Goal: Task Accomplishment & Management: Complete application form

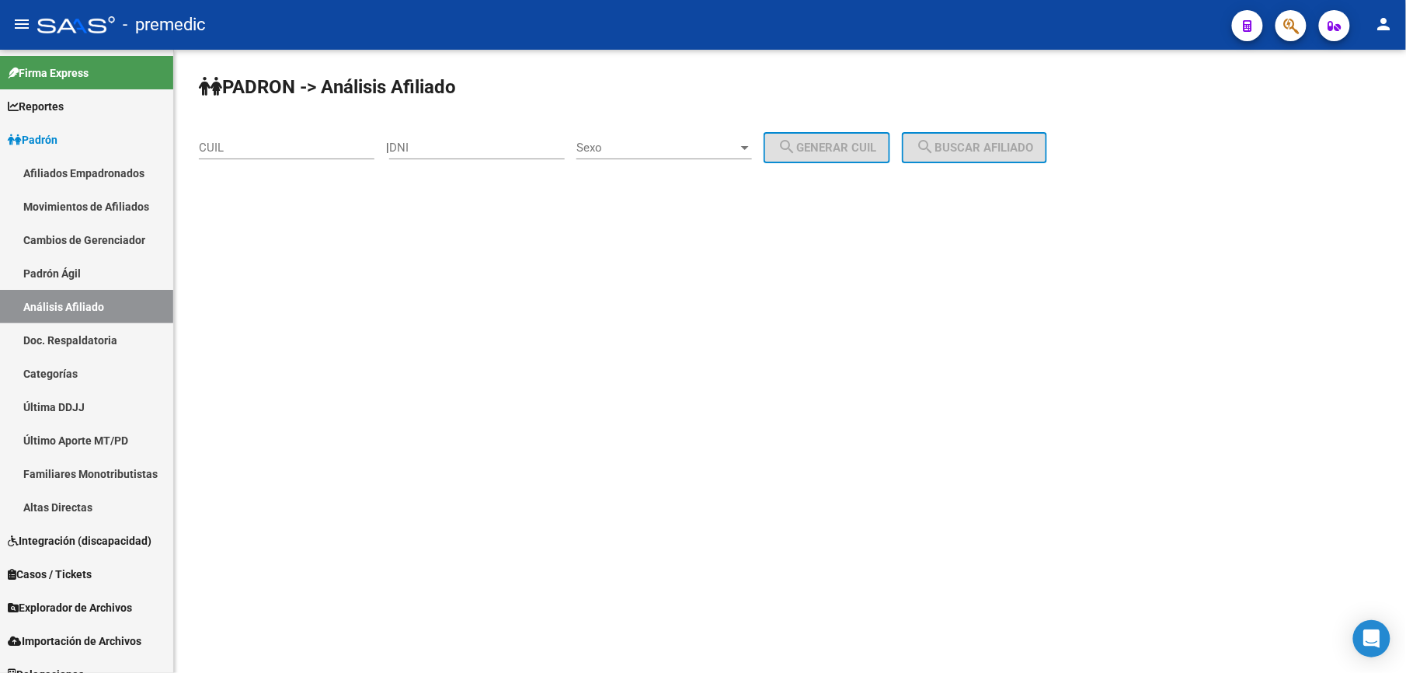
click at [267, 131] on div "CUIL" at bounding box center [287, 142] width 176 height 33
paste input "30-152965"
drag, startPoint x: 292, startPoint y: 144, endPoint x: 134, endPoint y: 126, distance: 158.7
click at [134, 126] on mat-sidenav-container "Firma Express Reportes Padrón Traspasos x O.S. Traspasos x Gerenciador Traspaso…" at bounding box center [703, 361] width 1406 height 623
paste input "20-30152965-2"
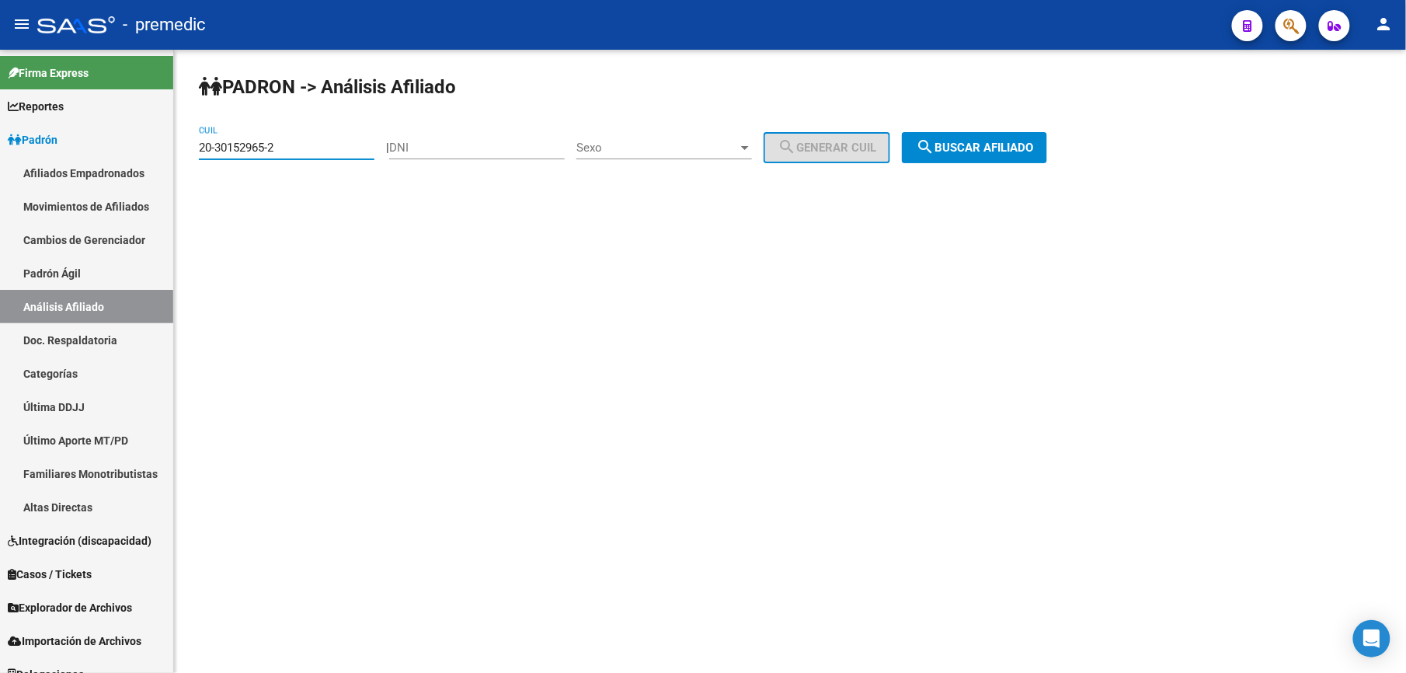
click at [951, 171] on div "PADRON -> Análisis Afiliado 20-30152965-2 CUIL | DNI Sexo Sexo search Generar C…" at bounding box center [790, 131] width 1232 height 163
click at [960, 149] on span "search Buscar afiliado" at bounding box center [974, 148] width 117 height 14
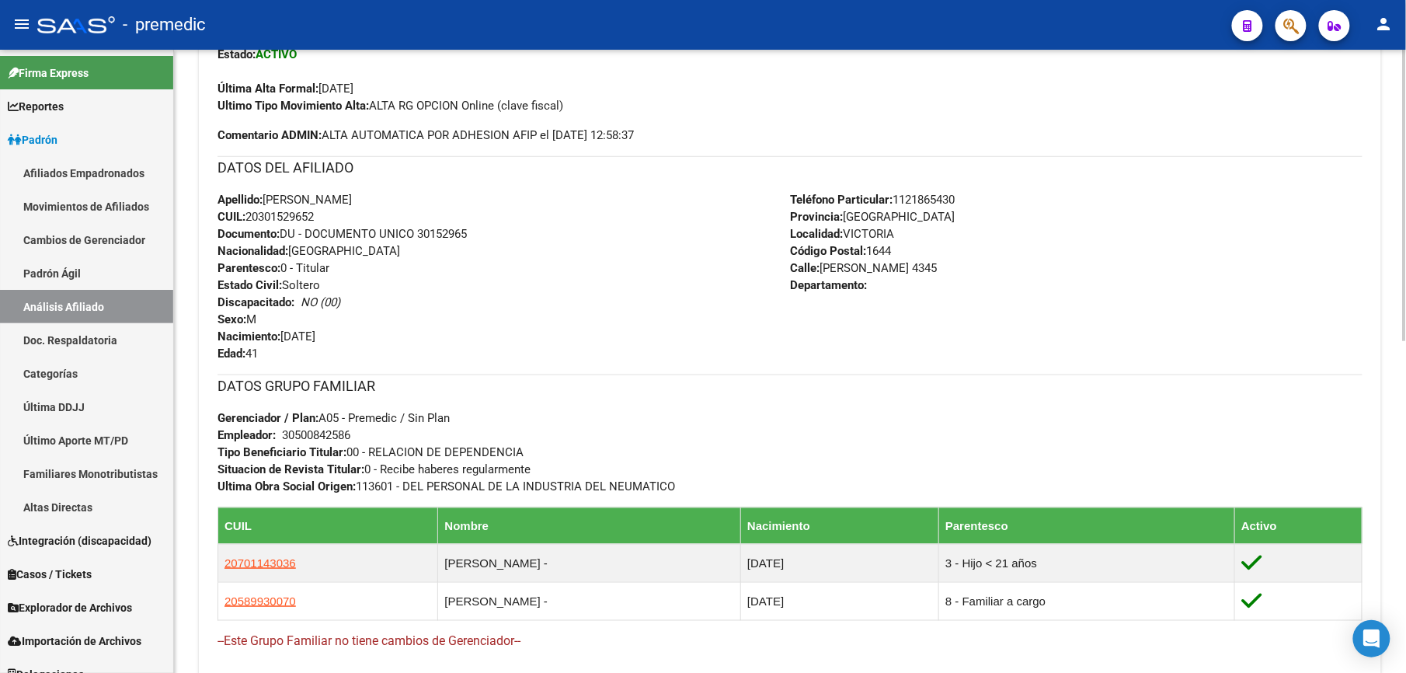
scroll to position [503, 0]
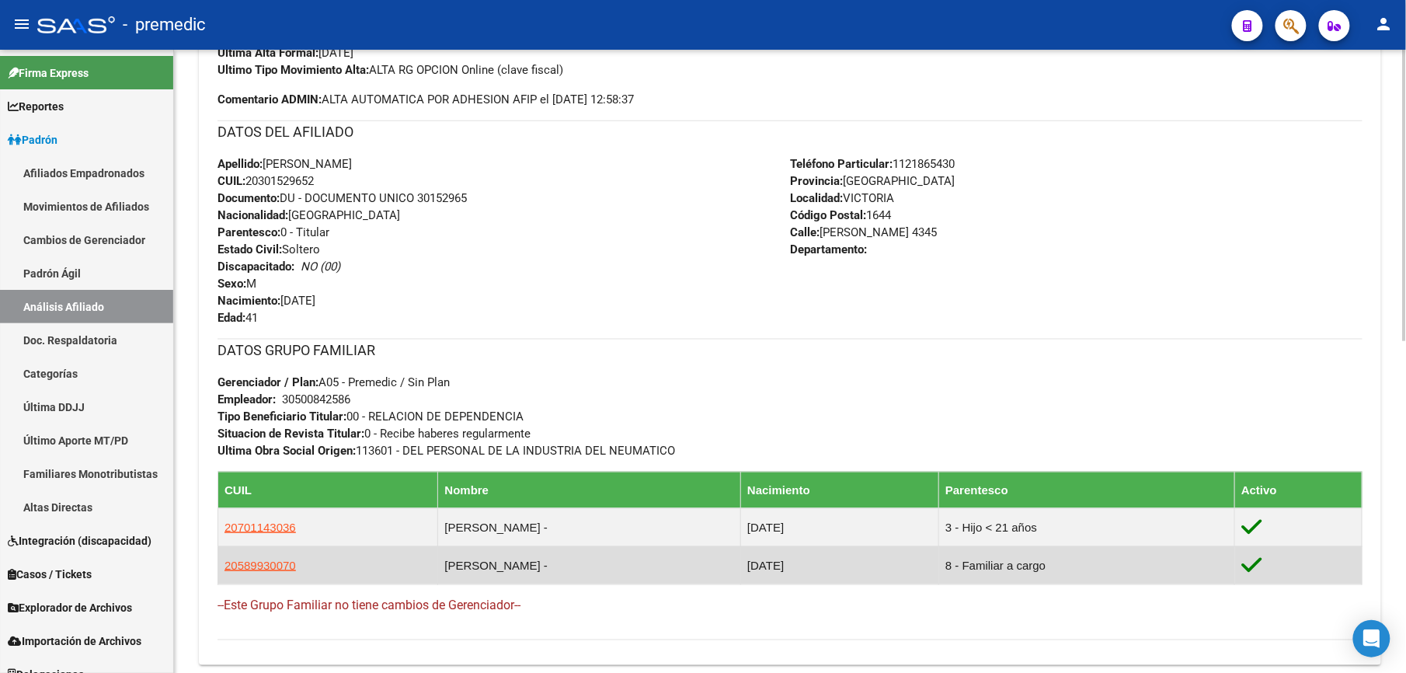
drag, startPoint x: 1106, startPoint y: 567, endPoint x: 979, endPoint y: 569, distance: 126.6
click at [979, 569] on tr "20589930070 [PERSON_NAME] - [DATE] 8 - Familiar a cargo" at bounding box center [790, 565] width 1144 height 38
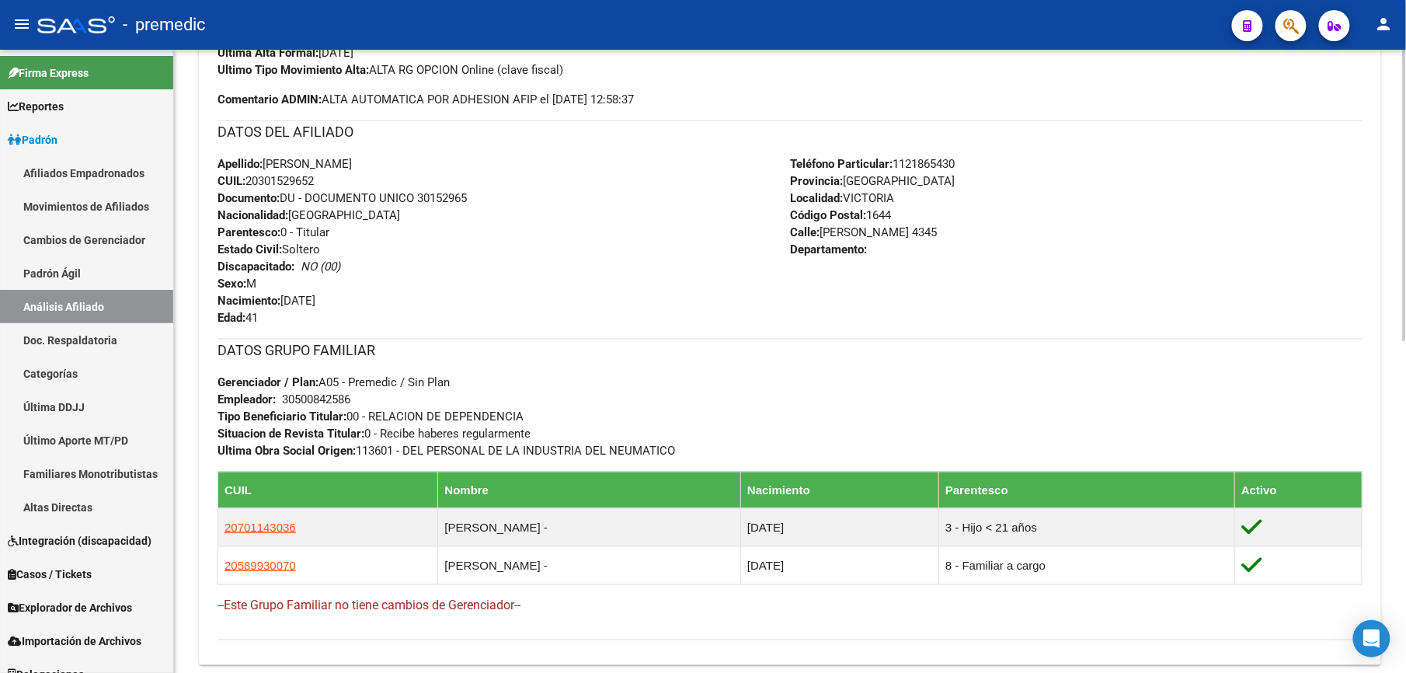
drag, startPoint x: 979, startPoint y: 569, endPoint x: 1035, endPoint y: 611, distance: 69.9
click at [1035, 611] on h4 "--Este Grupo Familiar no tiene cambios de Gerenciador--" at bounding box center [789, 605] width 1145 height 17
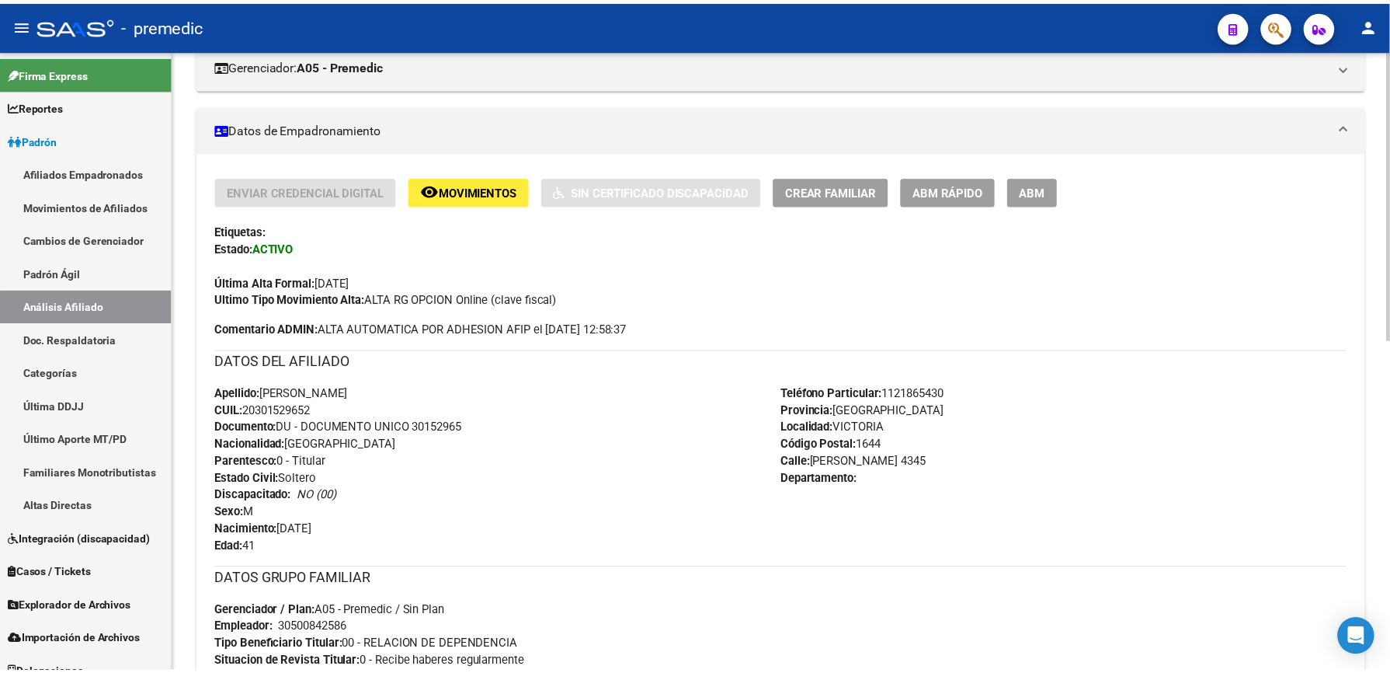
scroll to position [0, 0]
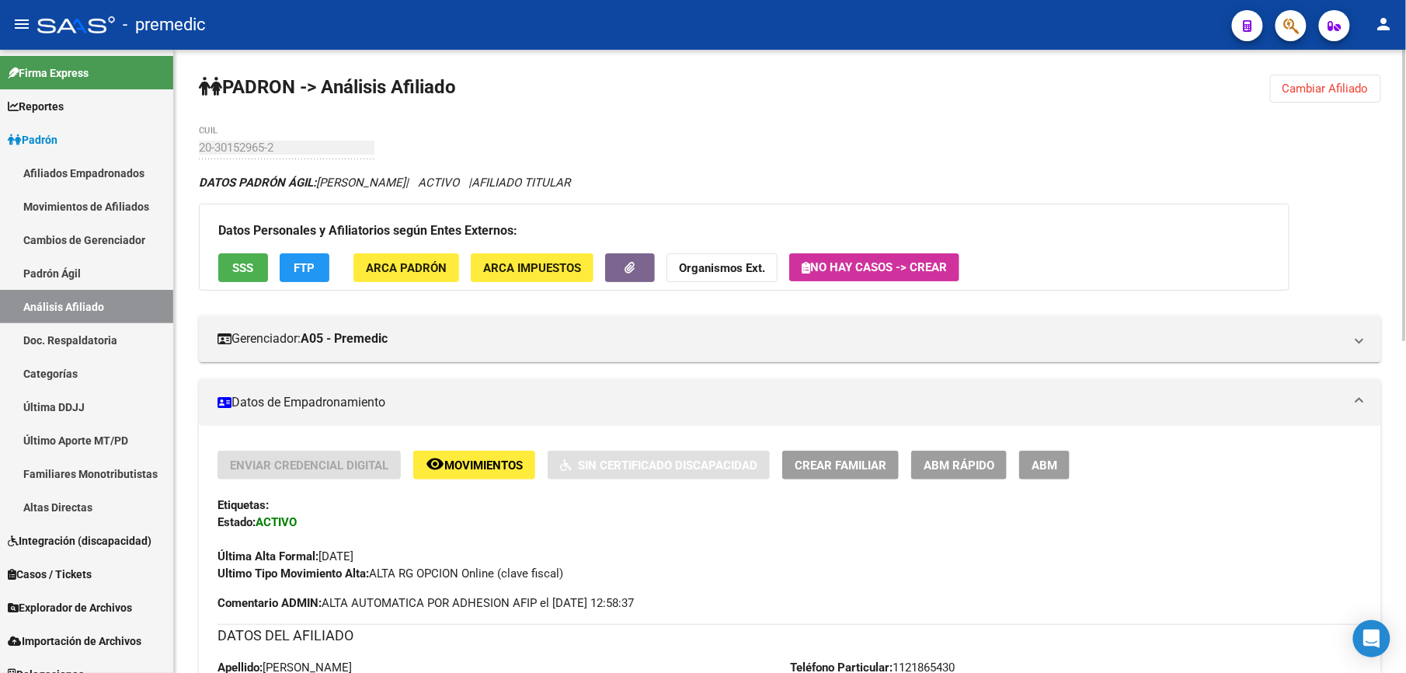
drag, startPoint x: 1303, startPoint y: 59, endPoint x: 1324, endPoint y: 89, distance: 36.2
drag, startPoint x: 1327, startPoint y: 90, endPoint x: 1132, endPoint y: 90, distance: 194.2
click at [1325, 90] on span "Cambiar Afiliado" at bounding box center [1325, 89] width 86 height 14
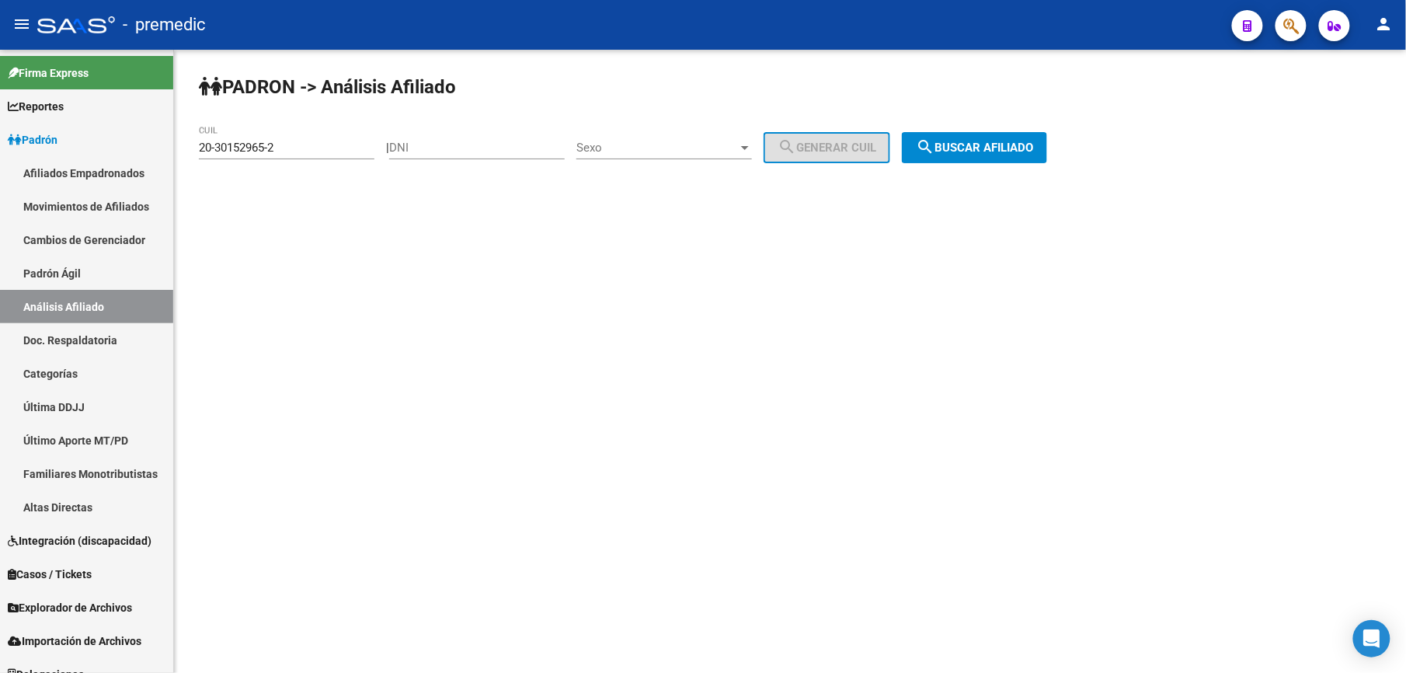
drag, startPoint x: 306, startPoint y: 158, endPoint x: 301, endPoint y: 148, distance: 11.8
click at [302, 157] on div "20-30152965-2 CUIL" at bounding box center [287, 142] width 176 height 33
click at [301, 147] on input "20-30152965-2" at bounding box center [287, 148] width 176 height 14
paste input "1-878596"
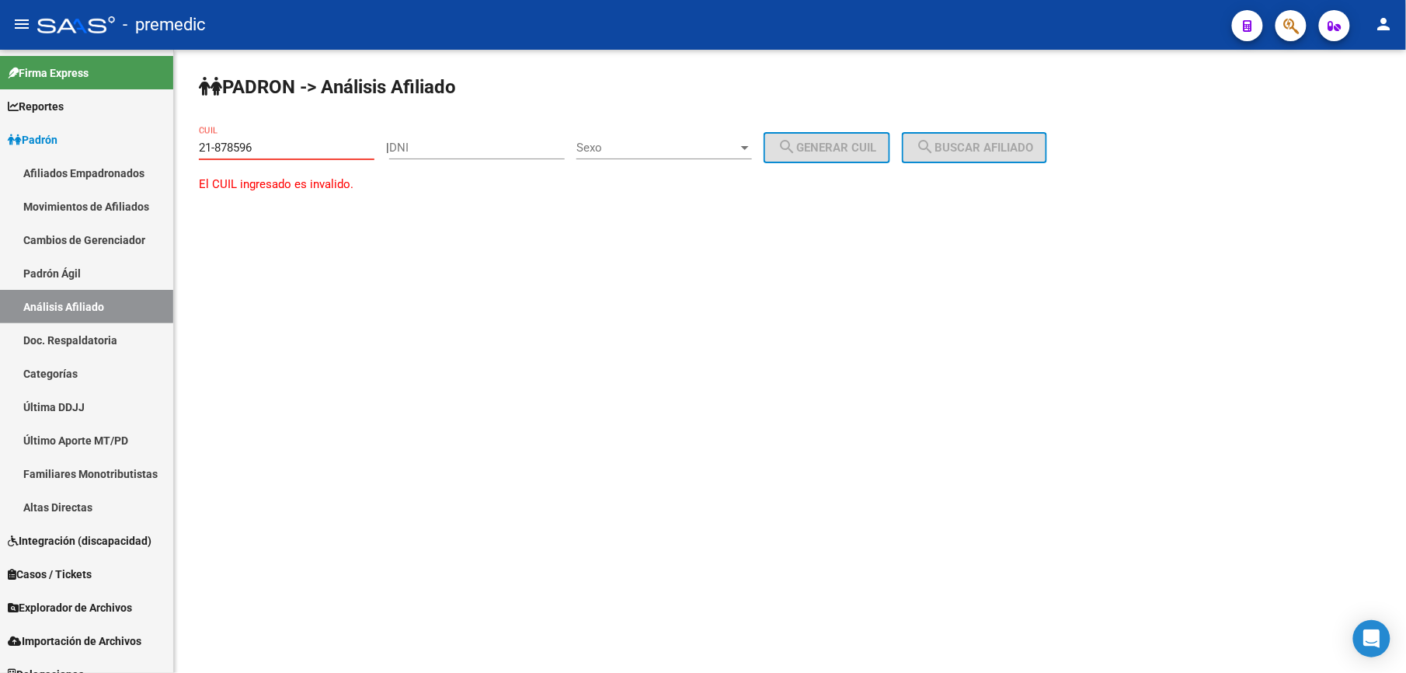
click at [301, 147] on input "21-878596" at bounding box center [287, 148] width 176 height 14
paste input "20-2"
drag, startPoint x: 330, startPoint y: 135, endPoint x: 204, endPoint y: 154, distance: 128.0
click at [204, 154] on div "21-87859620-2 CUIL" at bounding box center [287, 142] width 176 height 33
click at [330, 146] on input "21-87859620-2" at bounding box center [287, 148] width 176 height 14
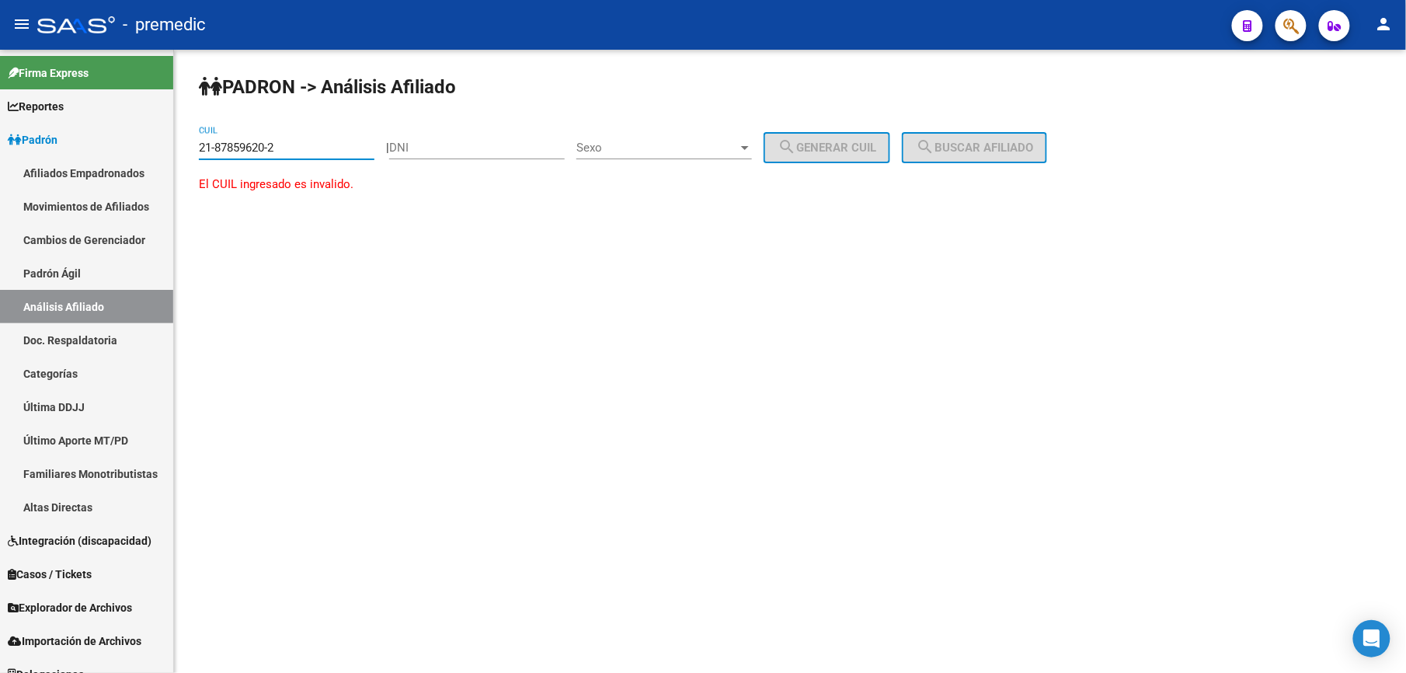
click at [330, 146] on input "21-87859620-2" at bounding box center [287, 148] width 176 height 14
drag, startPoint x: 303, startPoint y: 147, endPoint x: 365, endPoint y: 153, distance: 62.4
click at [1, 127] on mat-sidenav-container "Firma Express Reportes Padrón Traspasos x O.S. Traspasos x Gerenciador Traspaso…" at bounding box center [703, 361] width 1406 height 623
paste input "0-30152965-2"
type input "20-30152965-2"
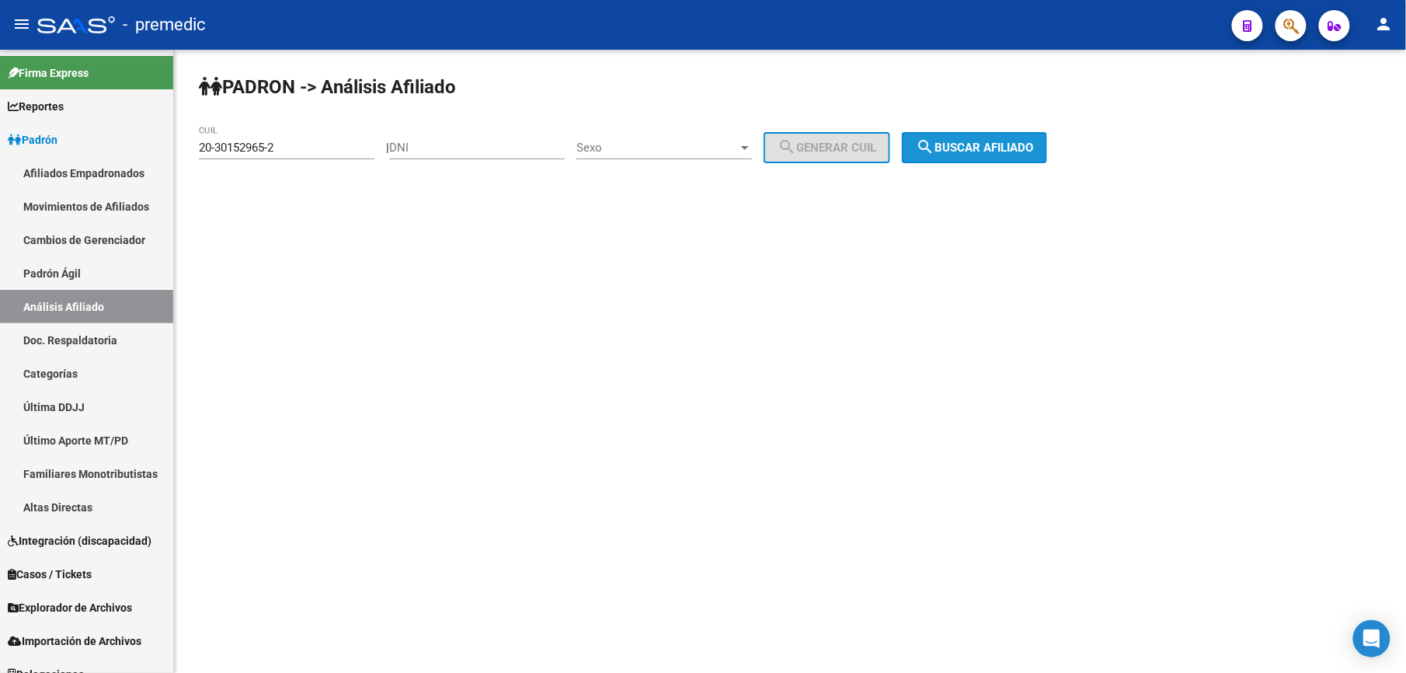
click at [1018, 157] on button "search Buscar afiliado" at bounding box center [974, 147] width 145 height 31
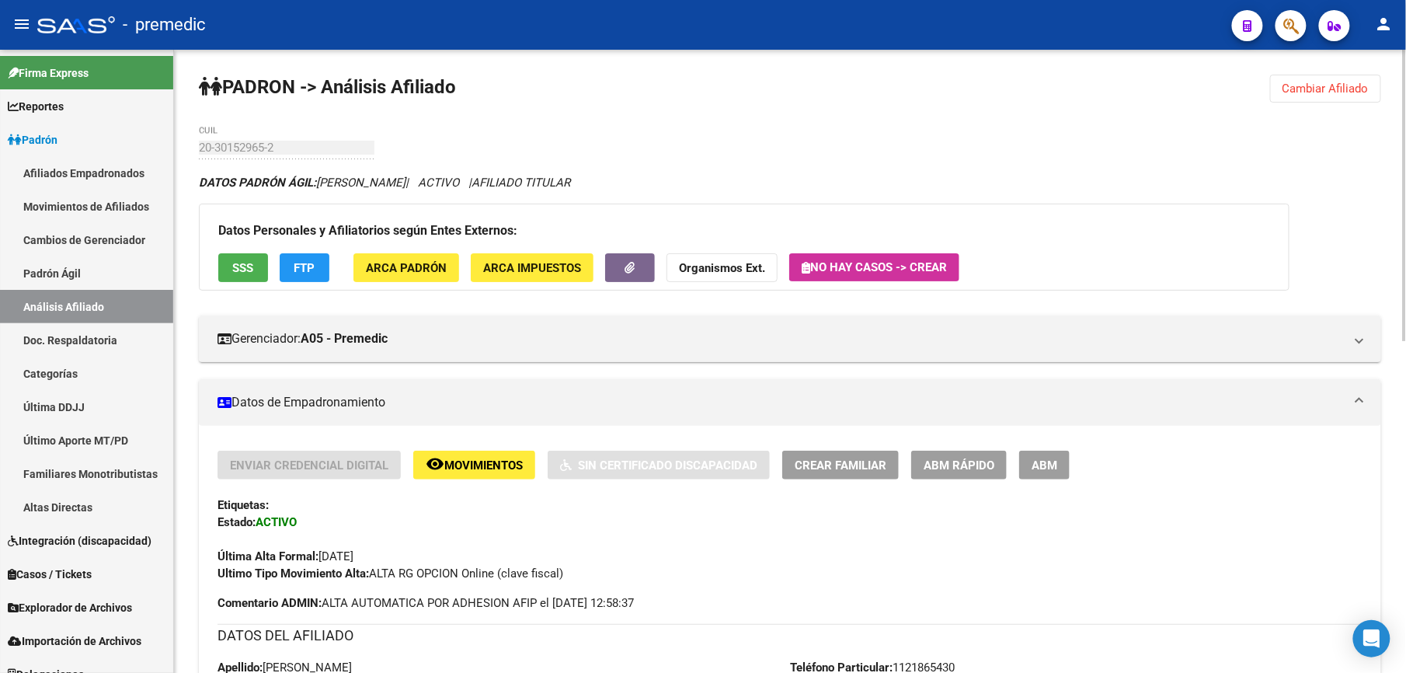
click at [865, 468] on span "Crear Familiar" at bounding box center [841, 465] width 92 height 14
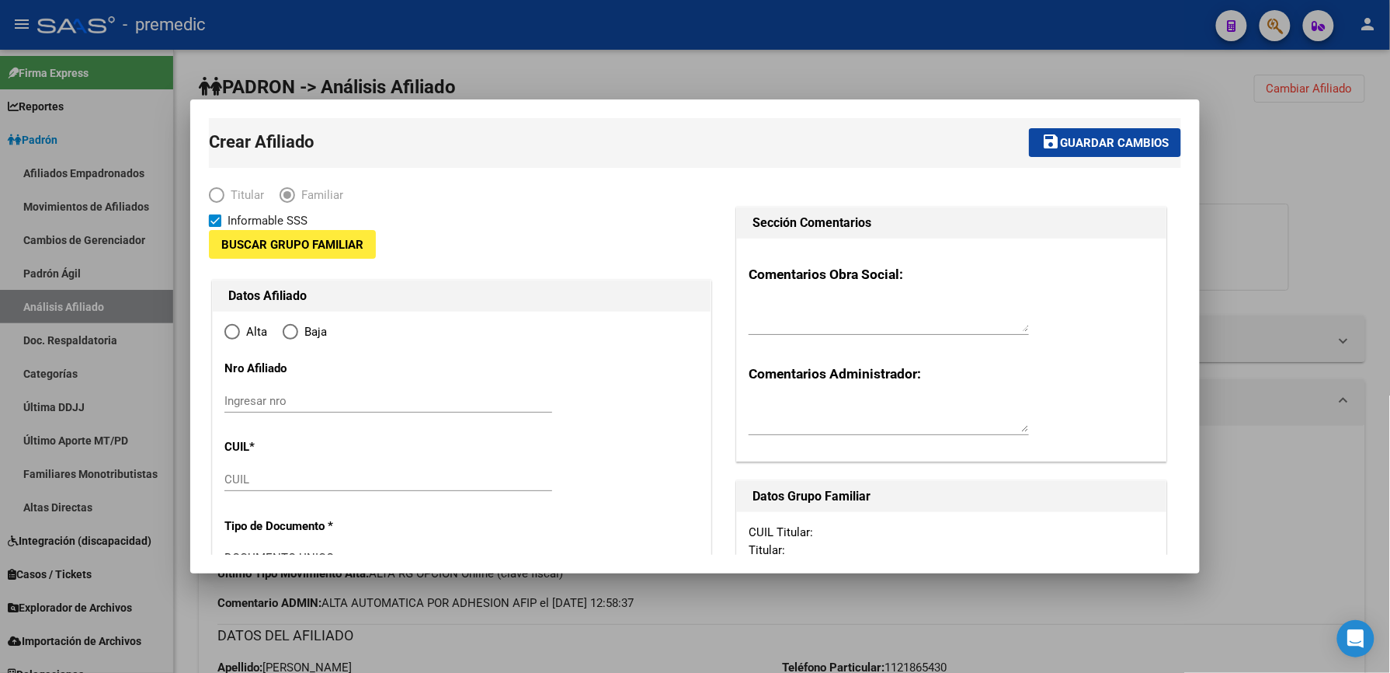
type input "30-50084258-6"
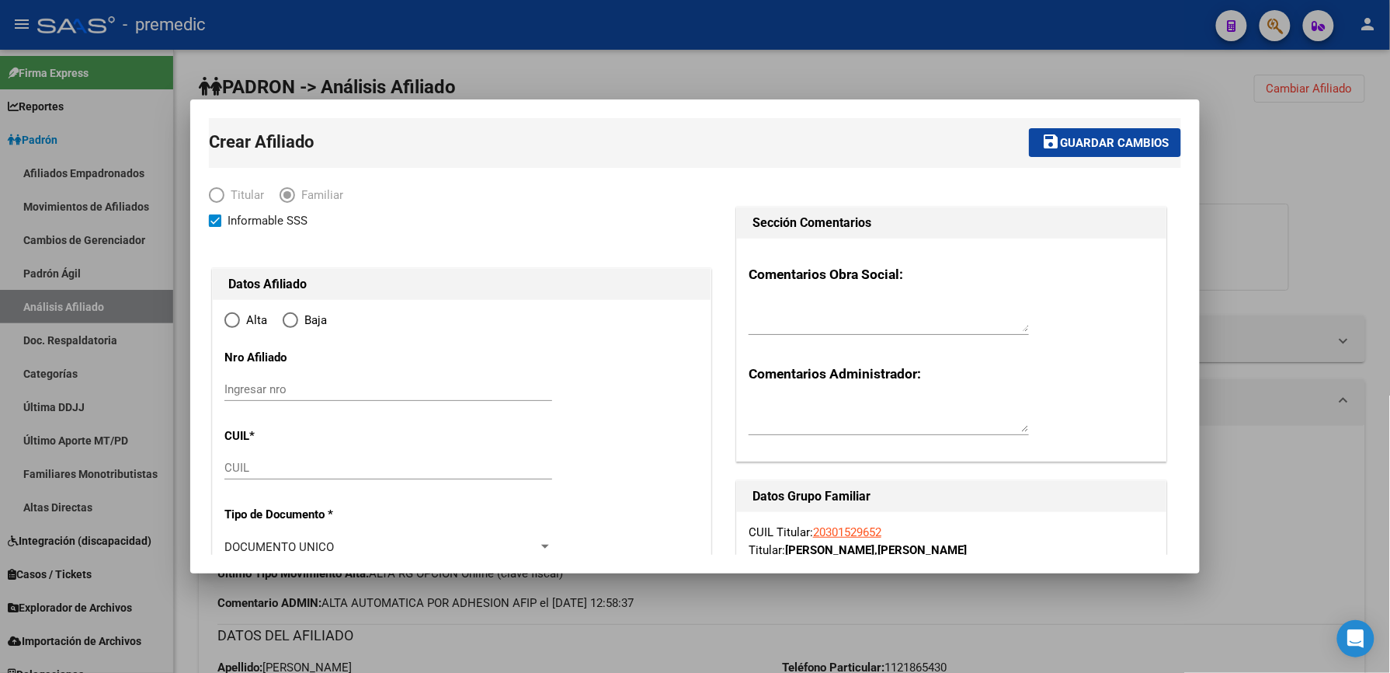
type input "VICTORIA"
type input "1644"
type input "[PERSON_NAME]"
type input "4345"
radio input "true"
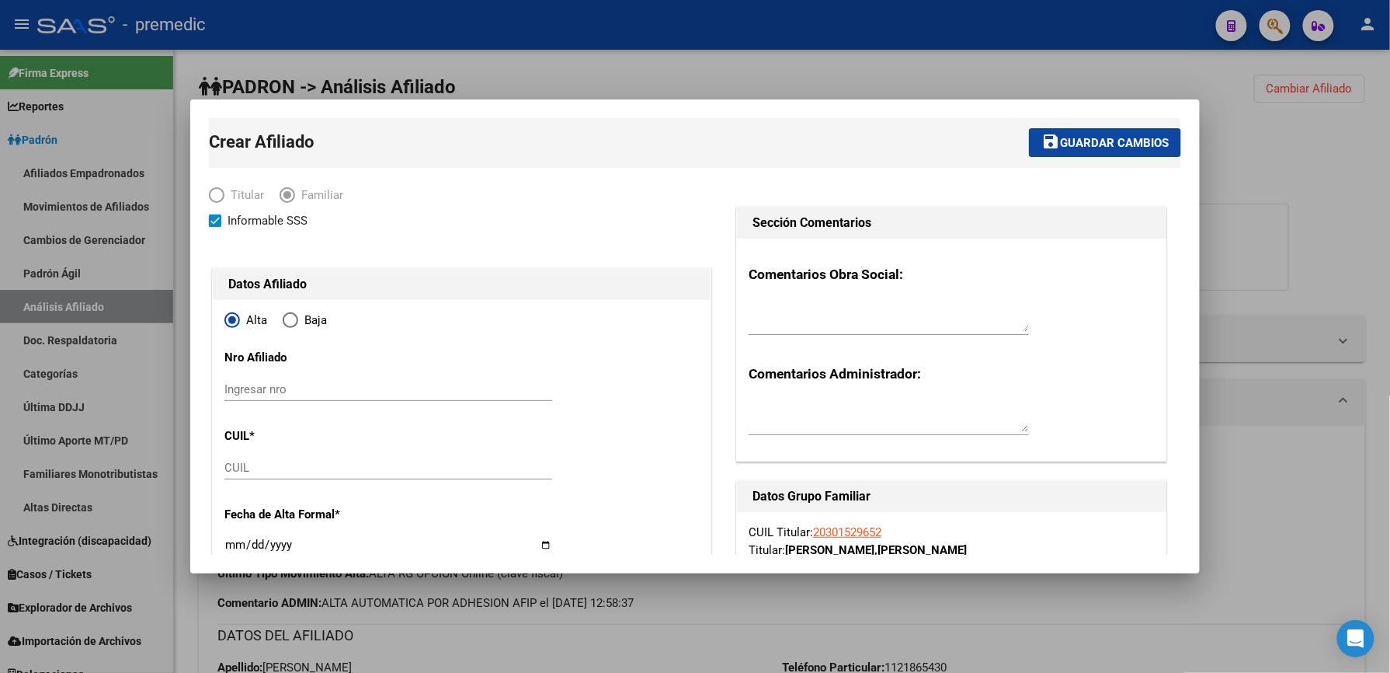
type input "30-50084258-6"
click at [286, 474] on input "CUIL" at bounding box center [388, 468] width 328 height 14
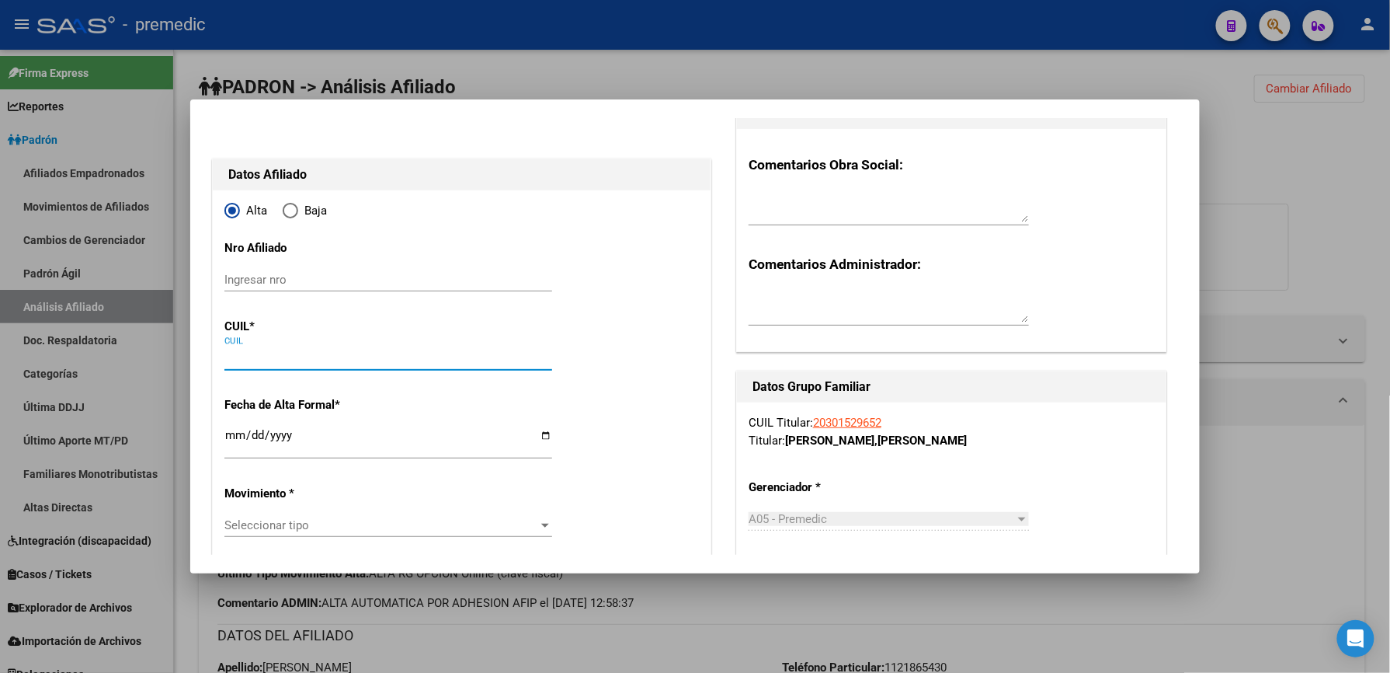
scroll to position [311, 0]
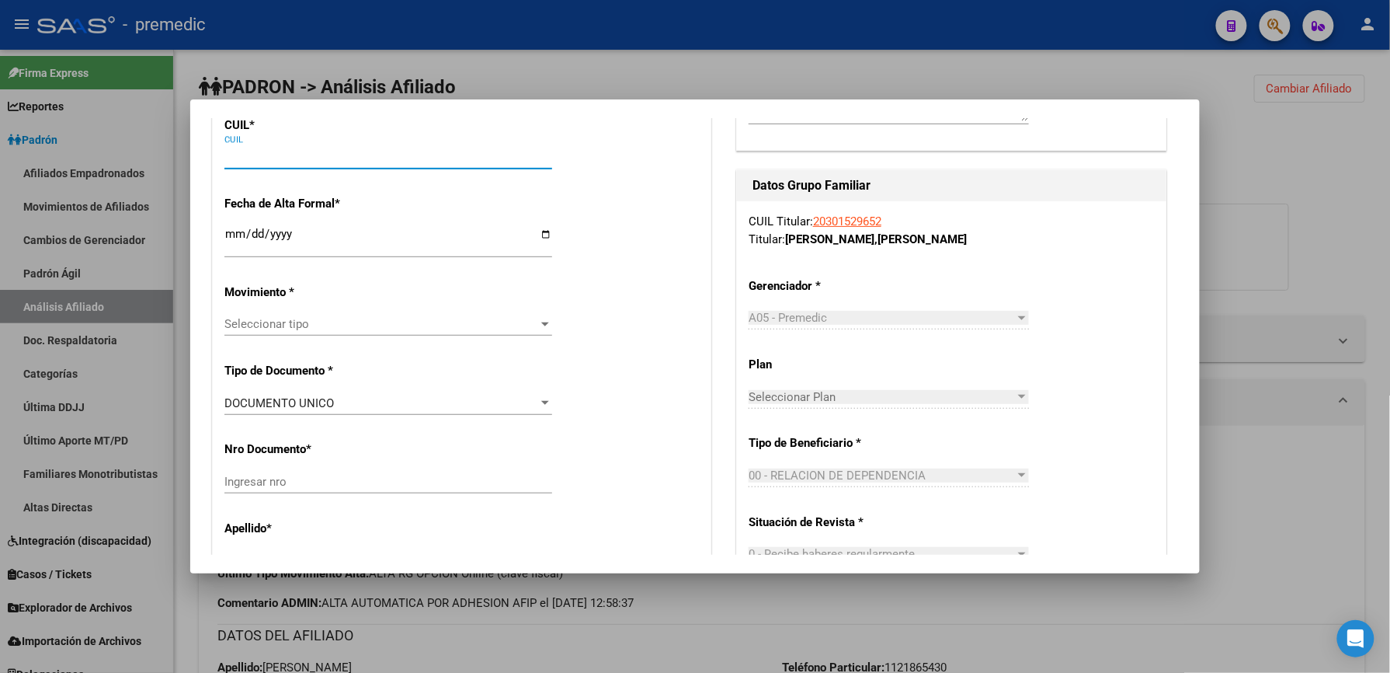
paste input "27-33084898-2"
type input "27-33084898-2"
drag, startPoint x: 262, startPoint y: 256, endPoint x: 247, endPoint y: 252, distance: 15.3
click at [259, 256] on div "Ingresar fecha" at bounding box center [388, 240] width 328 height 33
type input "33084898"
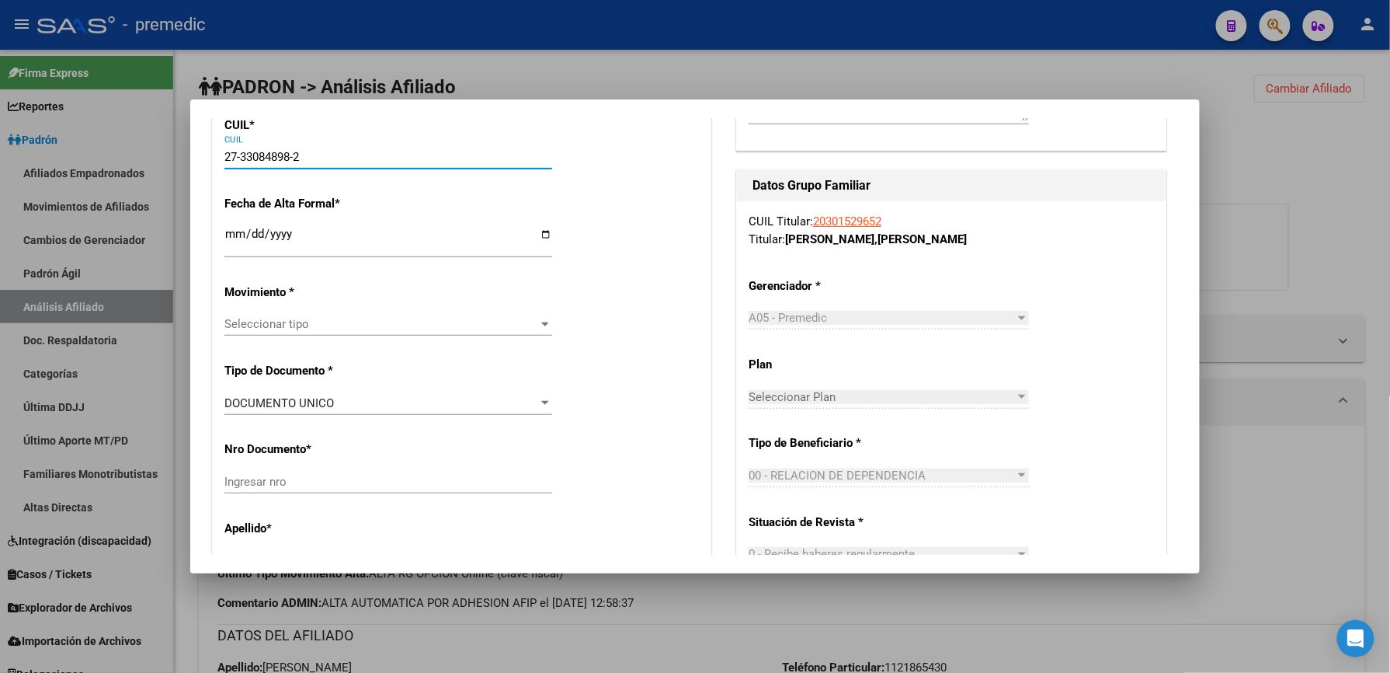
type input "CARRERA"
type input "[PERSON_NAME]"
type input "[DATE]"
type input "VICTORIA"
type input "[PERSON_NAME]"
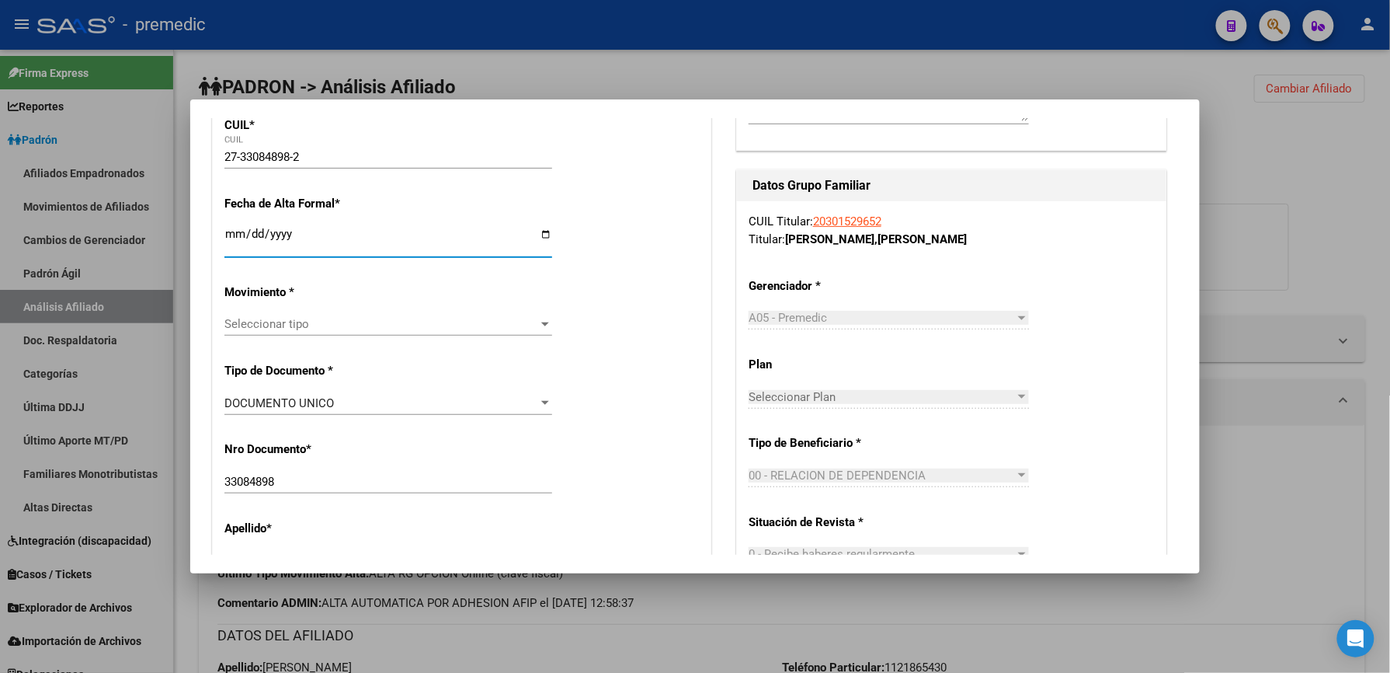
click at [249, 329] on span "Seleccionar tipo" at bounding box center [381, 324] width 314 height 14
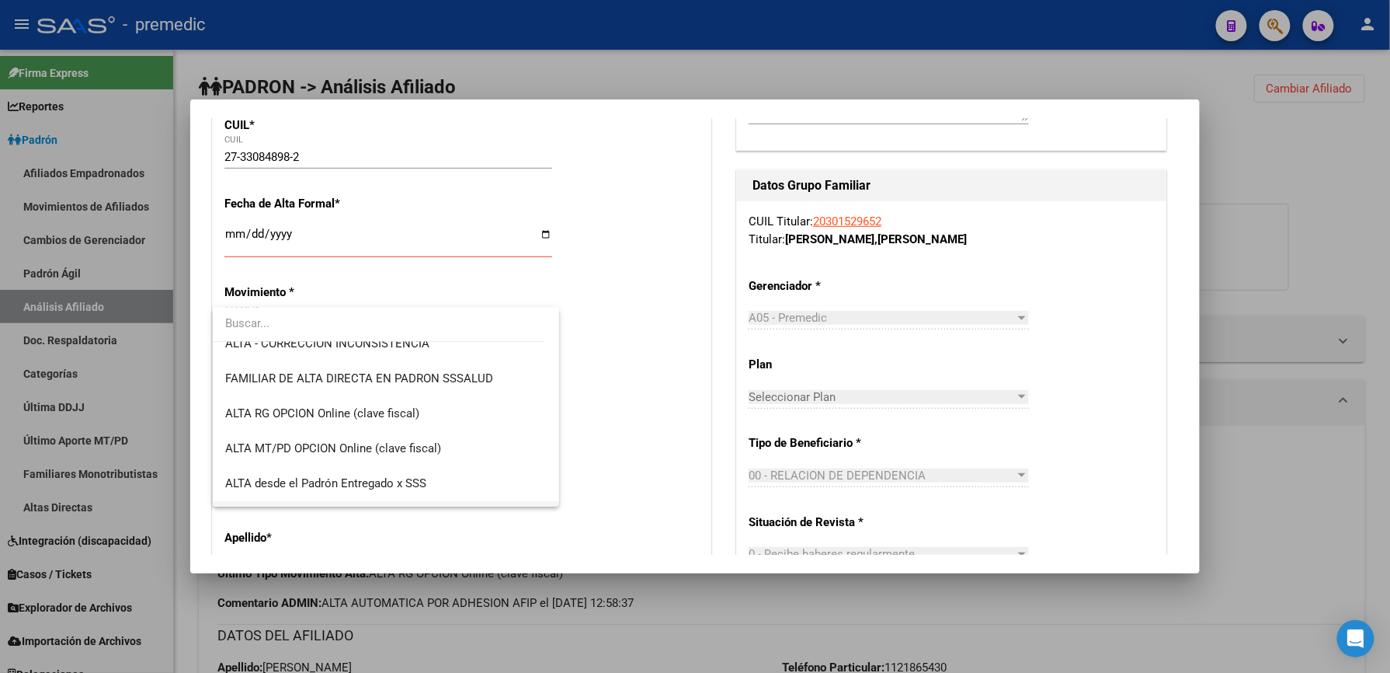
scroll to position [327, 0]
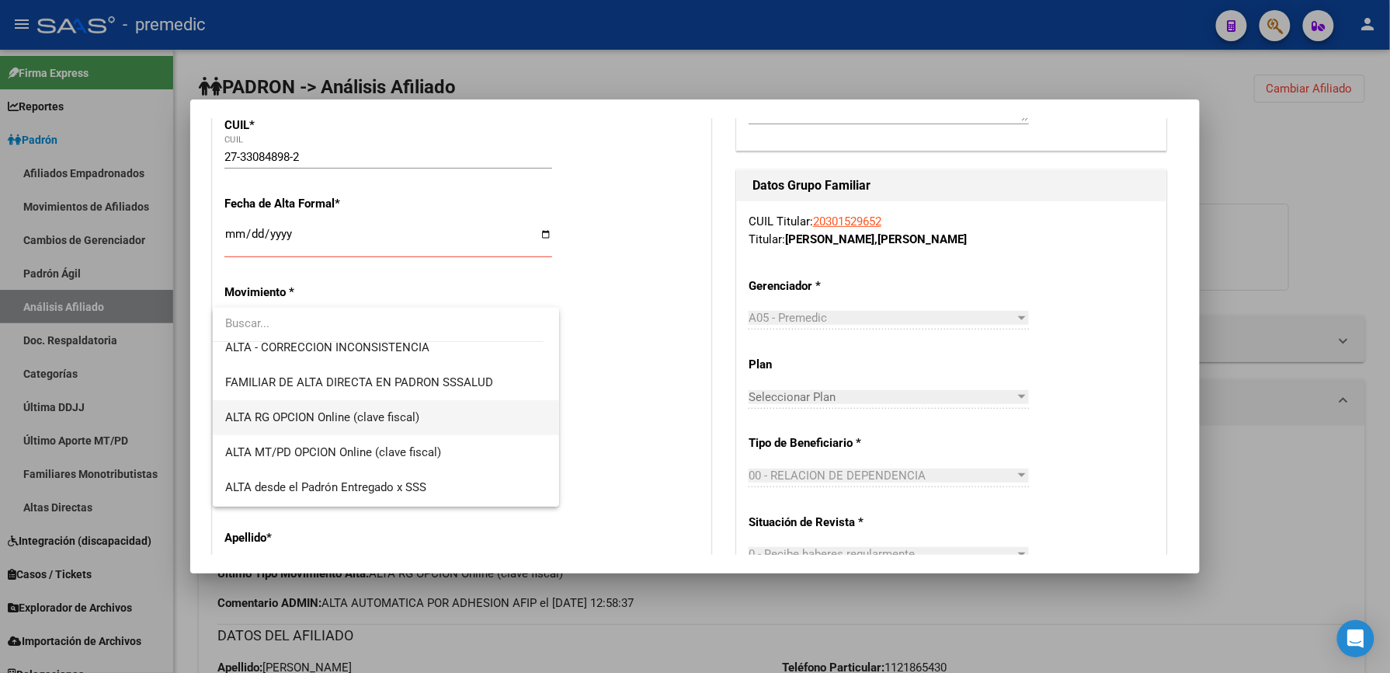
click at [489, 417] on span "ALTA RG OPCION Online (clave fiscal)" at bounding box center [386, 417] width 322 height 35
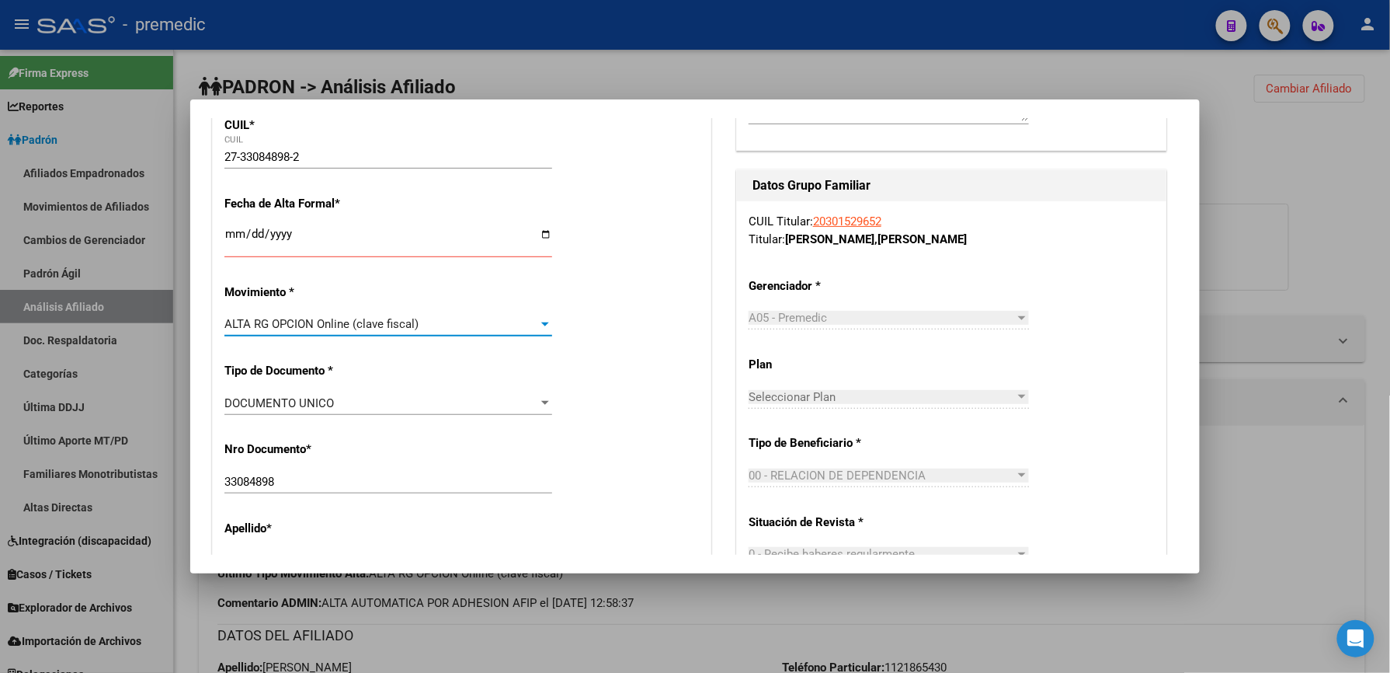
click at [402, 398] on div "DOCUMENTO UNICO" at bounding box center [381, 403] width 314 height 14
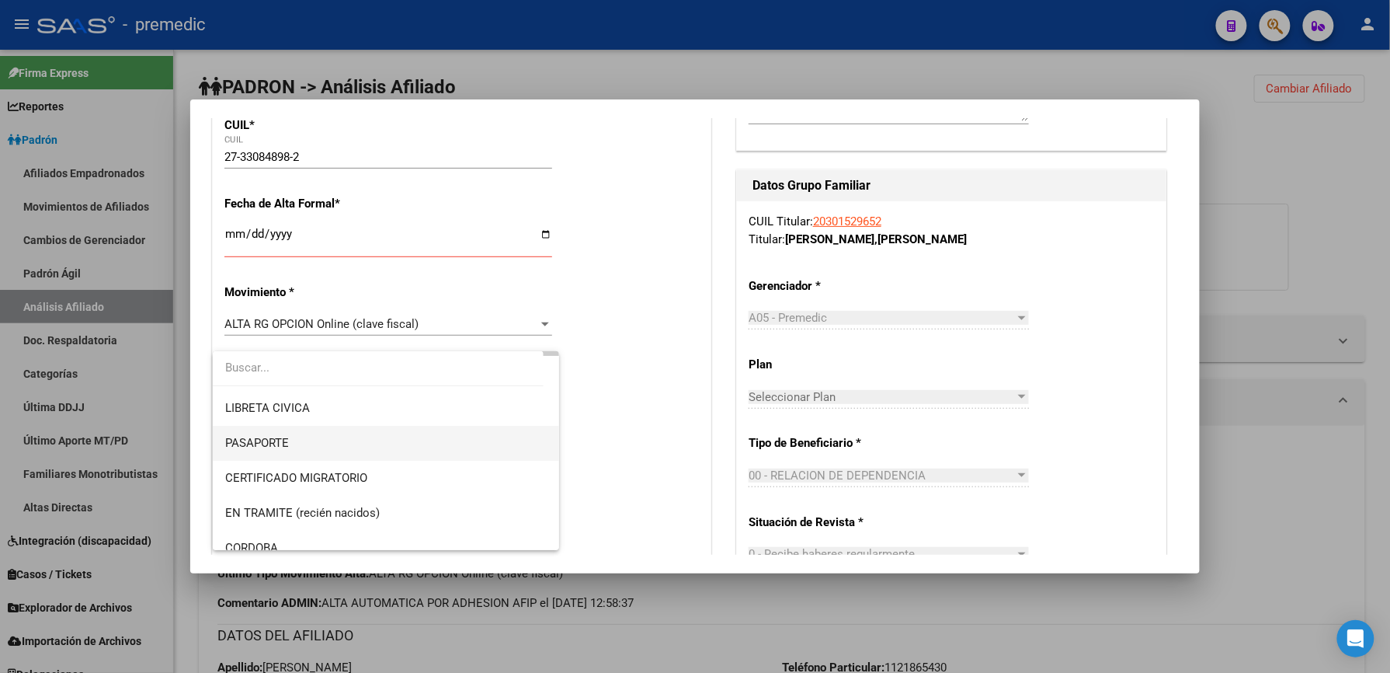
scroll to position [0, 0]
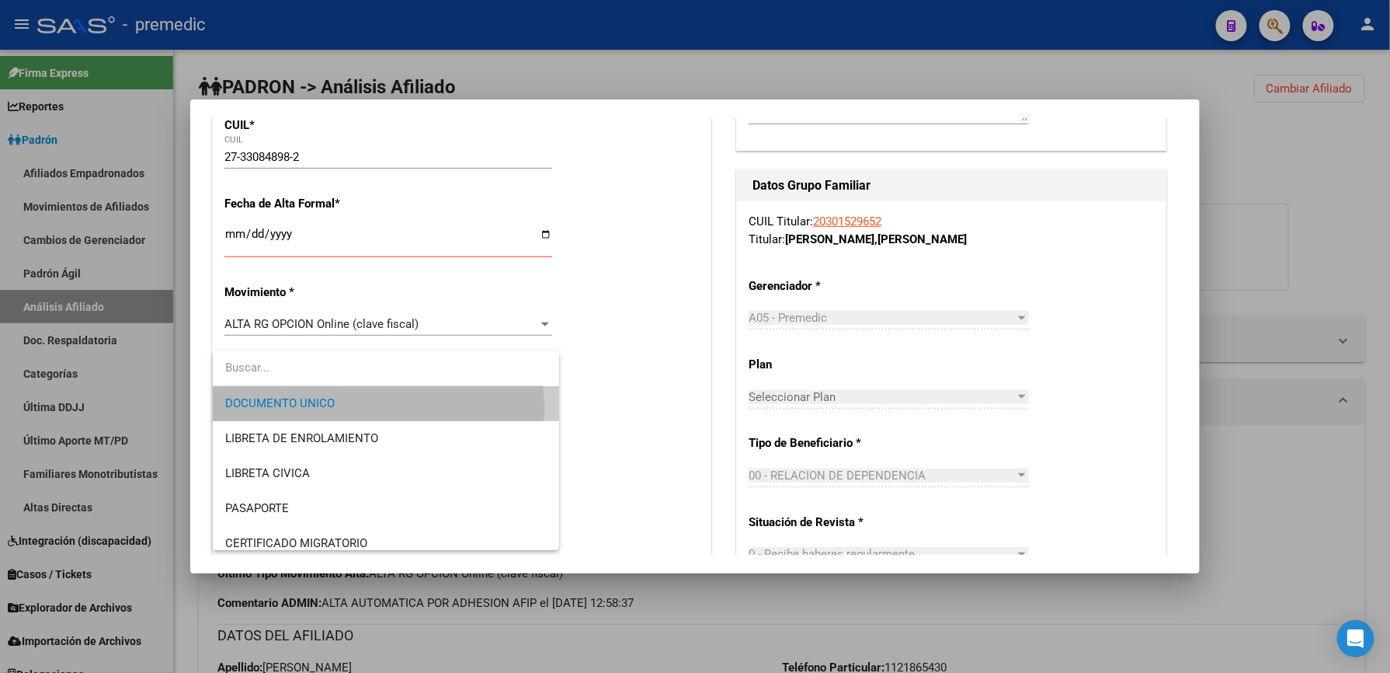
click at [340, 410] on span "DOCUMENTO UNICO" at bounding box center [386, 403] width 322 height 35
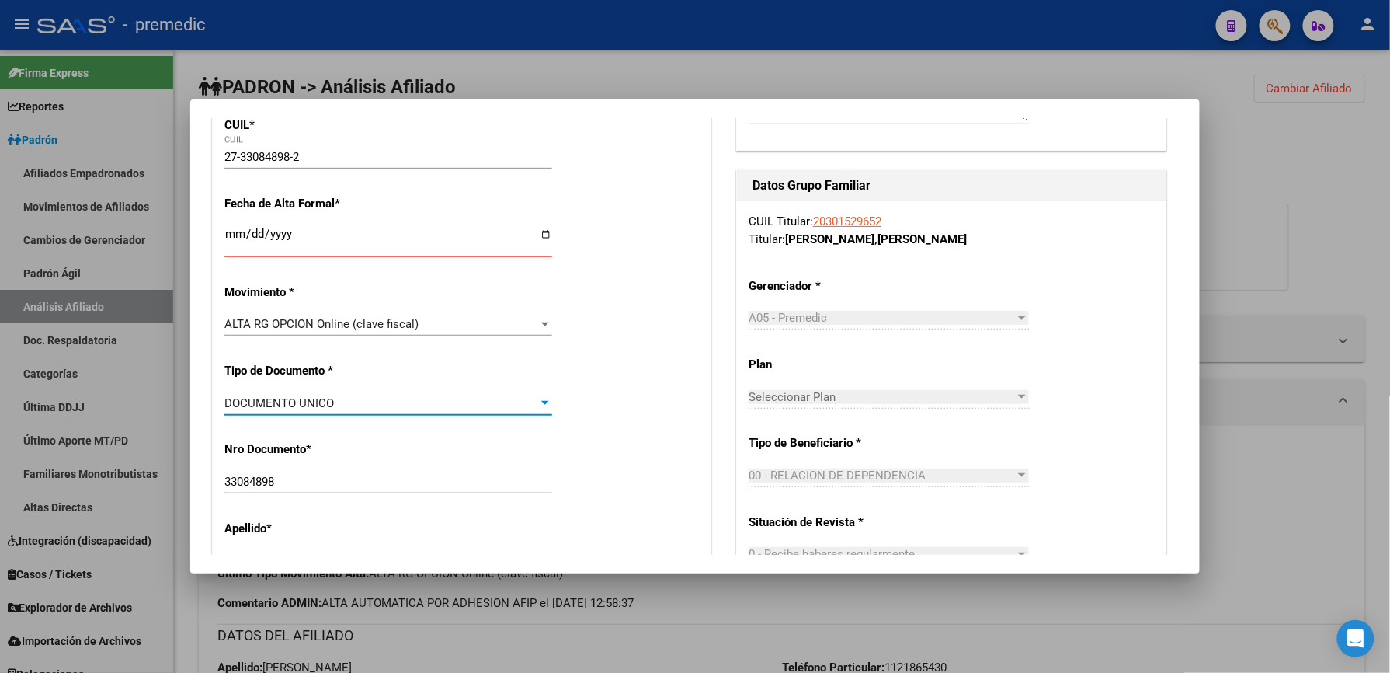
scroll to position [103, 0]
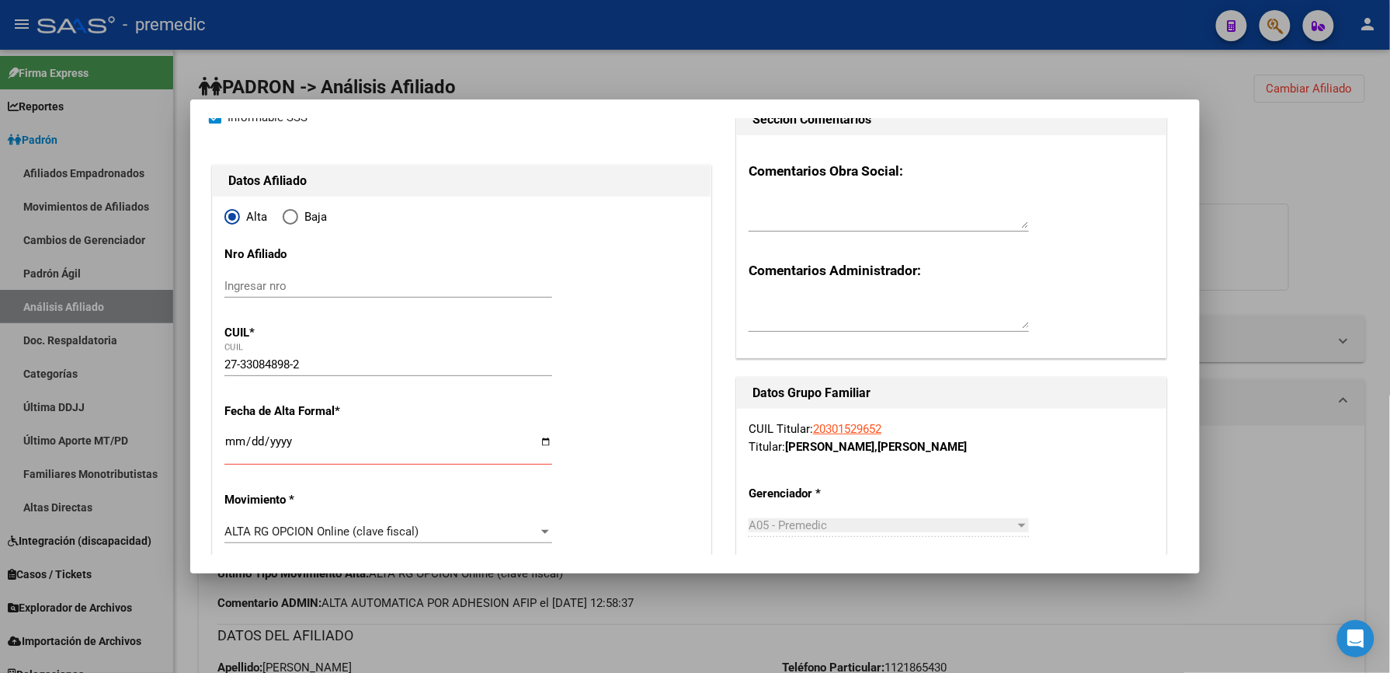
click at [269, 374] on div "27-33084898-2 CUIL" at bounding box center [388, 364] width 328 height 23
click at [269, 368] on input "27-33084898-2" at bounding box center [388, 364] width 328 height 14
click at [336, 362] on input "27-33084898-2" at bounding box center [388, 364] width 328 height 14
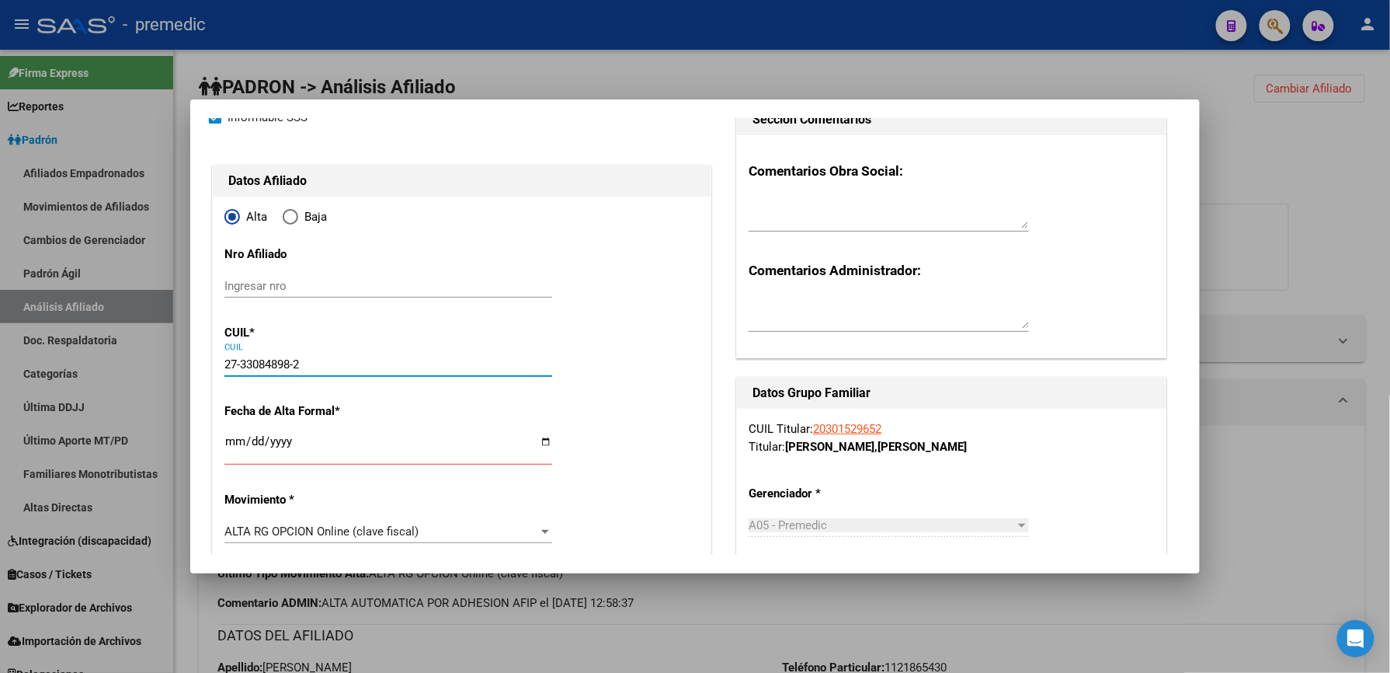
click at [336, 362] on input "27-33084898-2" at bounding box center [388, 364] width 328 height 14
paste input "text"
type input "27-33084898-2"
type input "VICTORIA"
drag, startPoint x: 384, startPoint y: 362, endPoint x: -5, endPoint y: 350, distance: 388.6
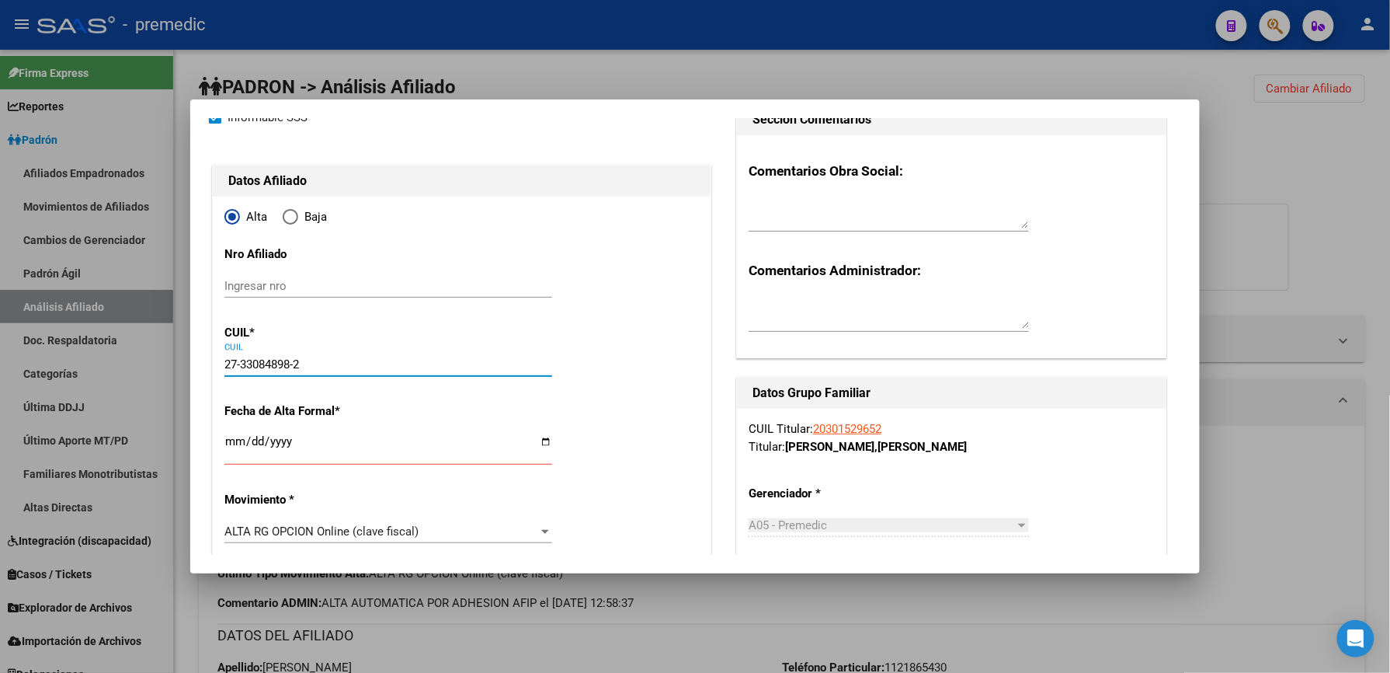
click at [0, 350] on html "menu - premedic person Firma Express Reportes Padrón Traspasos x O.S. Traspasos…" at bounding box center [695, 336] width 1390 height 673
paste input "text"
type input "27-33084898-2"
type input "VICTORIA"
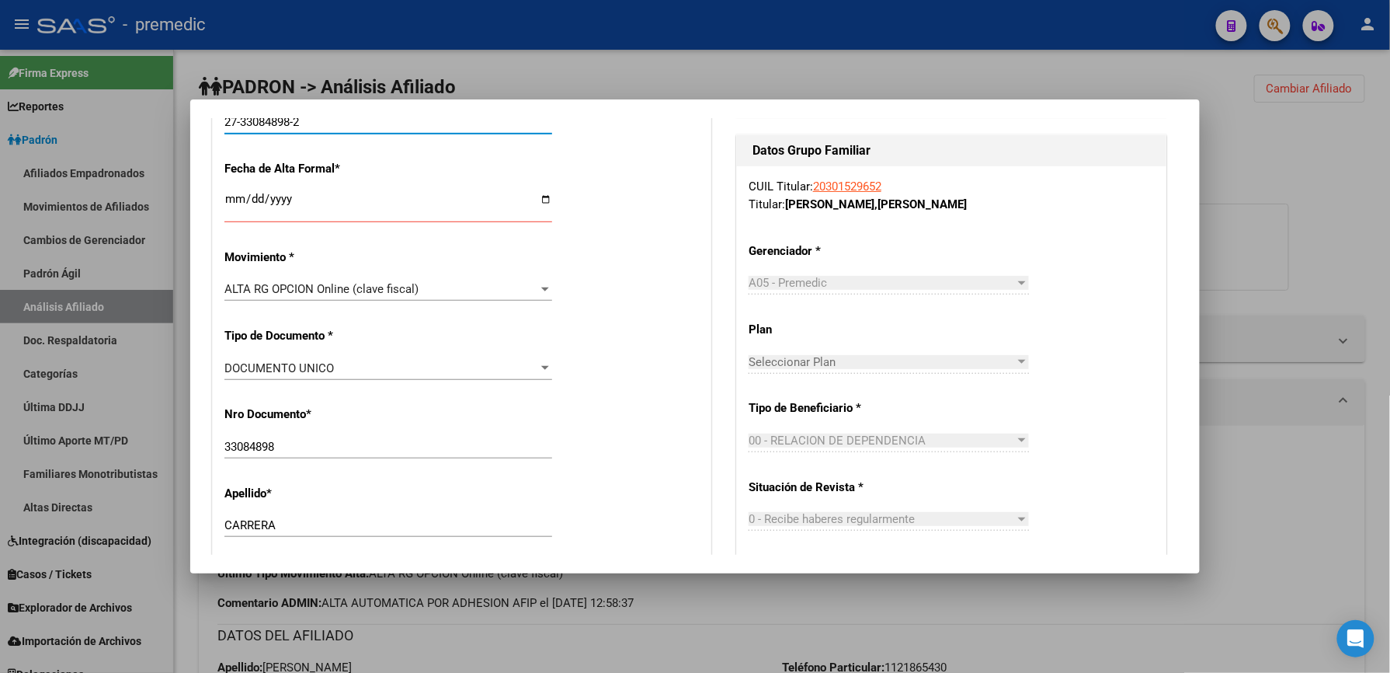
scroll to position [311, 0]
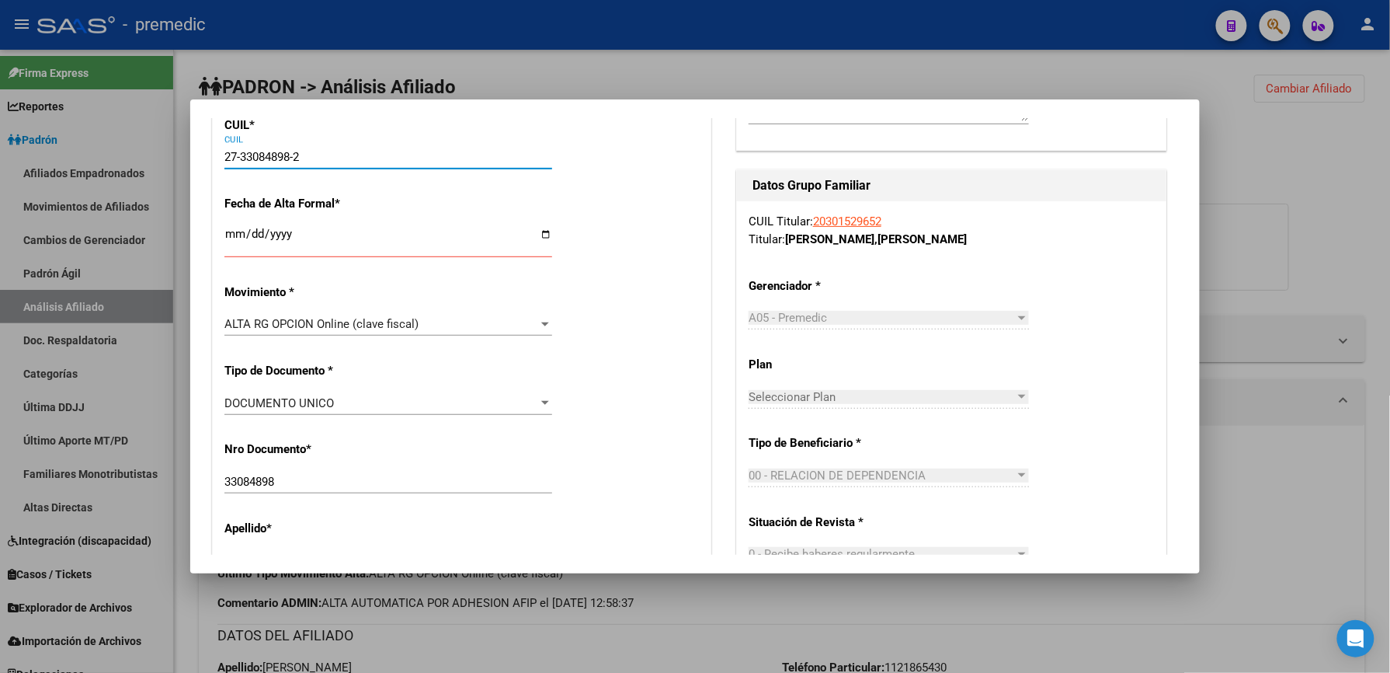
click at [227, 244] on input "Ingresar fecha" at bounding box center [388, 240] width 328 height 25
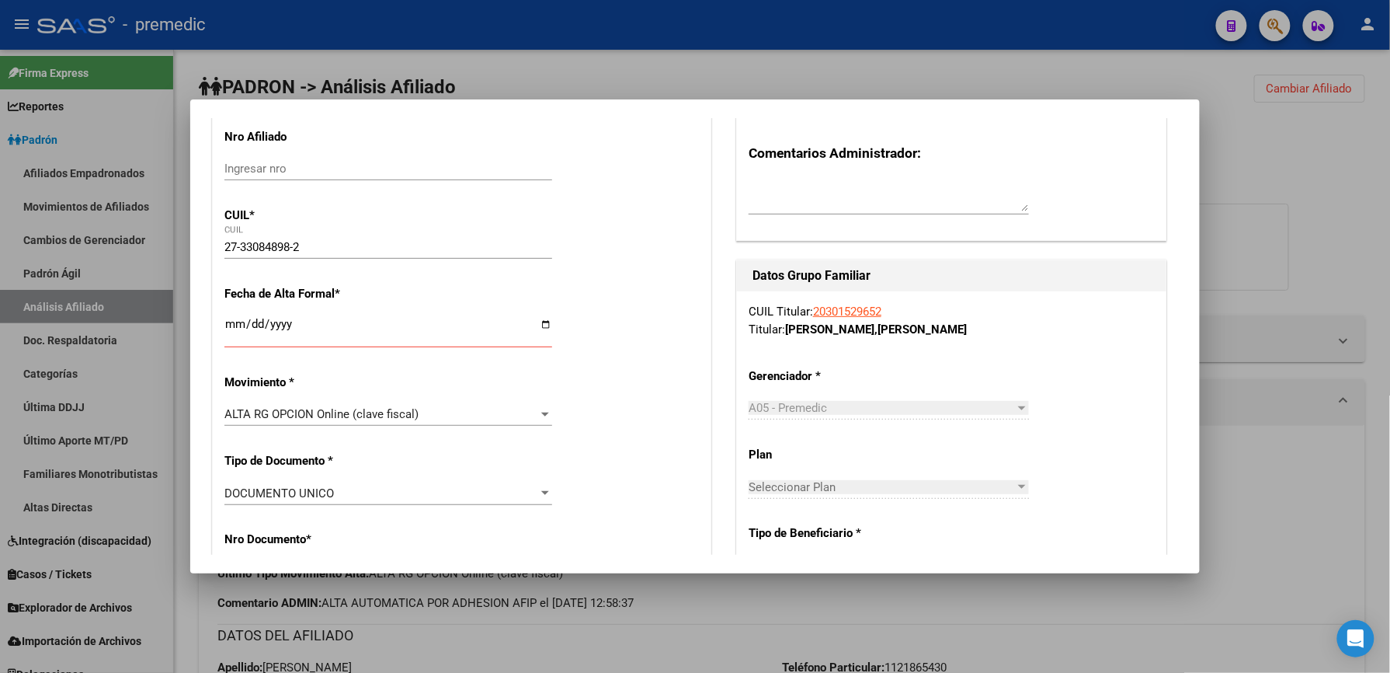
scroll to position [207, 0]
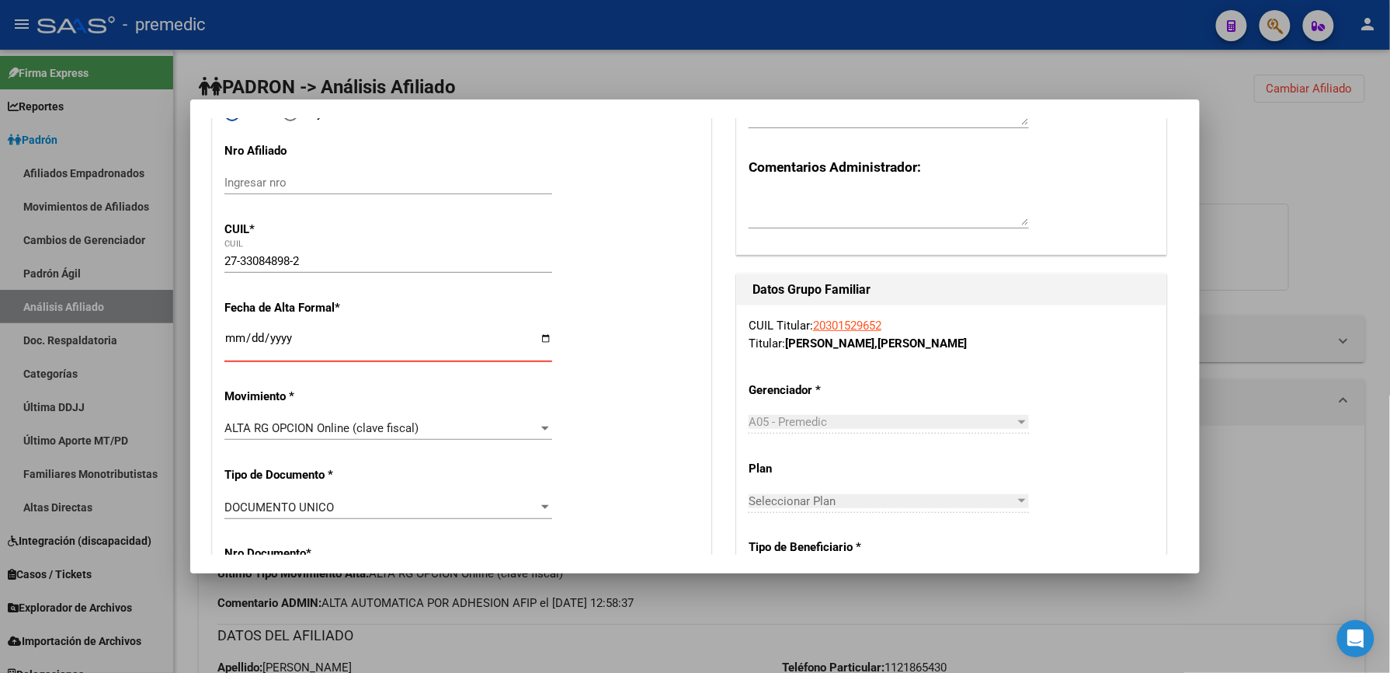
click at [228, 346] on input "Ingresar fecha" at bounding box center [388, 344] width 328 height 25
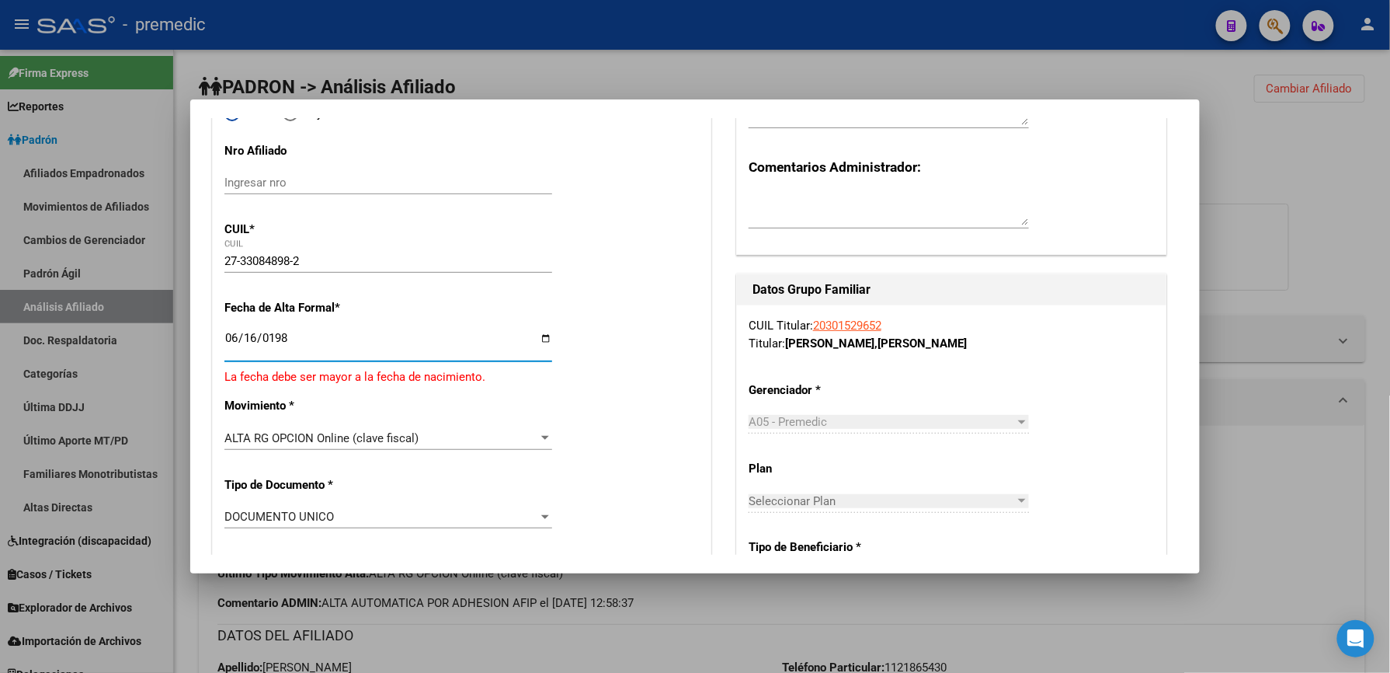
type input "[DATE]"
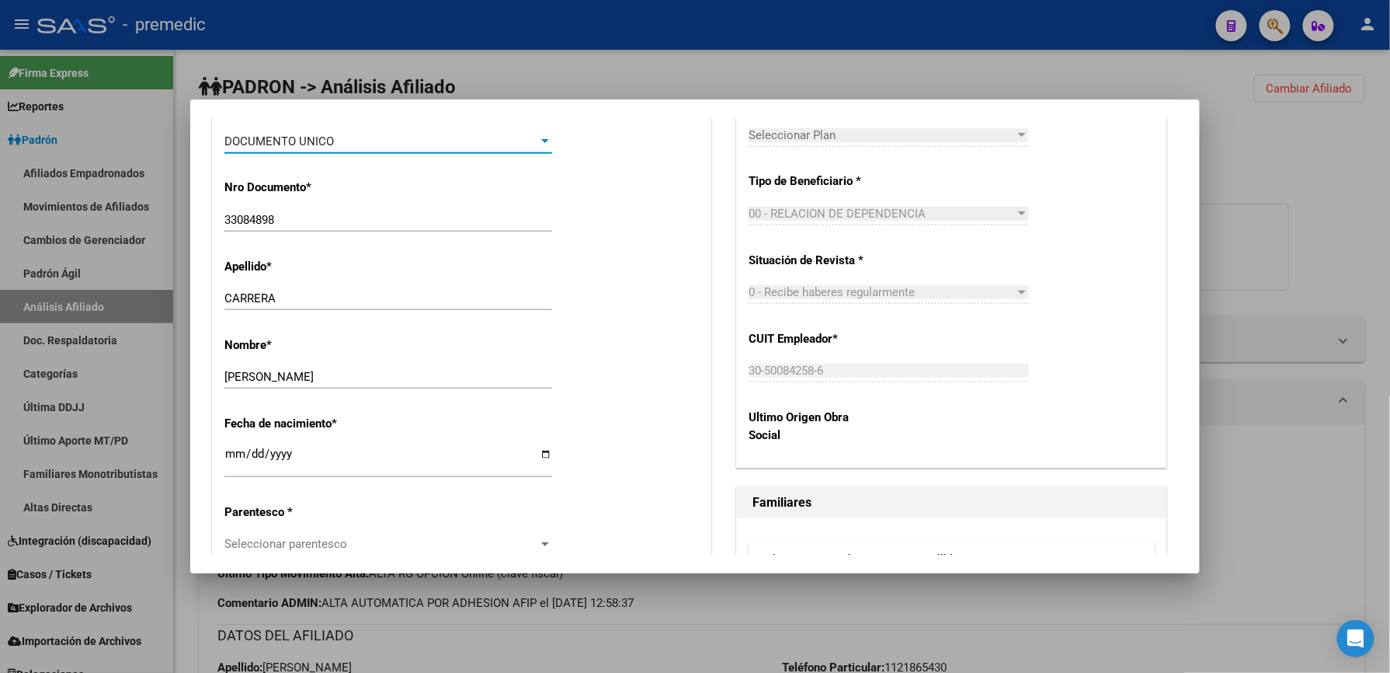
scroll to position [621, 0]
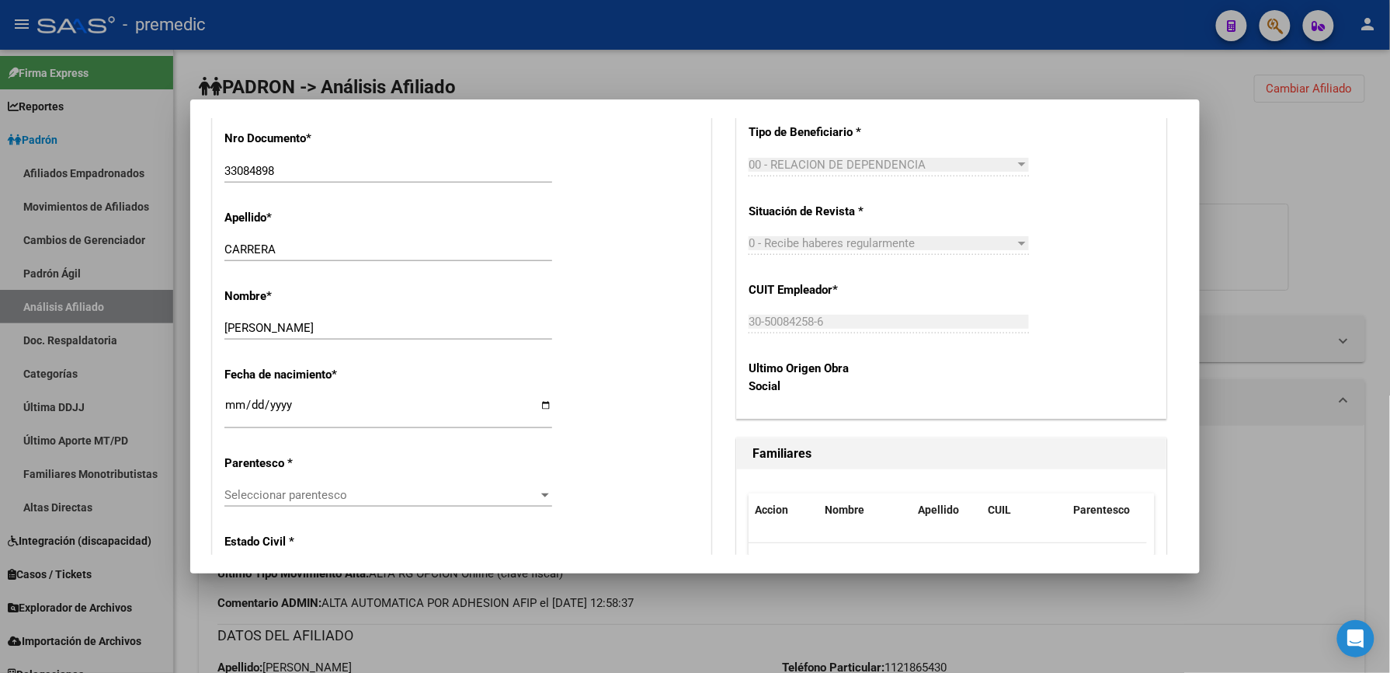
click at [277, 495] on span "Seleccionar parentesco" at bounding box center [381, 495] width 314 height 14
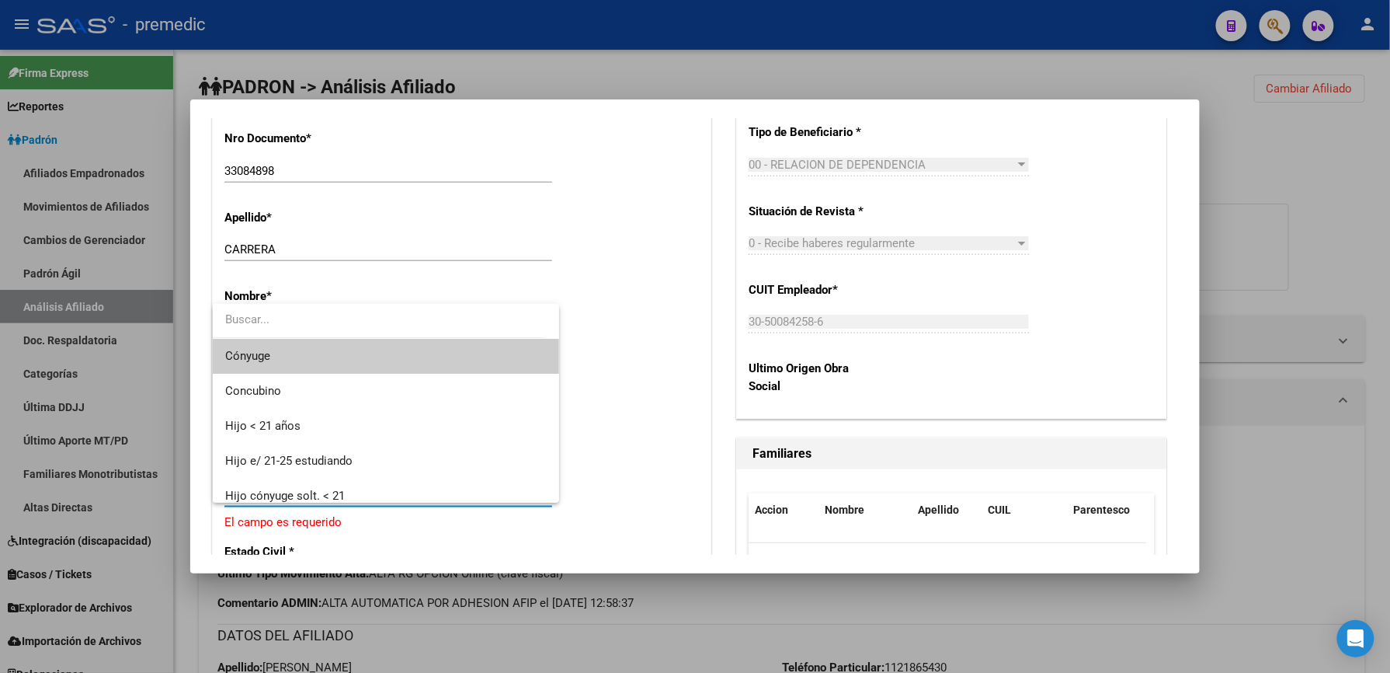
click at [297, 367] on span "Cónyuge" at bounding box center [386, 356] width 322 height 35
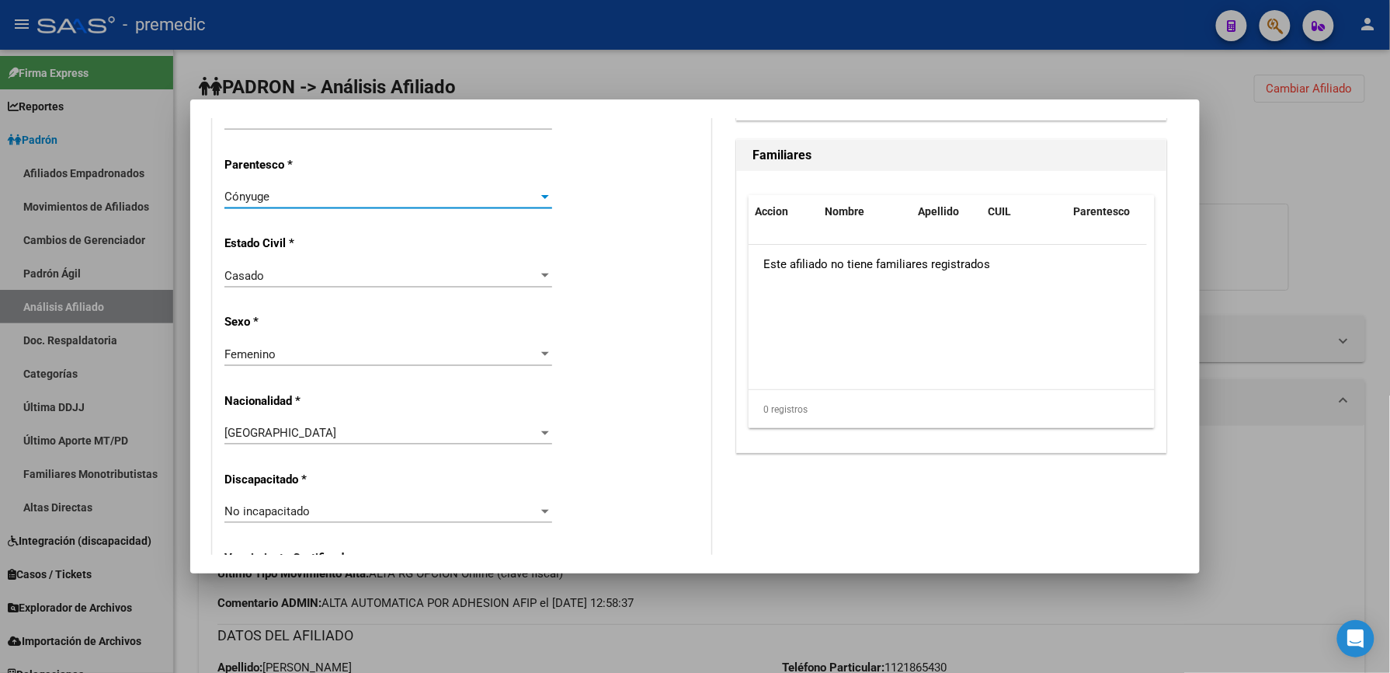
scroll to position [932, 0]
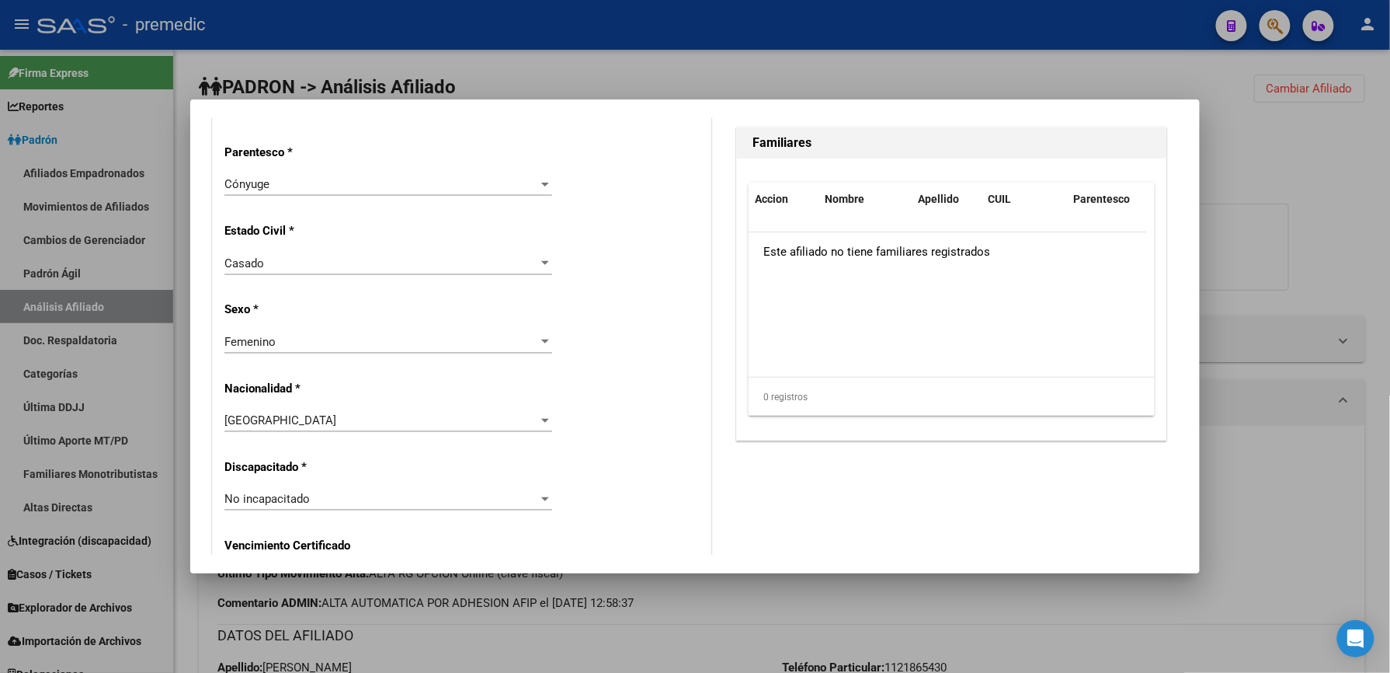
click at [309, 357] on div "Femenino Seleccionar sexo" at bounding box center [388, 349] width 328 height 38
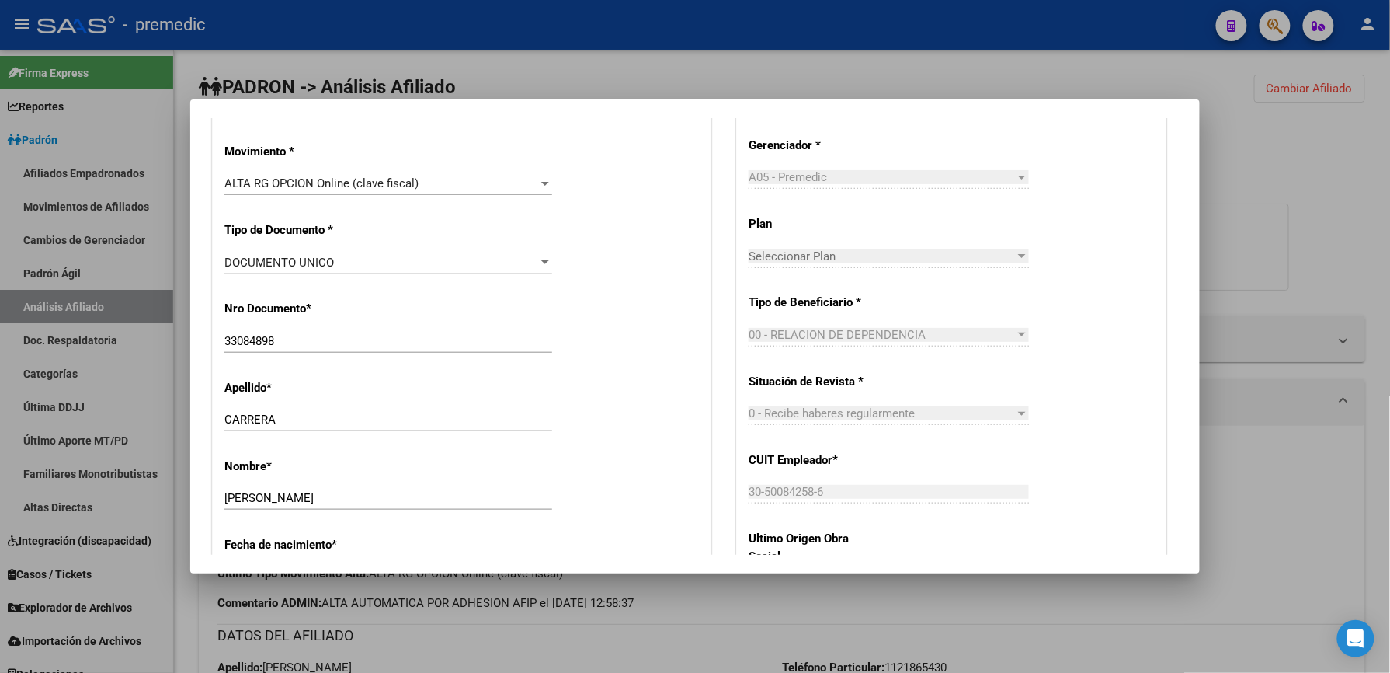
scroll to position [0, 0]
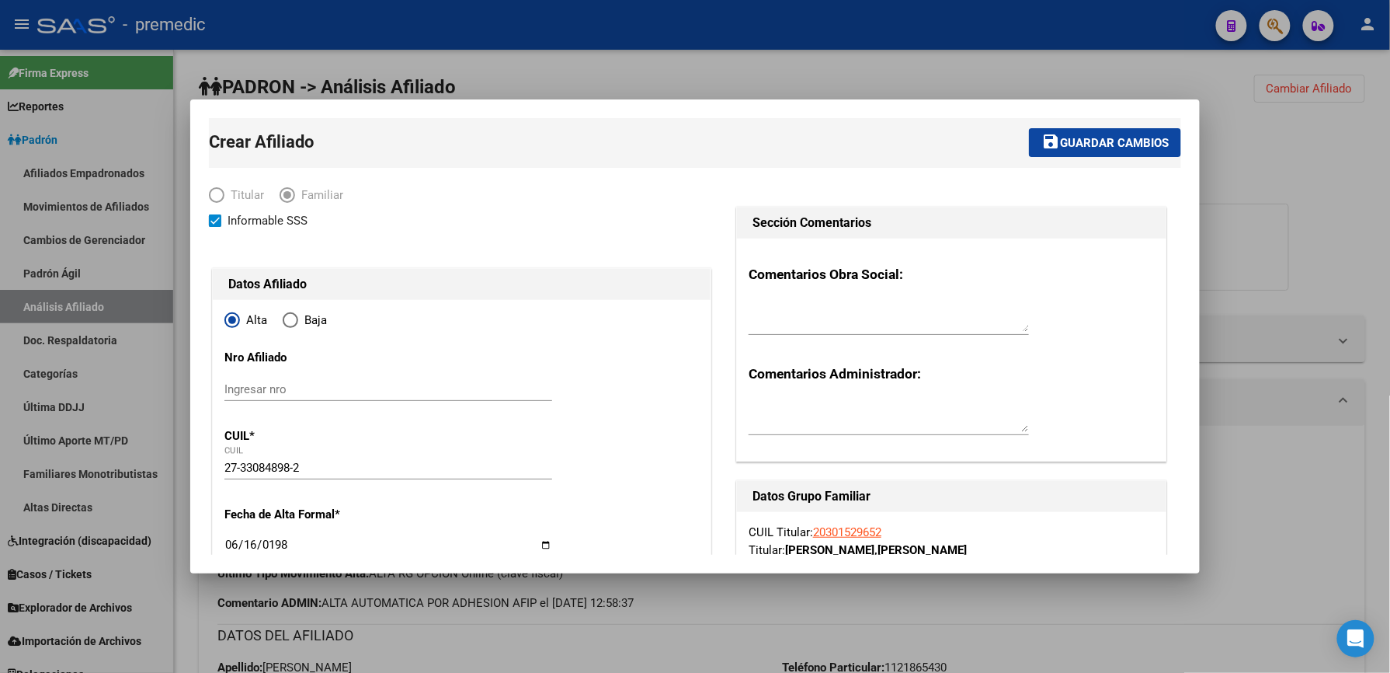
click at [1100, 123] on mat-toolbar-row "save Guardar cambios" at bounding box center [910, 143] width 544 height 50
click at [1086, 135] on span "save Guardar cambios" at bounding box center [1105, 142] width 127 height 14
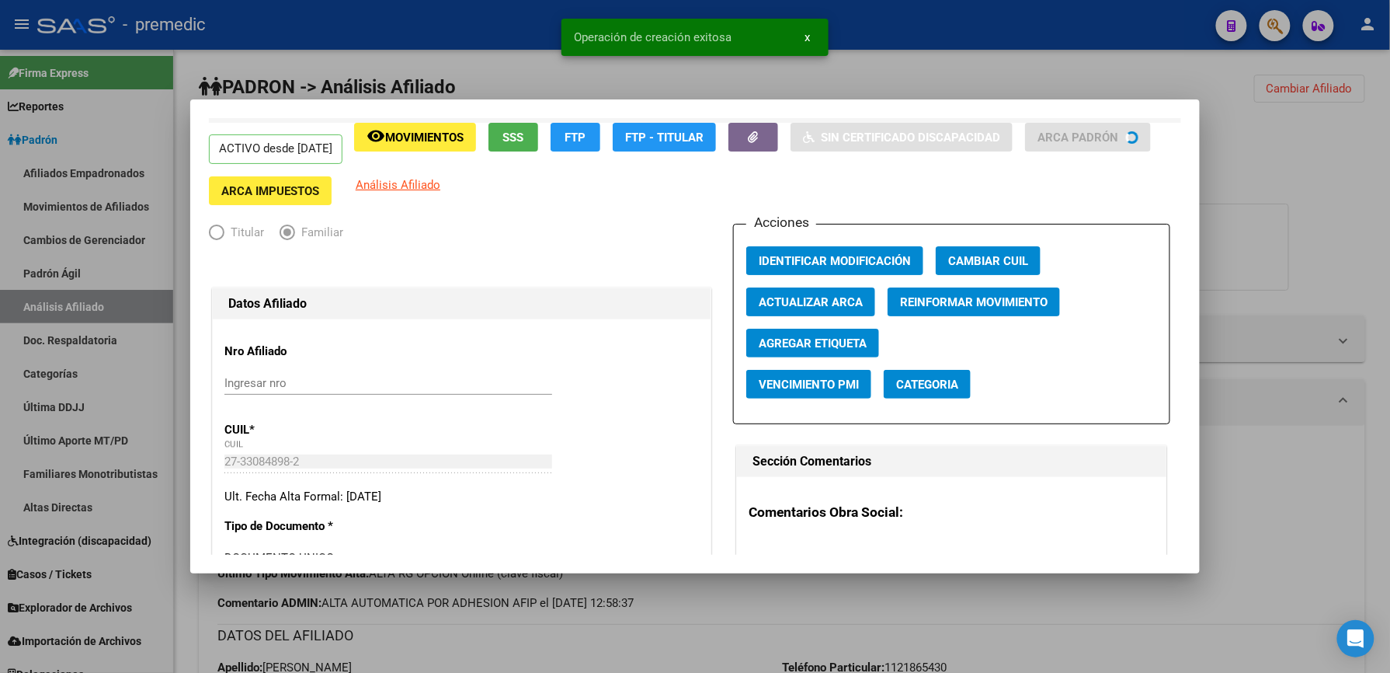
drag, startPoint x: 532, startPoint y: 452, endPoint x: 600, endPoint y: 541, distance: 111.9
click at [600, 541] on div "Editar Afiliado 27330848982 save Guardar cambios ACTIVO desde [DATE] remove_red…" at bounding box center [695, 336] width 1390 height 673
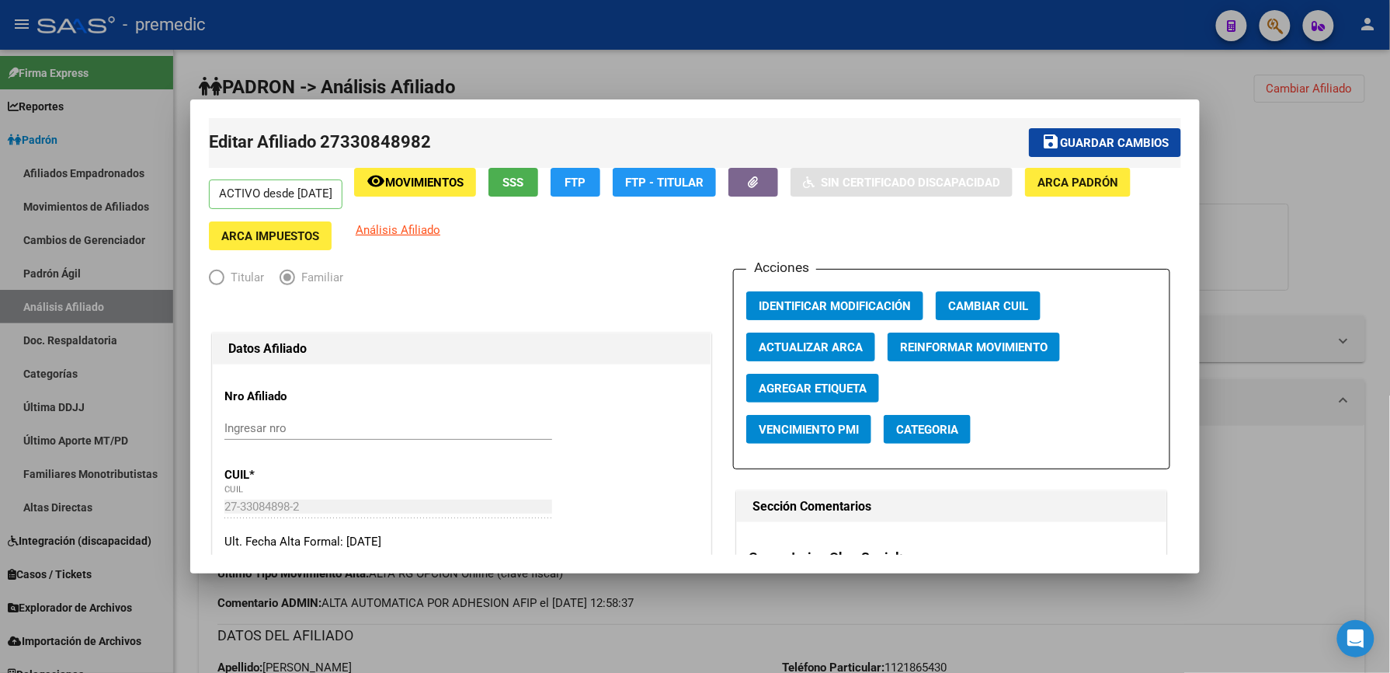
click at [261, 187] on p "ACTIVO desde [DATE]" at bounding box center [276, 194] width 134 height 30
click at [410, 642] on div at bounding box center [695, 336] width 1390 height 673
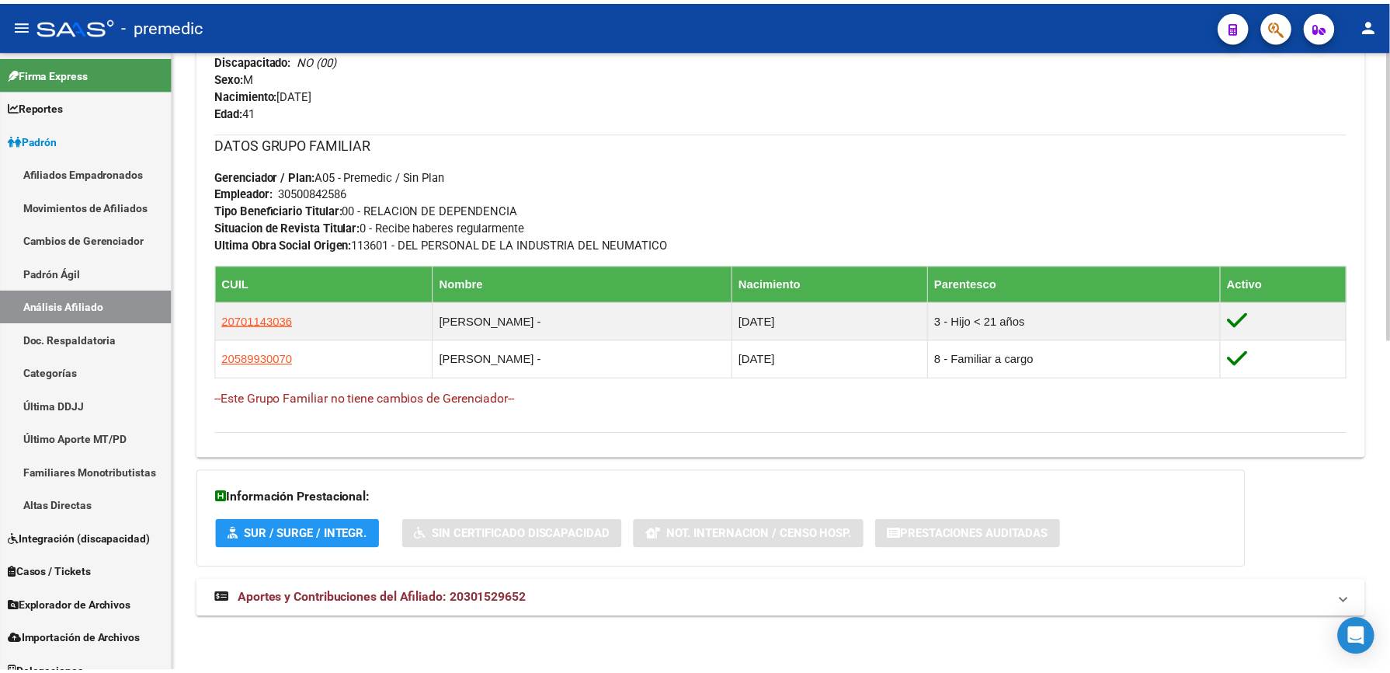
scroll to position [89, 0]
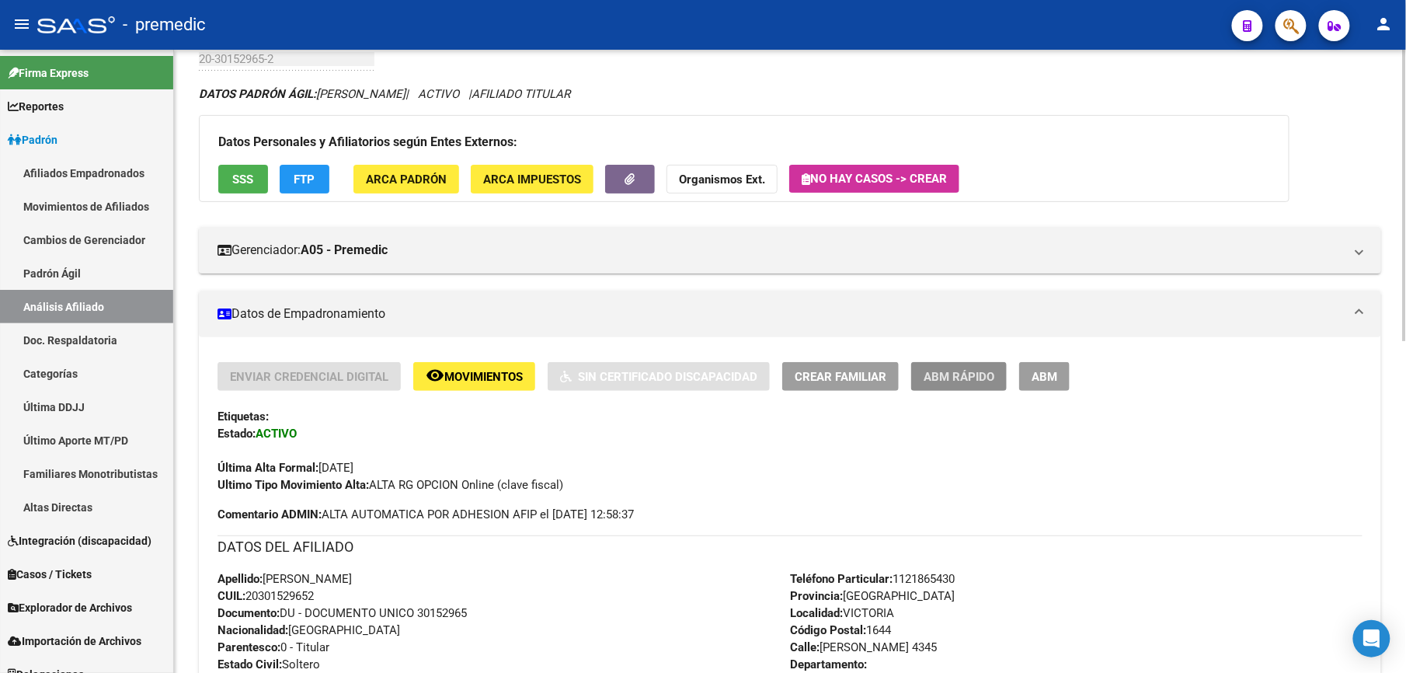
click at [940, 390] on button "ABM Rápido" at bounding box center [959, 376] width 96 height 29
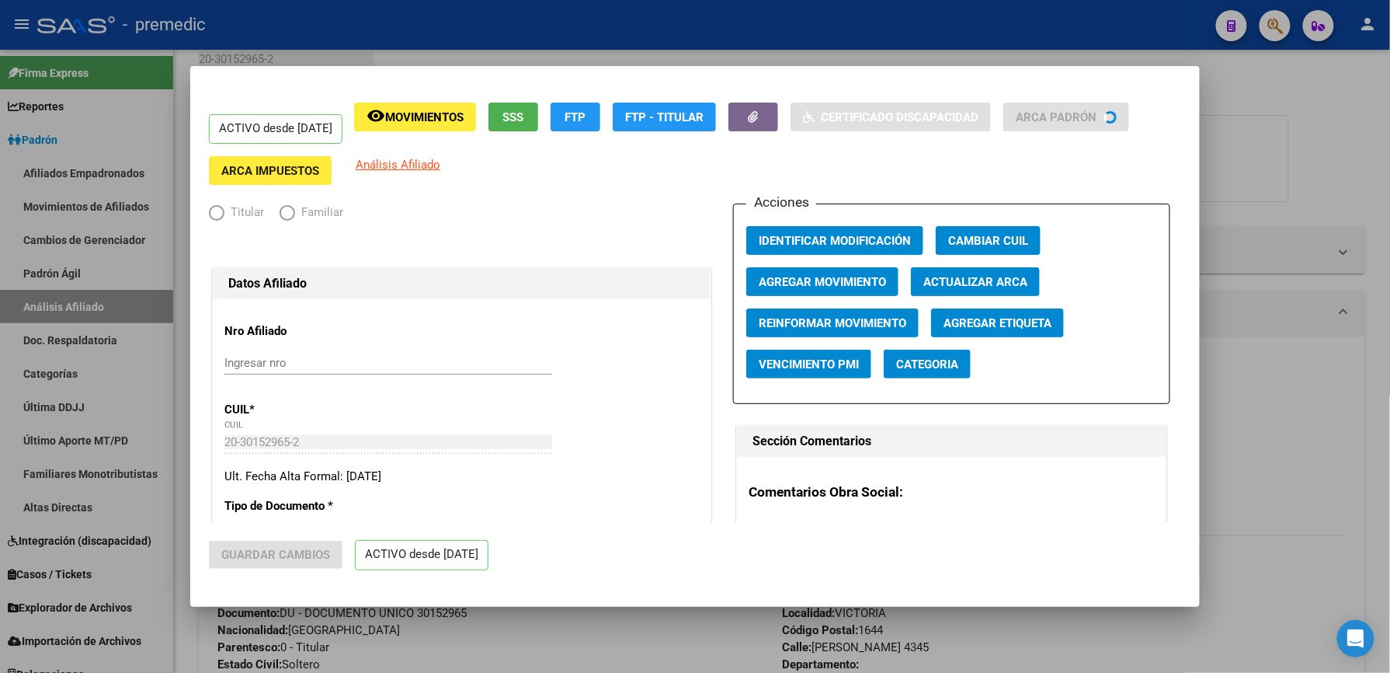
radio input "true"
type input "30-50084258-6"
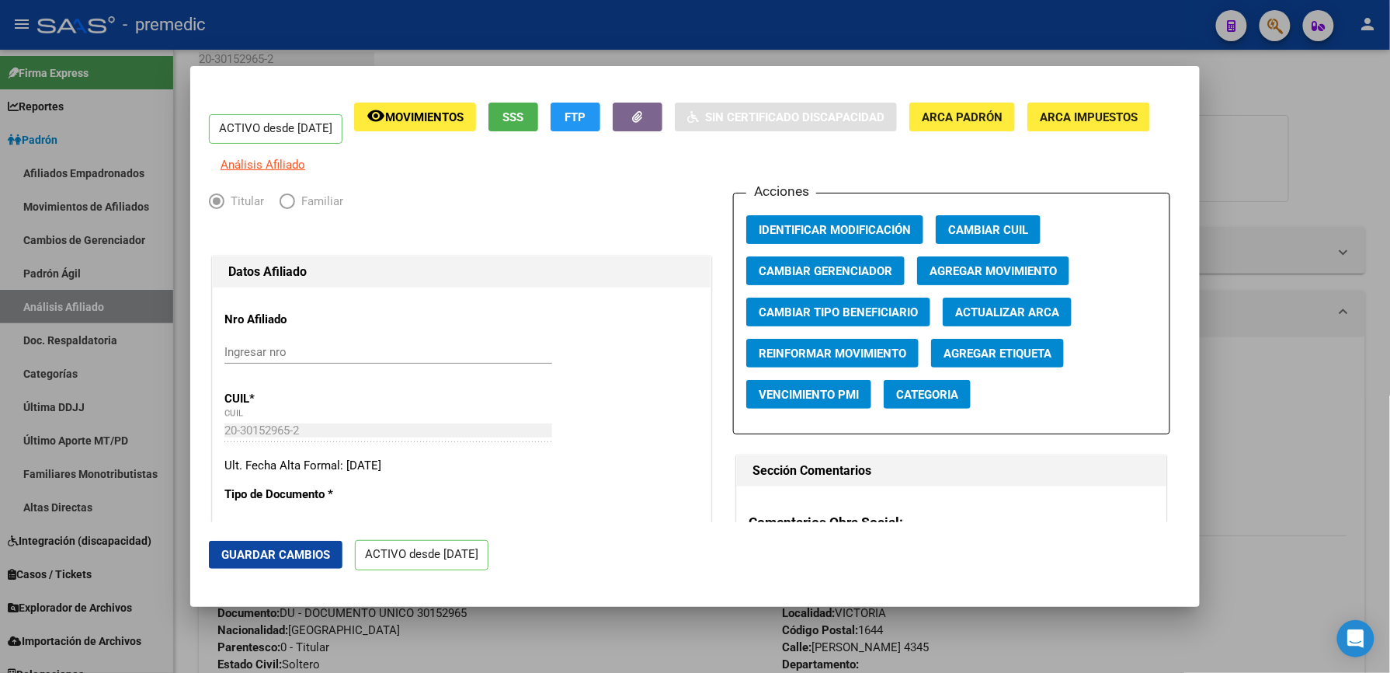
click at [1226, 328] on div at bounding box center [695, 336] width 1390 height 673
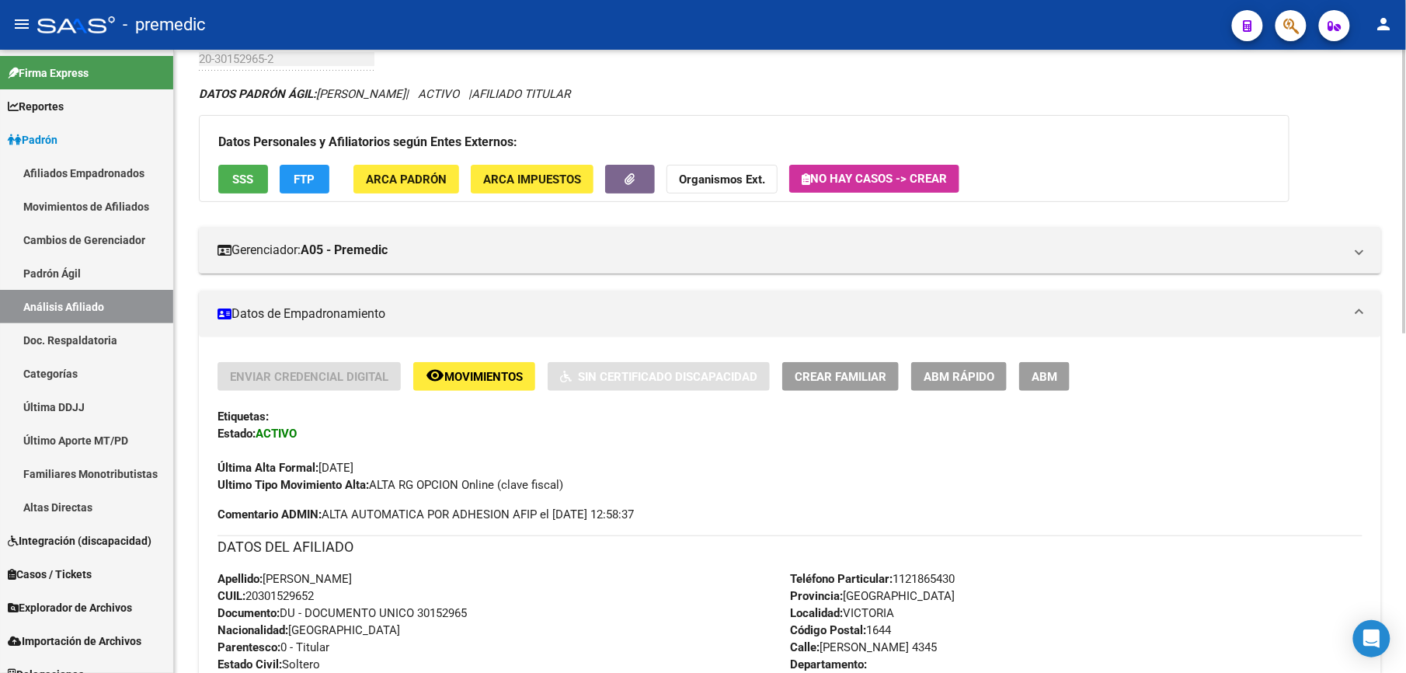
click at [814, 373] on span "Crear Familiar" at bounding box center [841, 377] width 92 height 14
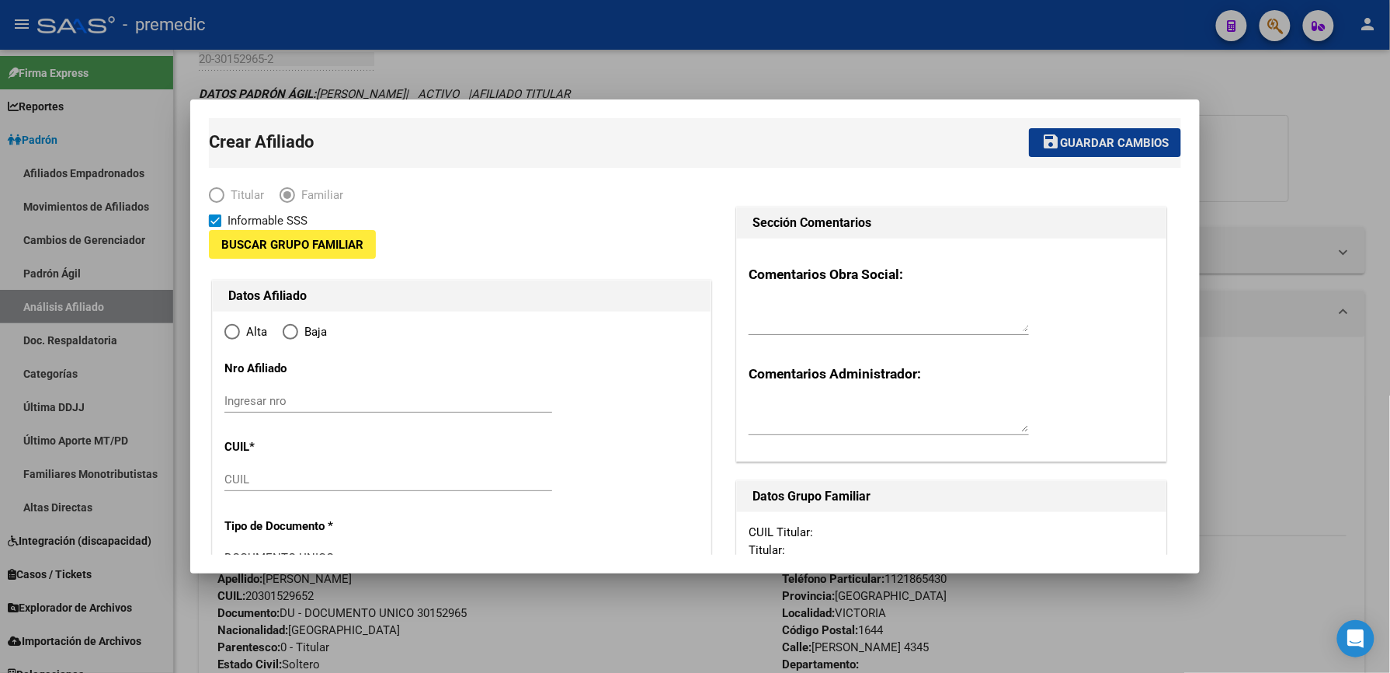
type input "30-50084258-6"
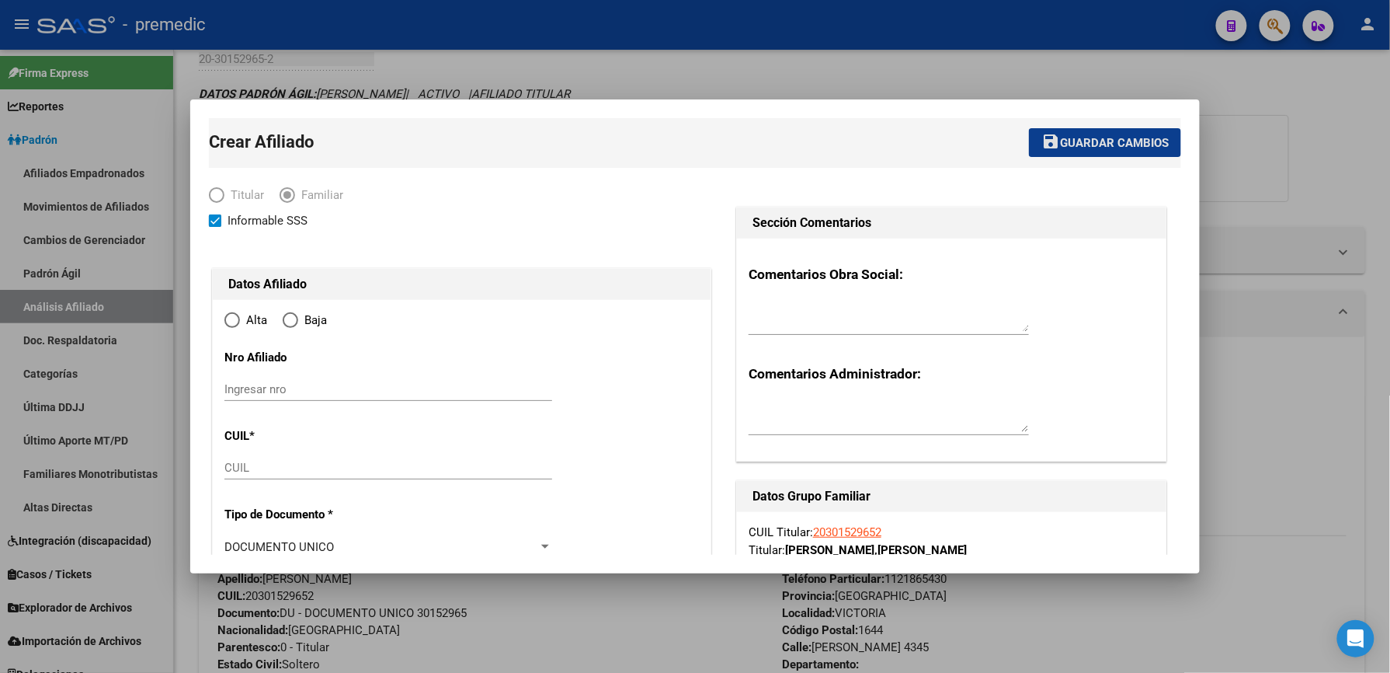
type input "VICTORIA"
type input "1644"
type input "[PERSON_NAME]"
type input "4345"
radio input "true"
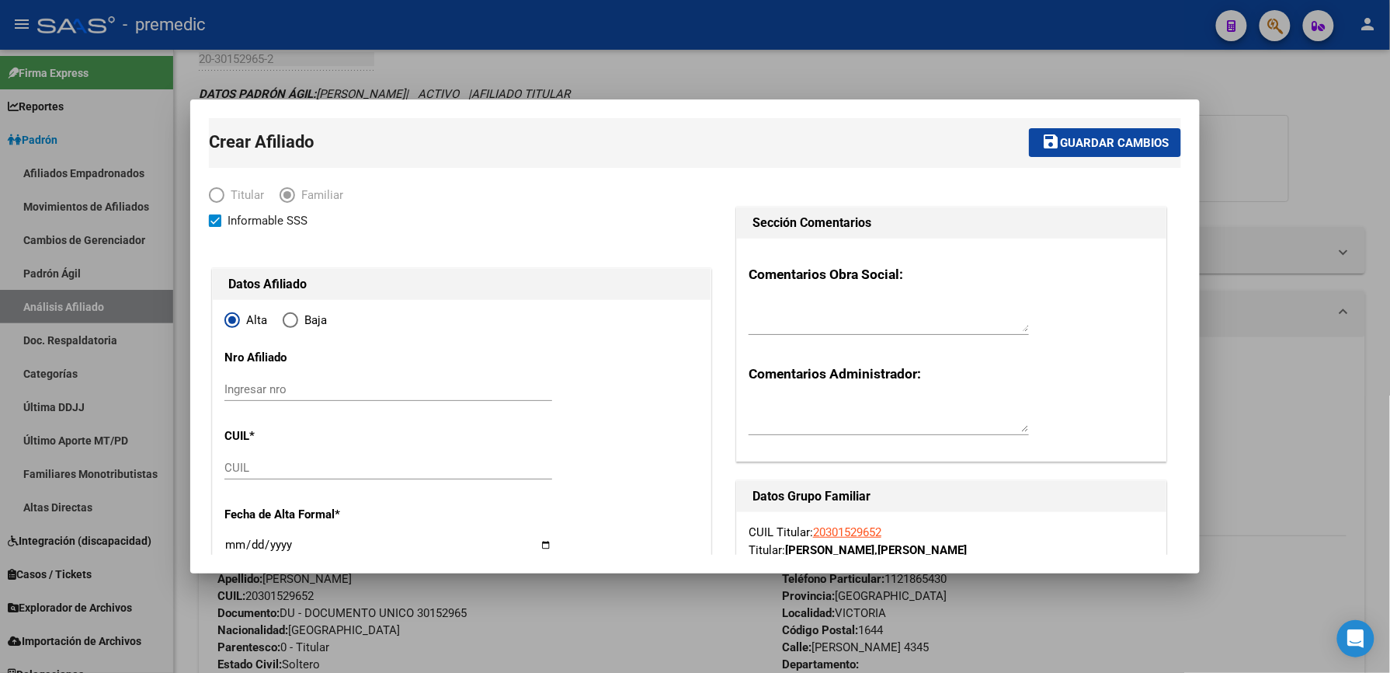
drag, startPoint x: 261, startPoint y: 445, endPoint x: 261, endPoint y: 455, distance: 10.1
type input "30-50084258-6"
drag, startPoint x: 261, startPoint y: 455, endPoint x: 261, endPoint y: 468, distance: 12.4
click at [261, 464] on div "CUIL" at bounding box center [388, 467] width 328 height 23
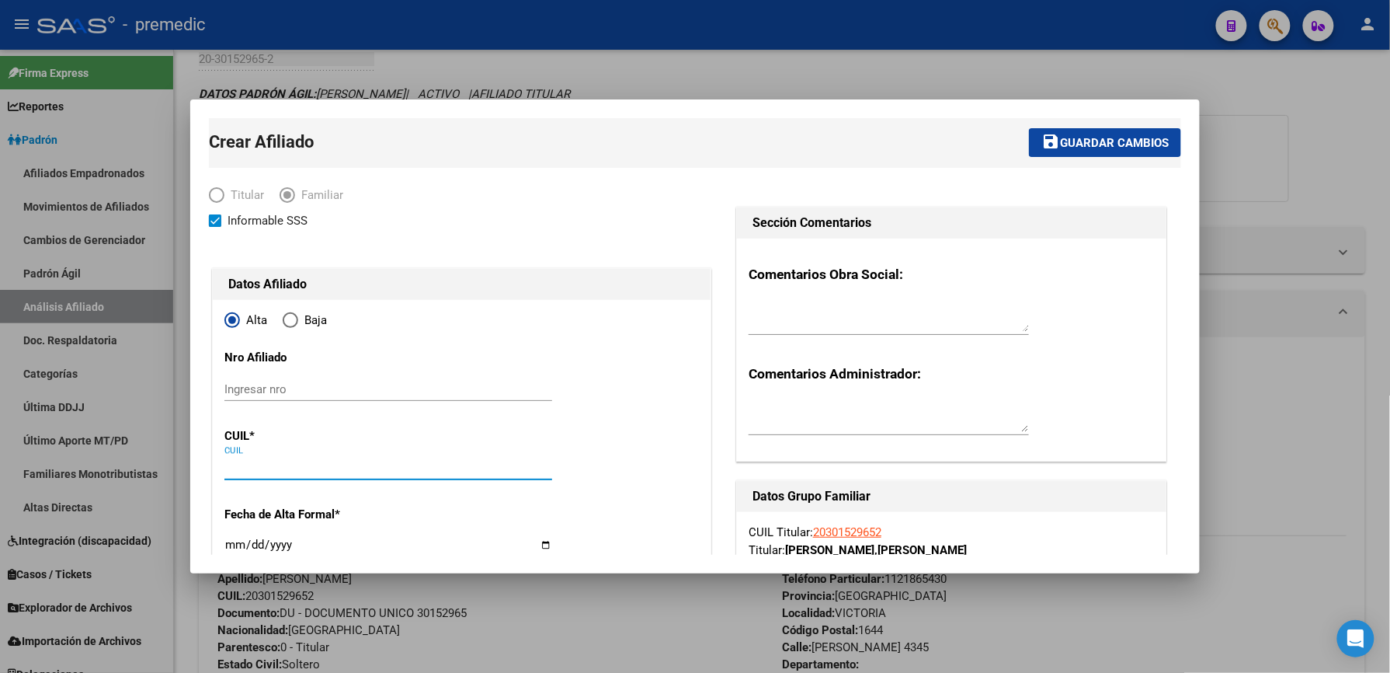
click at [261, 468] on input "CUIL" at bounding box center [388, 468] width 328 height 14
paste input "20-56042755-8"
type input "20-56042755-8"
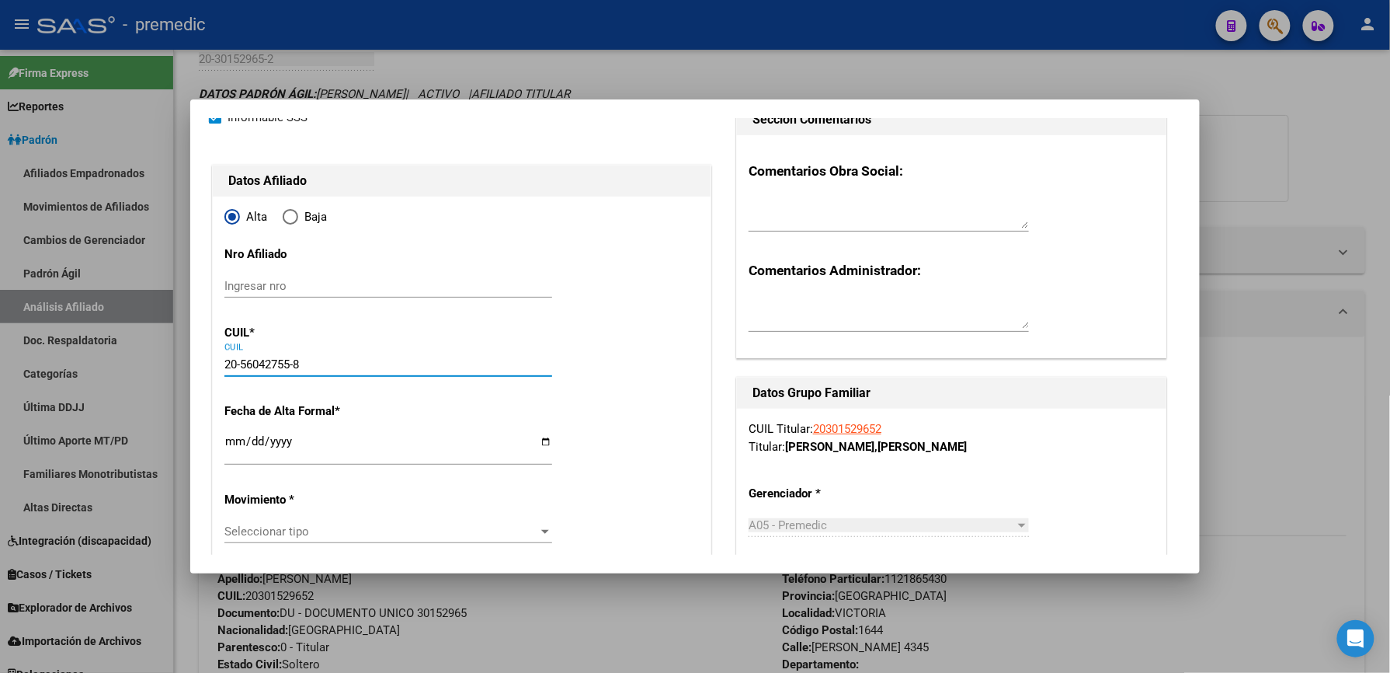
type input "56042755"
type input "[PERSON_NAME]"
type input "[DATE]"
type input "VICTORIA"
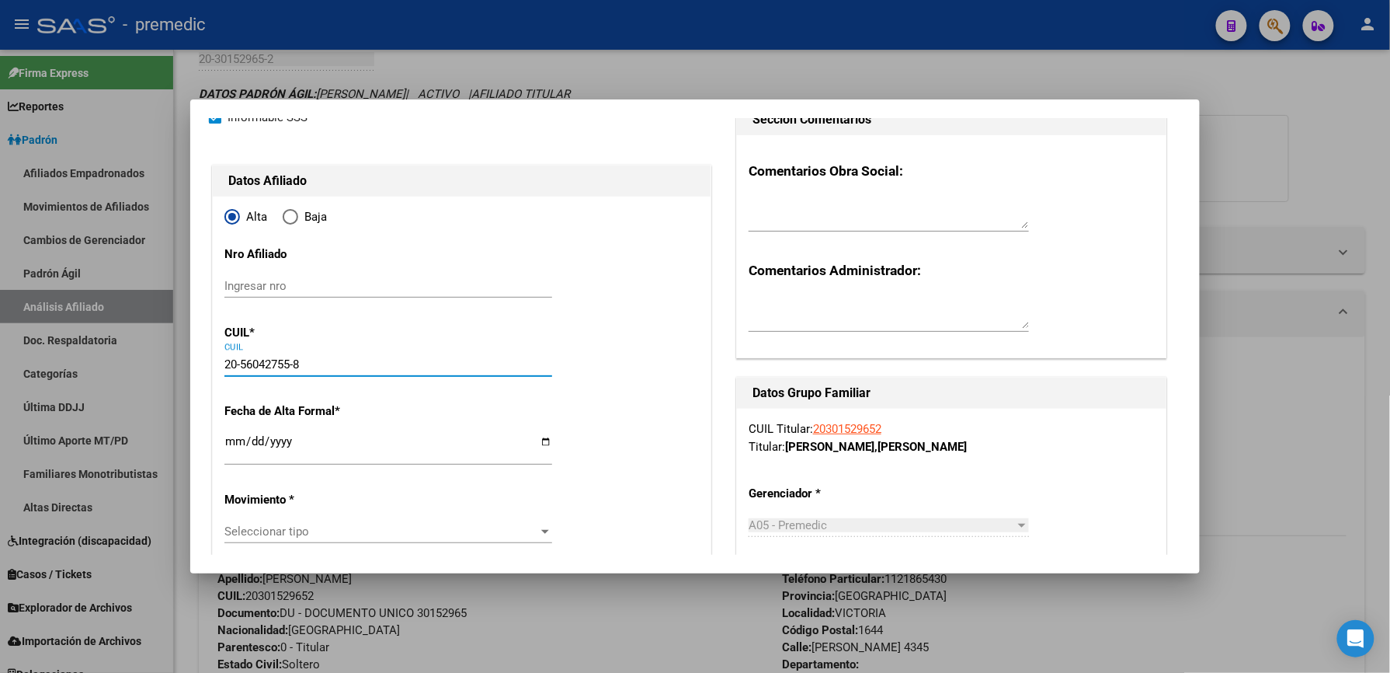
type input "1646"
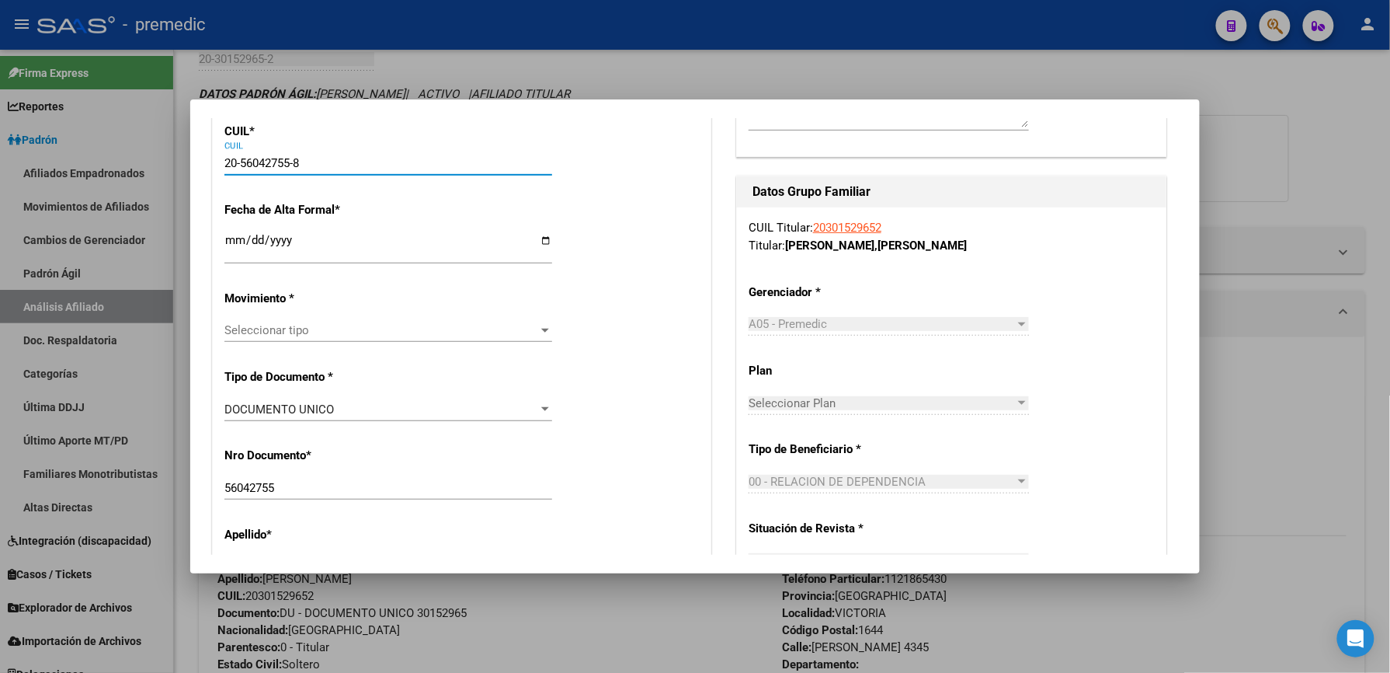
scroll to position [311, 0]
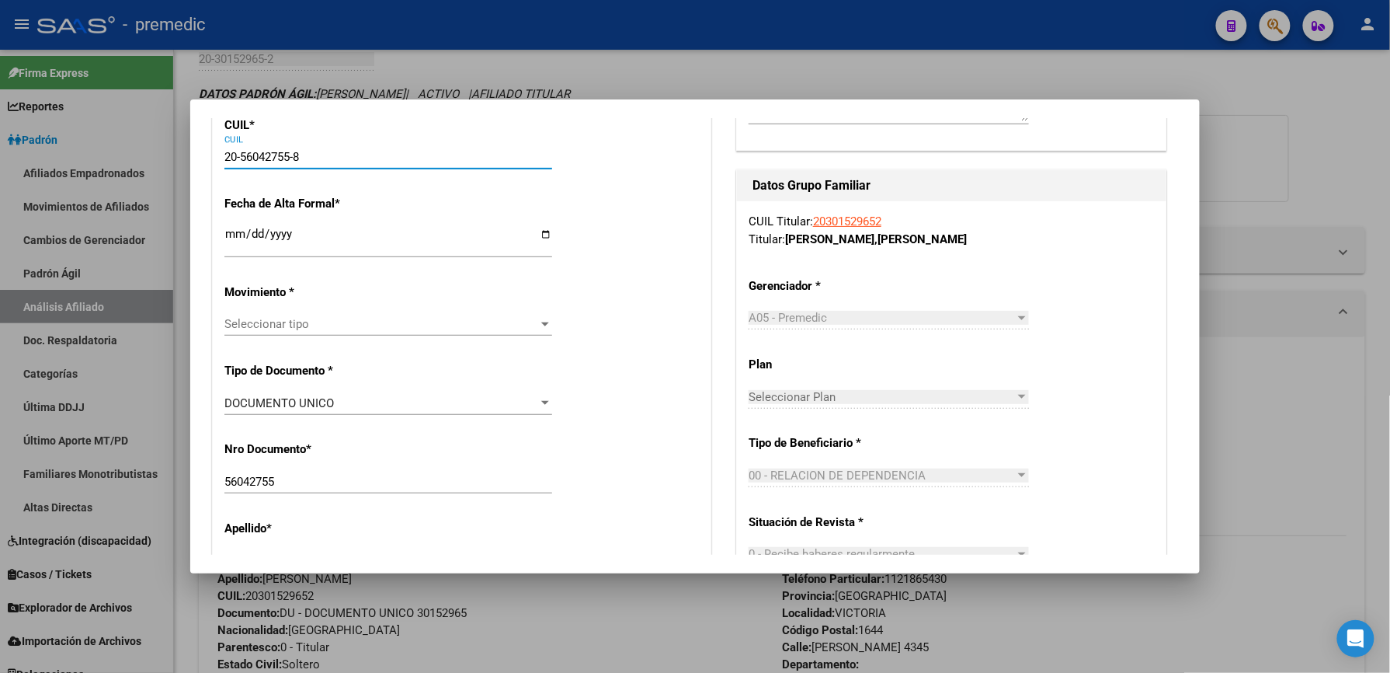
type input "20-56042755-8"
click at [227, 234] on input "Ingresar fecha" at bounding box center [388, 240] width 328 height 25
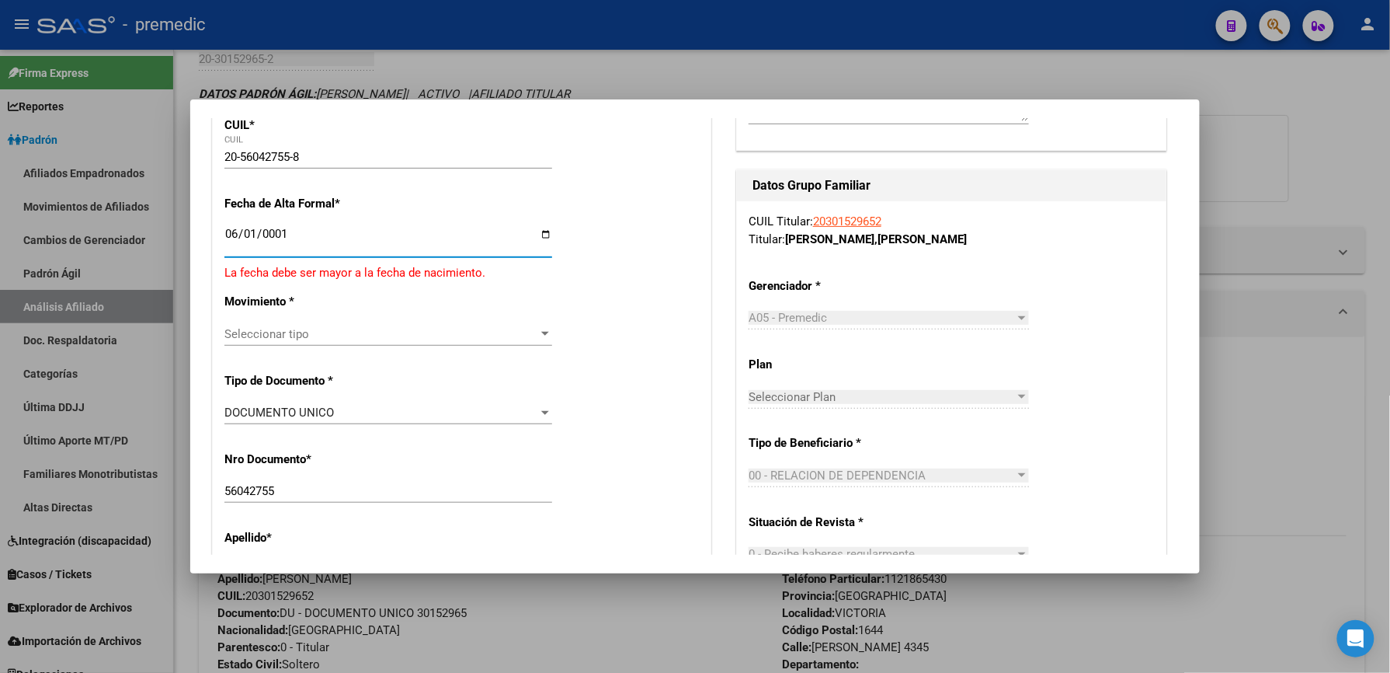
scroll to position [320, 0]
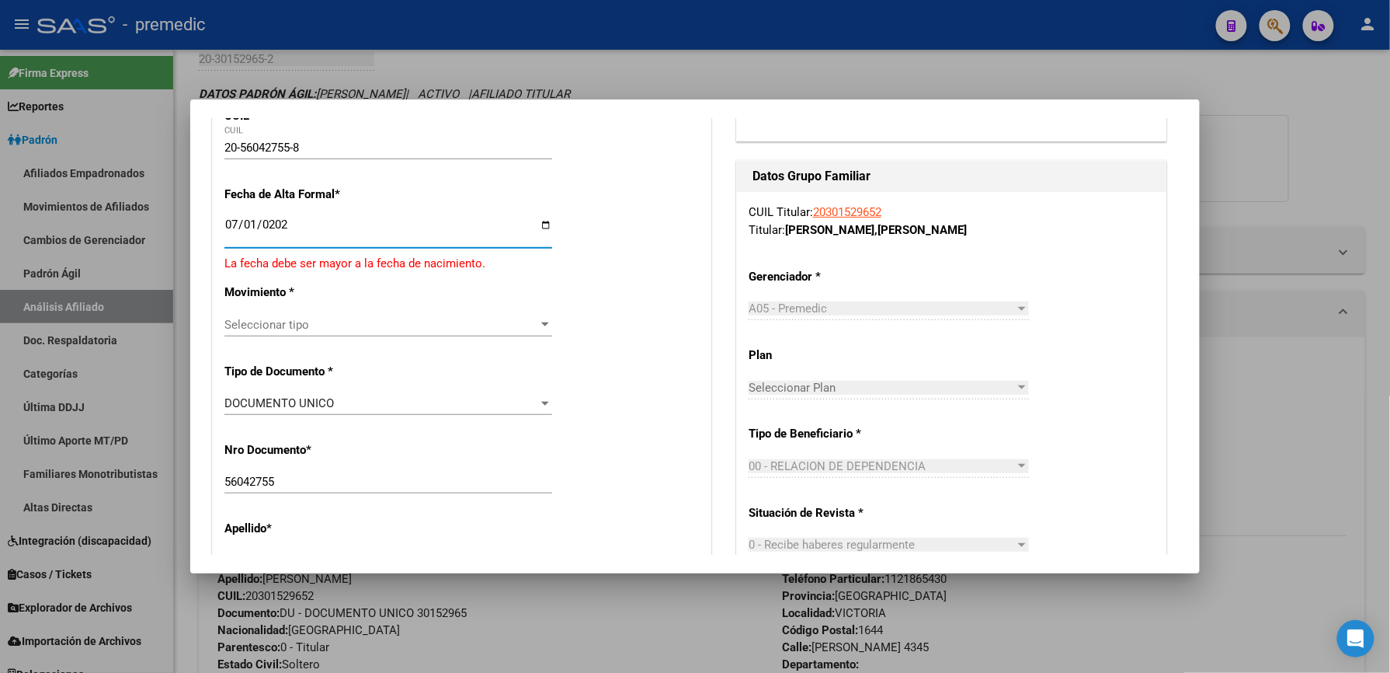
type input "[DATE]"
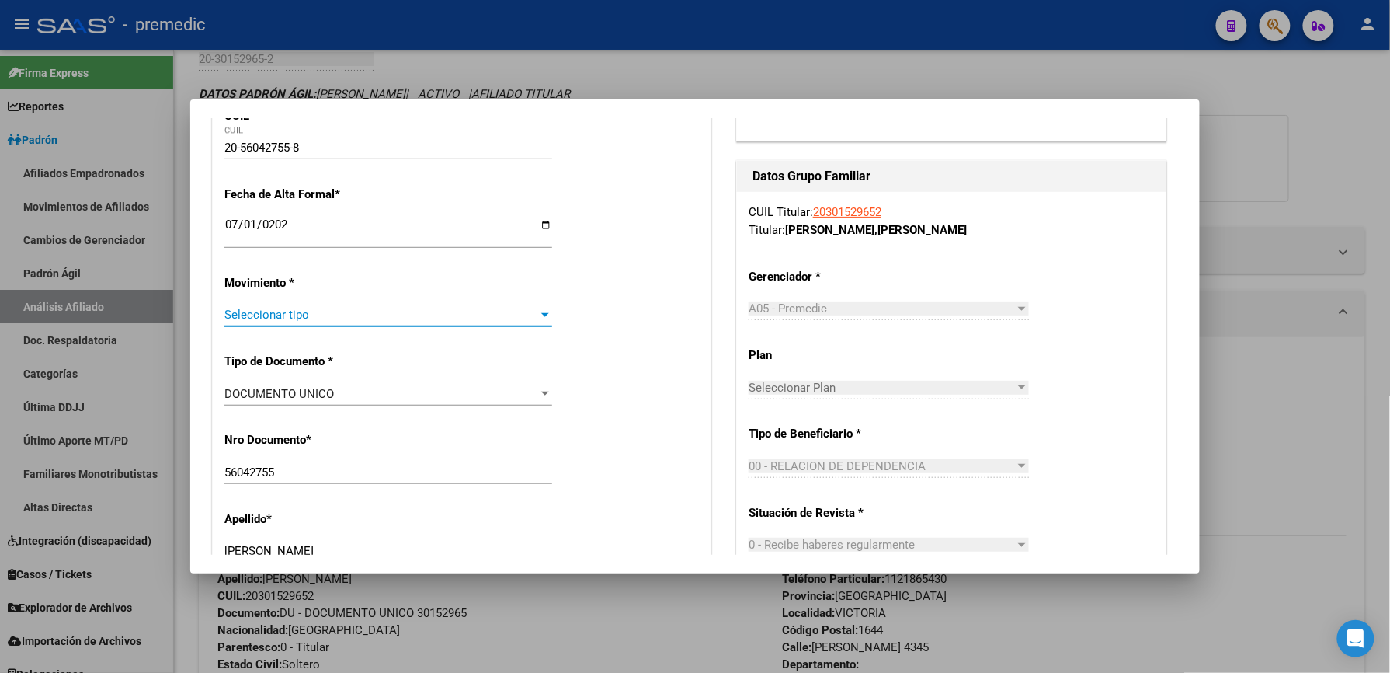
click at [423, 308] on span "Seleccionar tipo" at bounding box center [381, 315] width 314 height 14
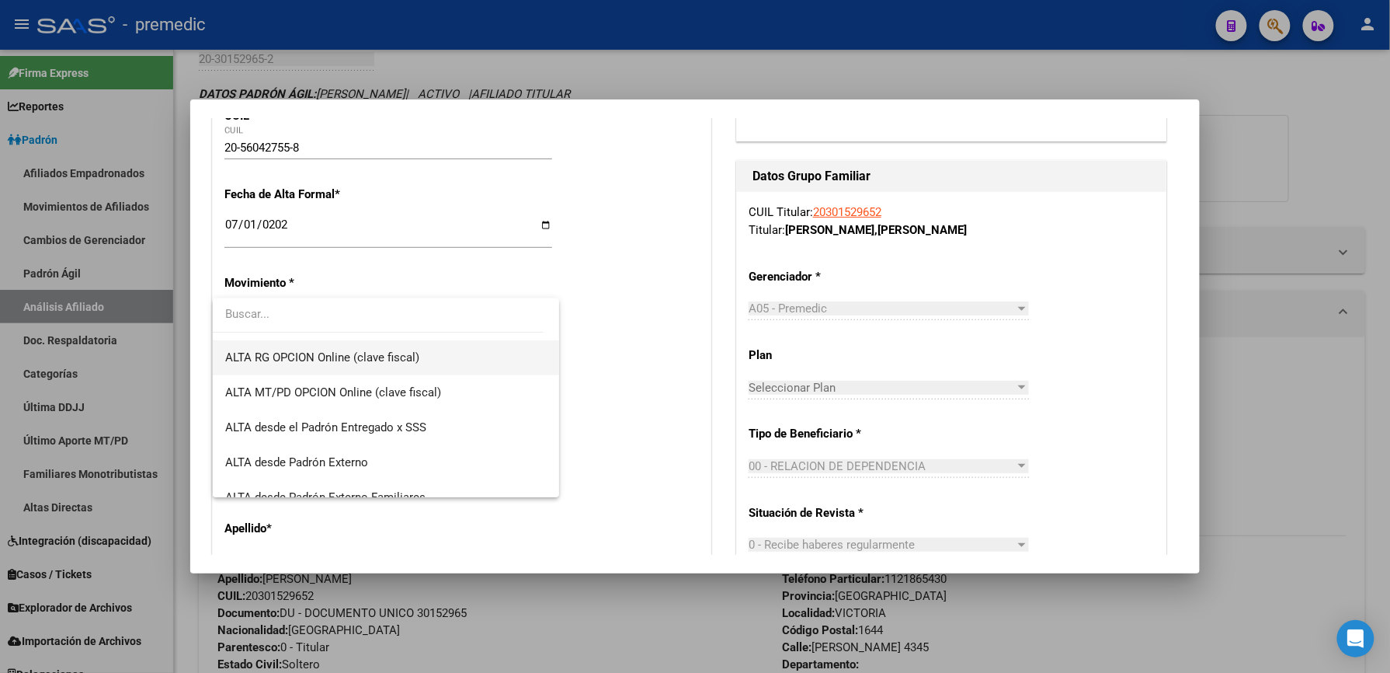
scroll to position [414, 0]
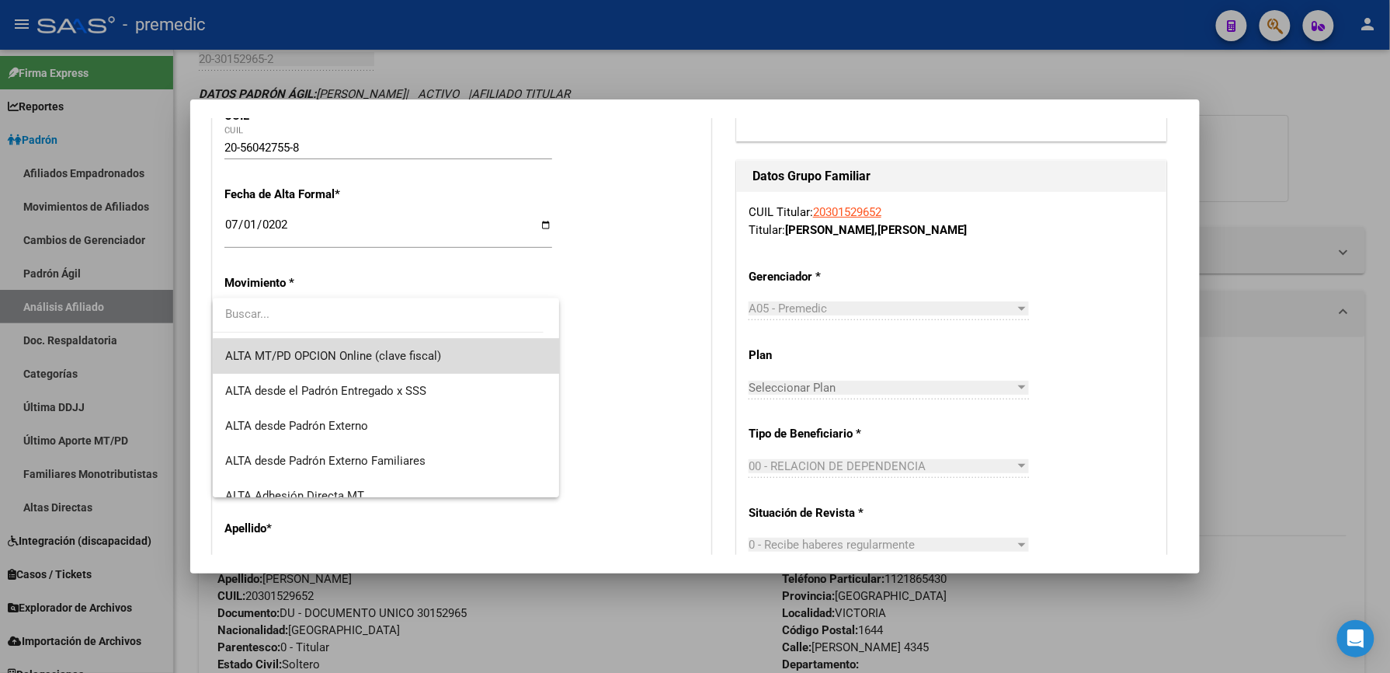
click at [477, 359] on span "ALTA MT/PD OPCION Online (clave fiscal)" at bounding box center [386, 356] width 322 height 35
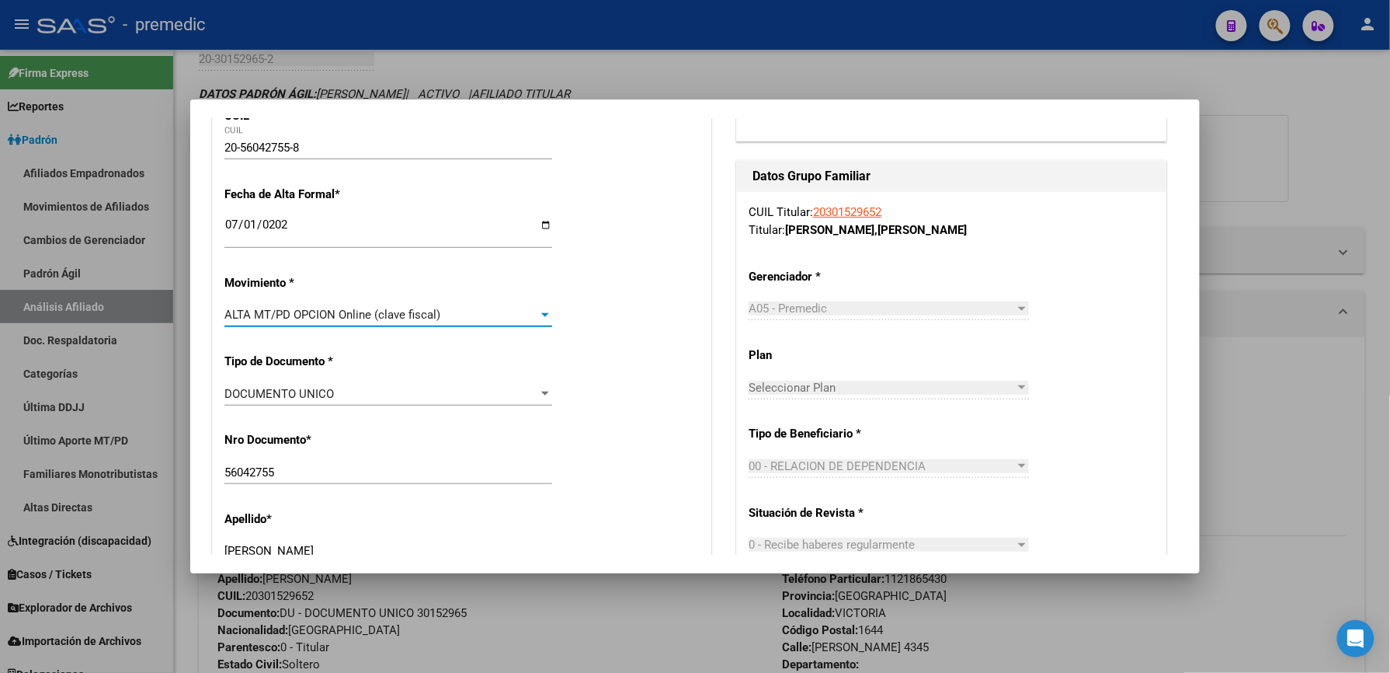
click at [377, 315] on span "ALTA MT/PD OPCION Online (clave fiscal)" at bounding box center [332, 315] width 216 height 14
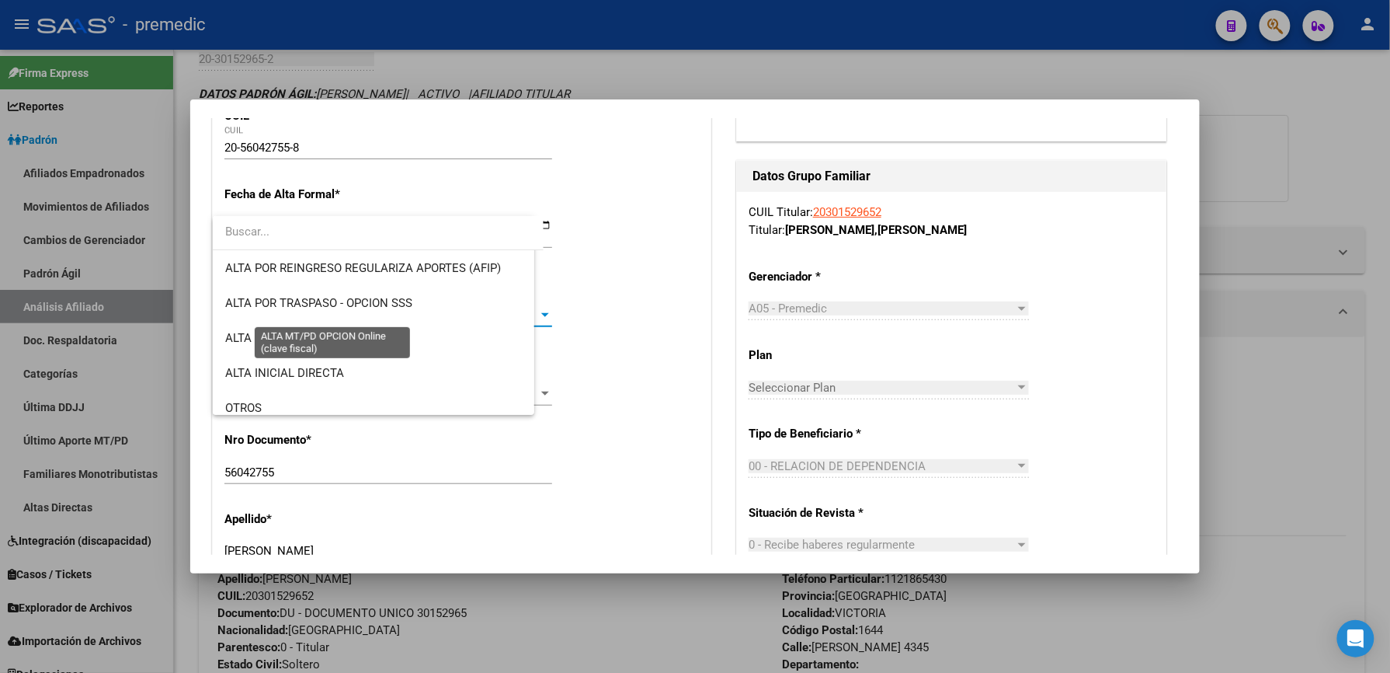
scroll to position [373, 0]
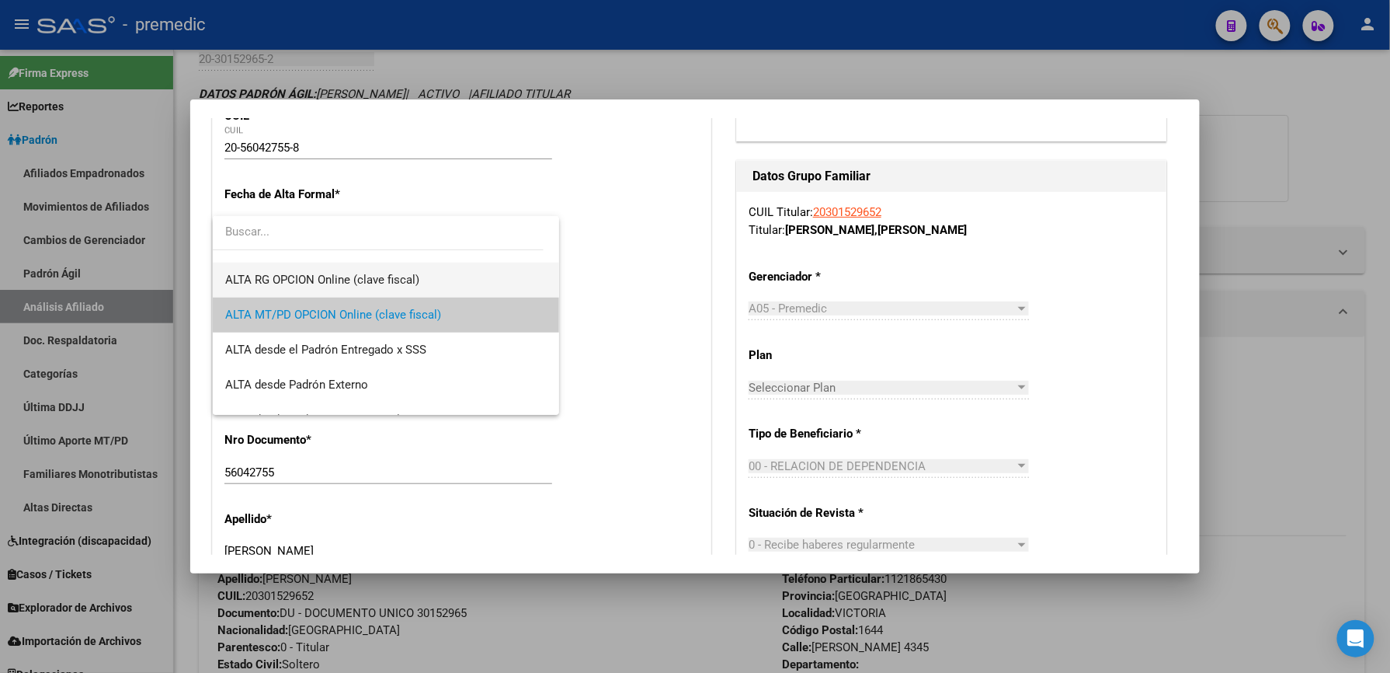
click at [416, 284] on span "ALTA RG OPCION Online (clave fiscal)" at bounding box center [322, 280] width 194 height 14
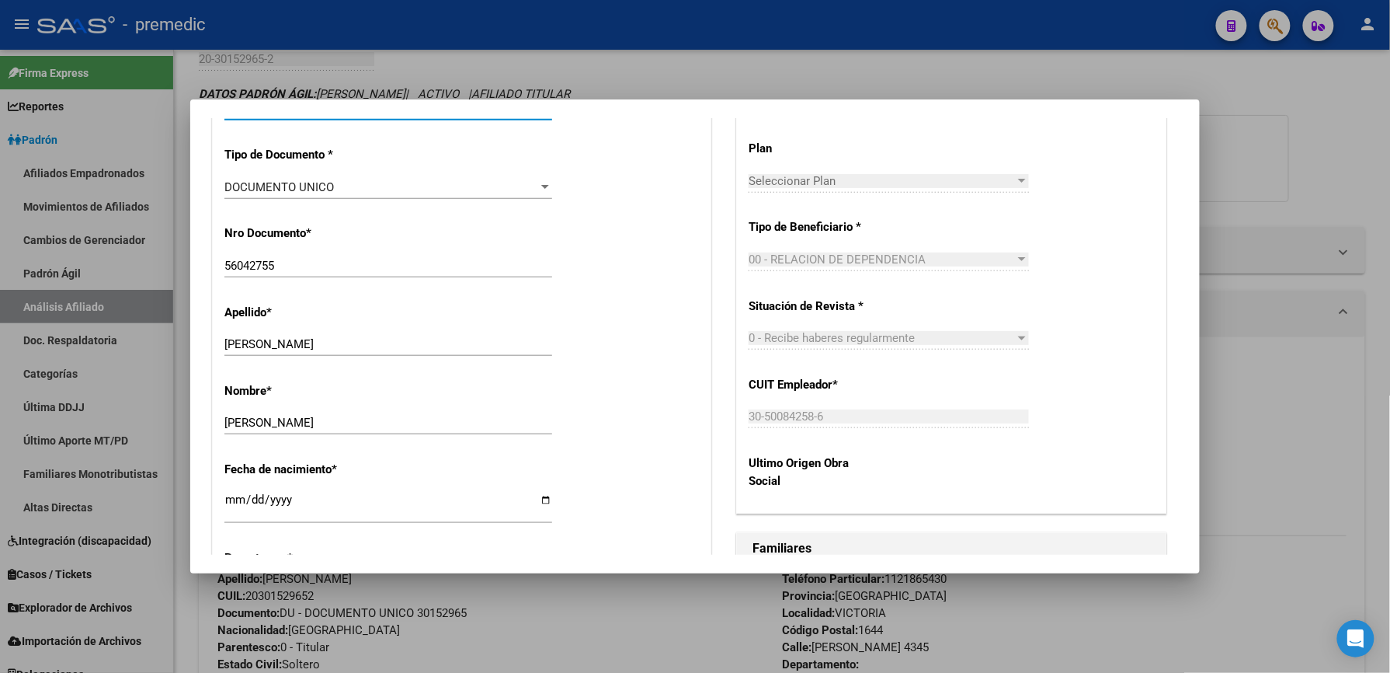
scroll to position [631, 0]
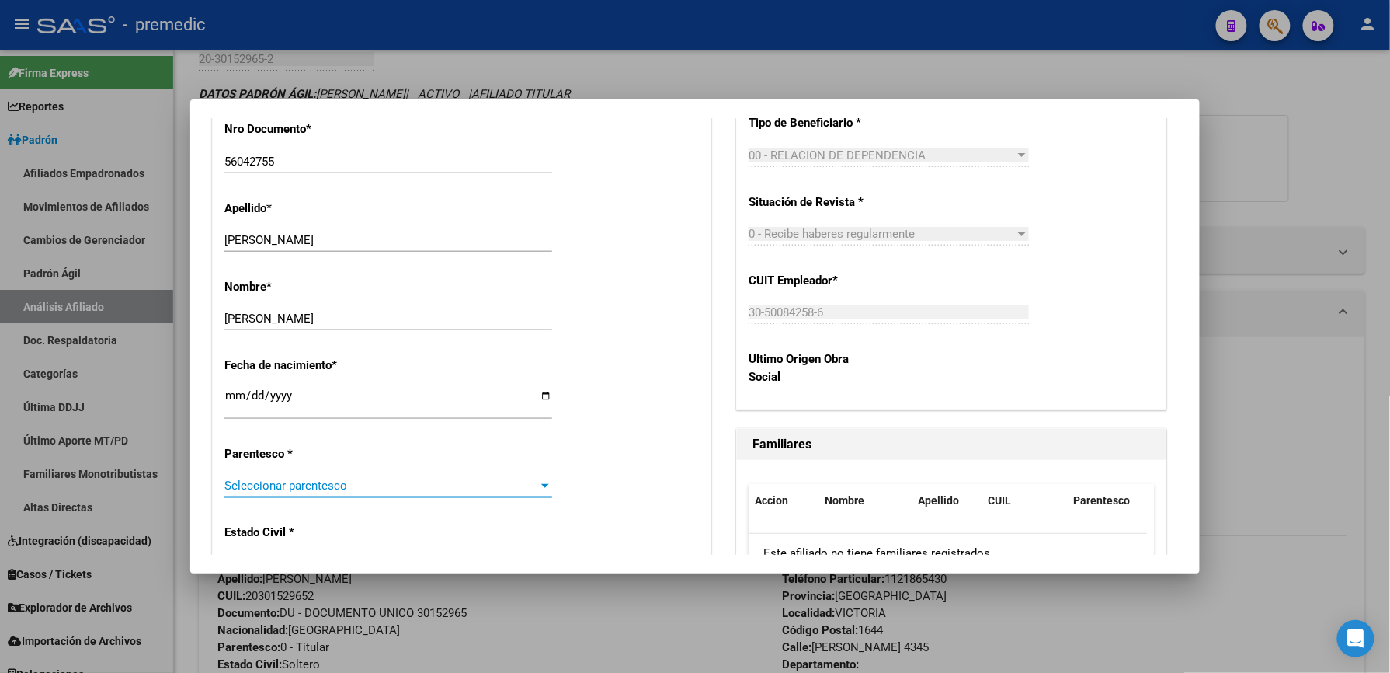
click at [303, 479] on span "Seleccionar parentesco" at bounding box center [381, 485] width 314 height 14
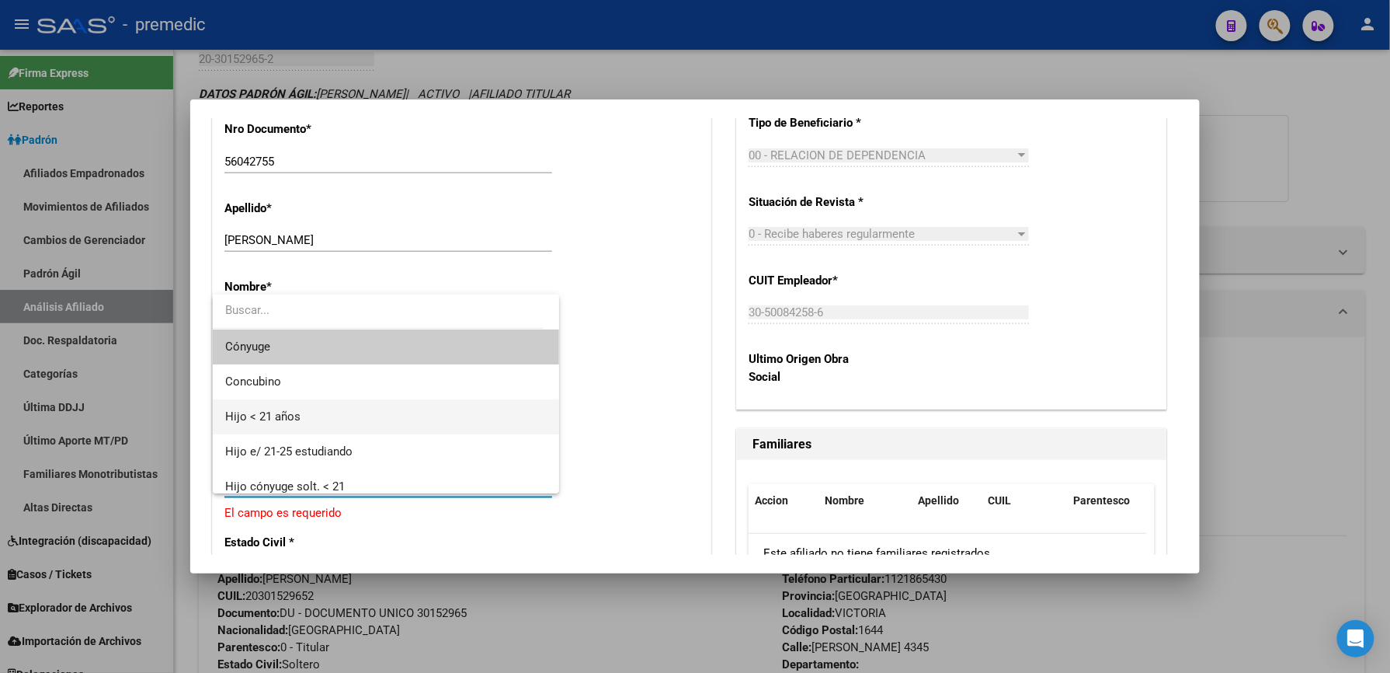
click at [337, 415] on span "Hijo < 21 años" at bounding box center [386, 416] width 322 height 35
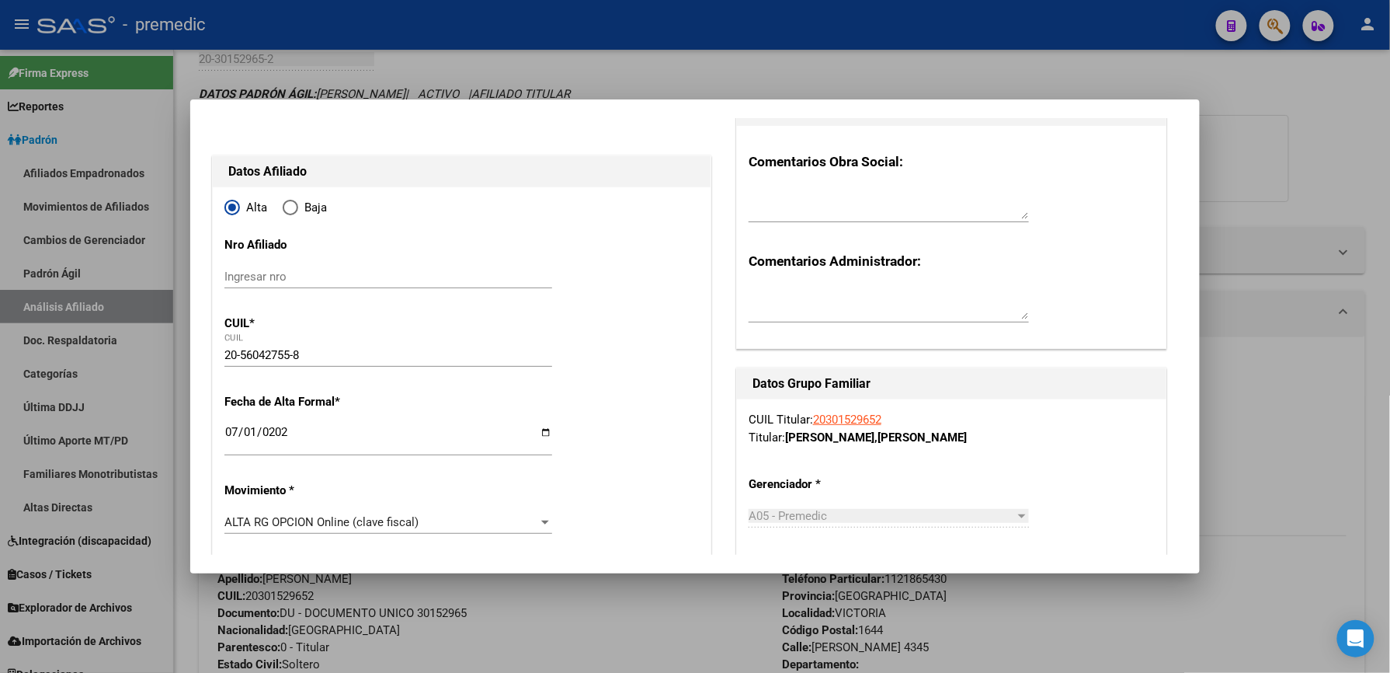
scroll to position [0, 0]
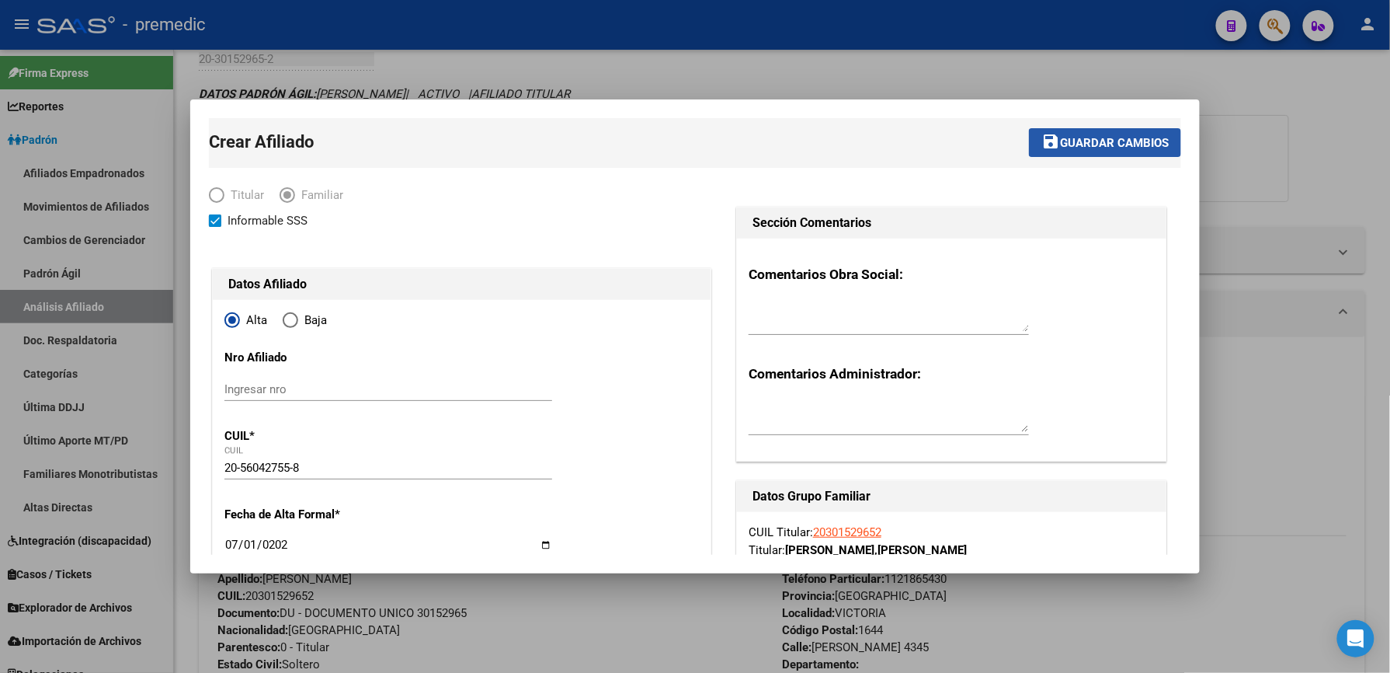
click at [1147, 141] on span "Guardar cambios" at bounding box center [1114, 143] width 109 height 14
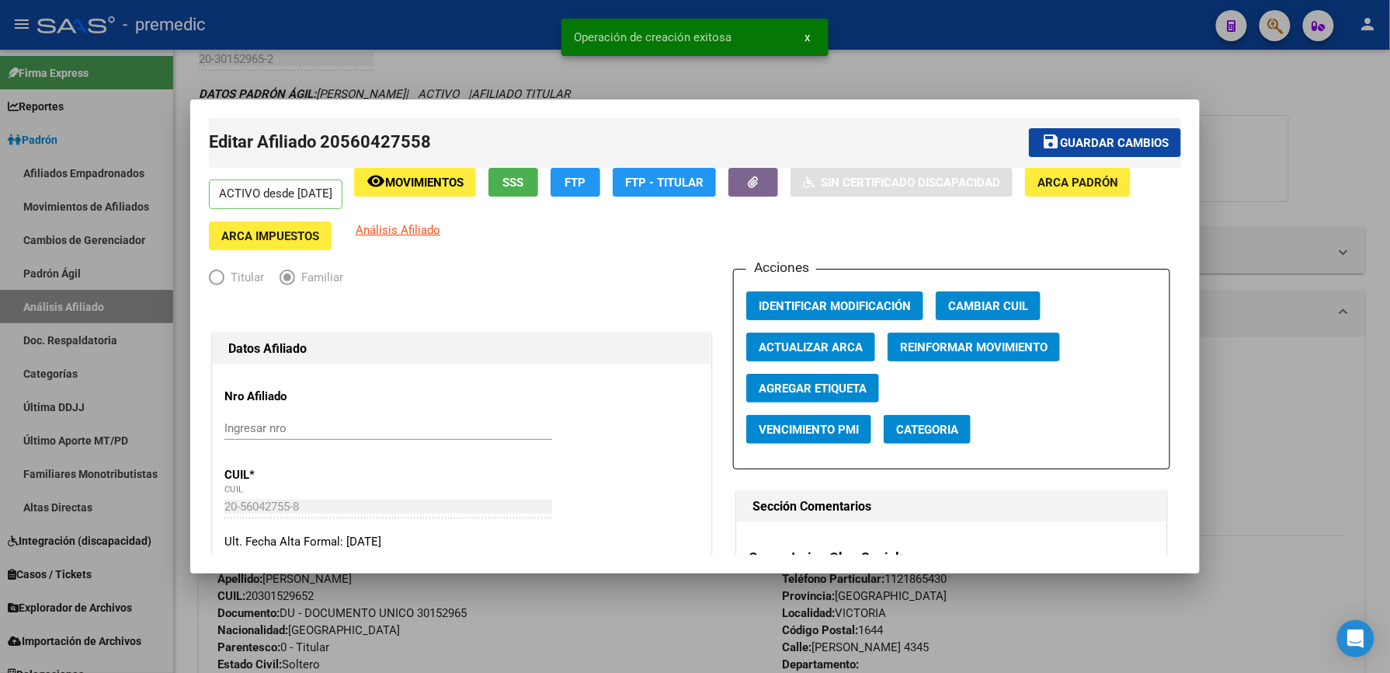
click at [1351, 312] on div at bounding box center [695, 336] width 1390 height 673
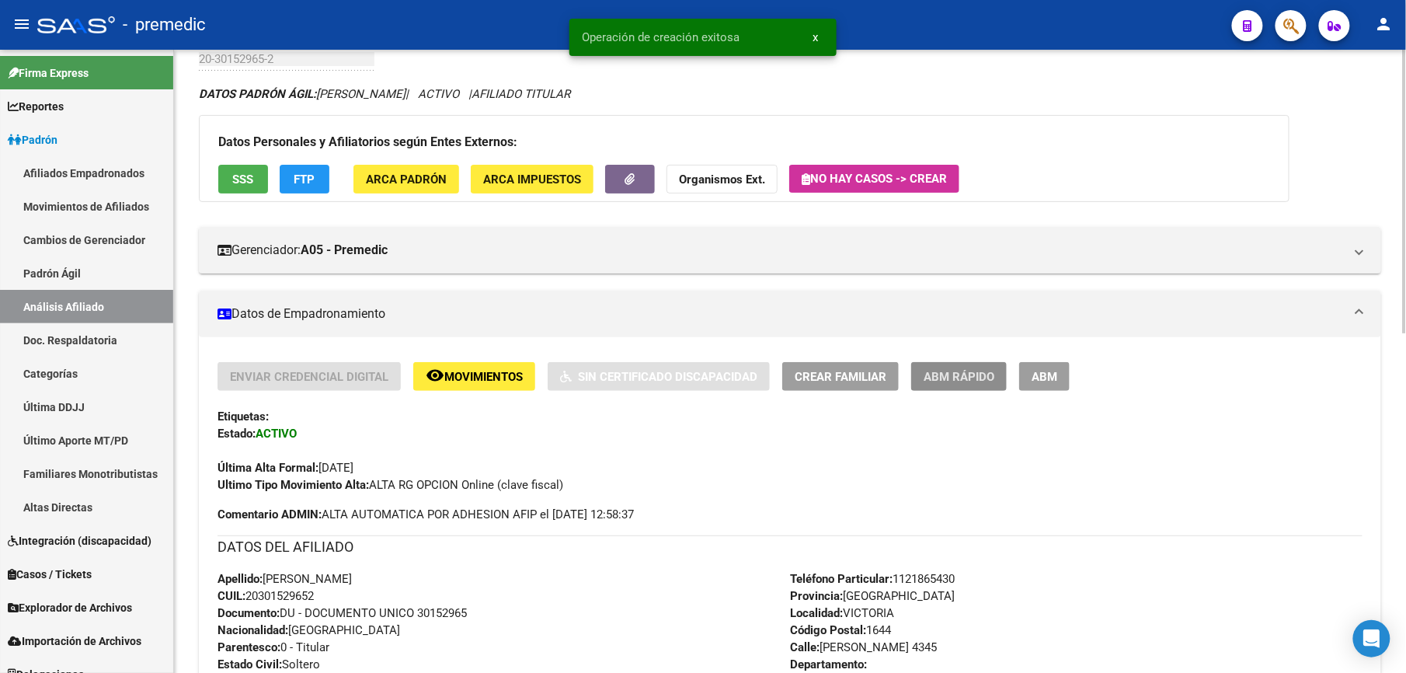
click at [989, 371] on span "ABM Rápido" at bounding box center [959, 377] width 71 height 14
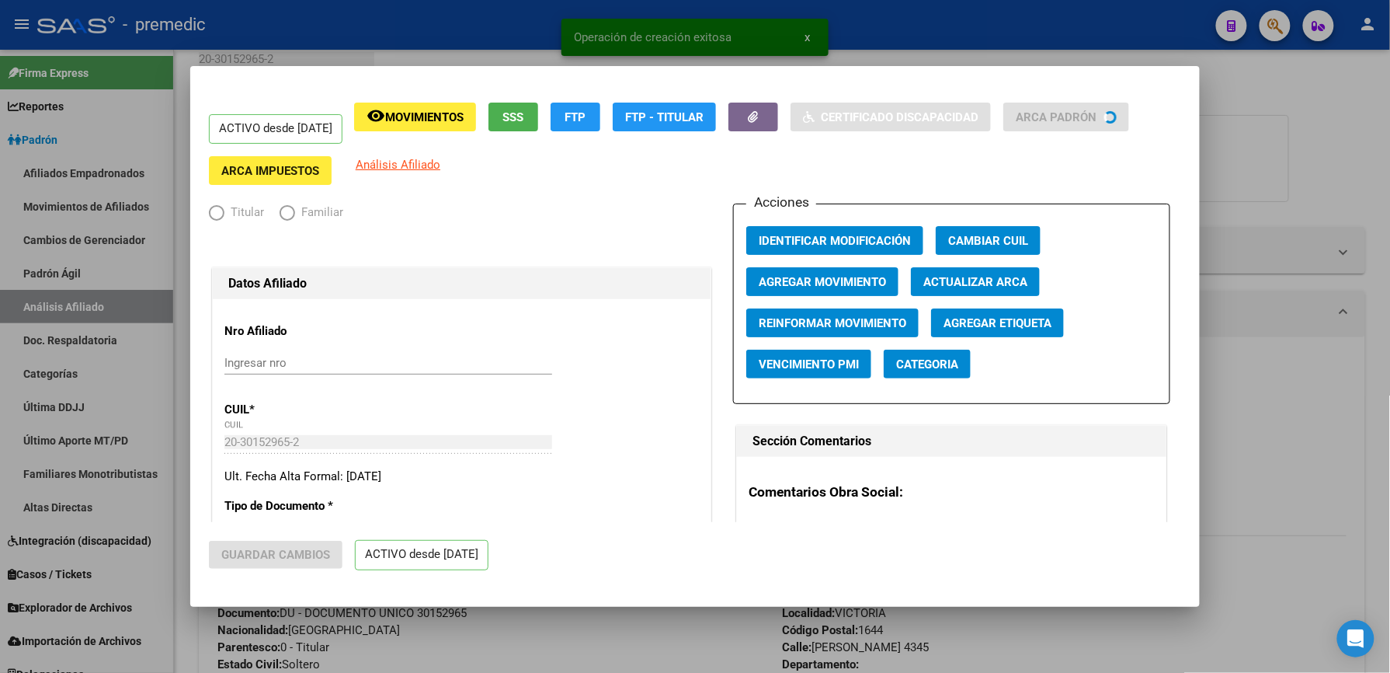
radio input "true"
type input "30-50084258-6"
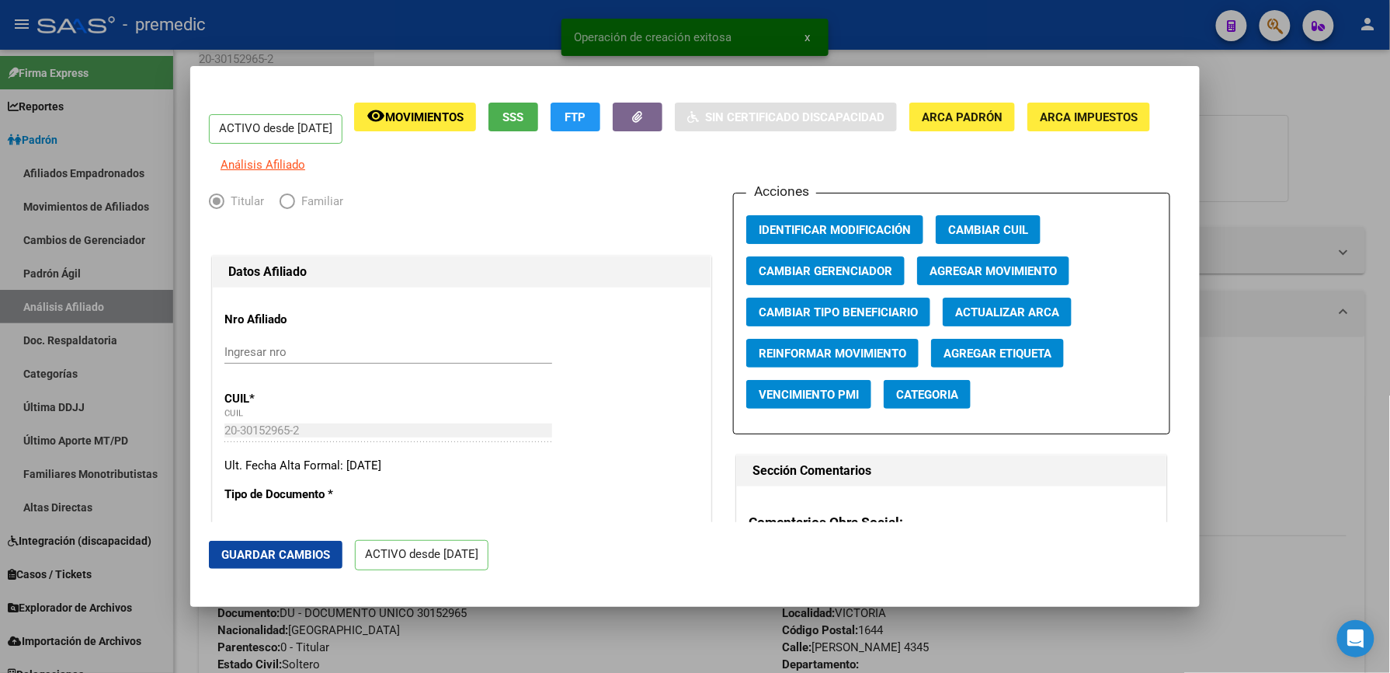
click at [1292, 308] on div at bounding box center [695, 336] width 1390 height 673
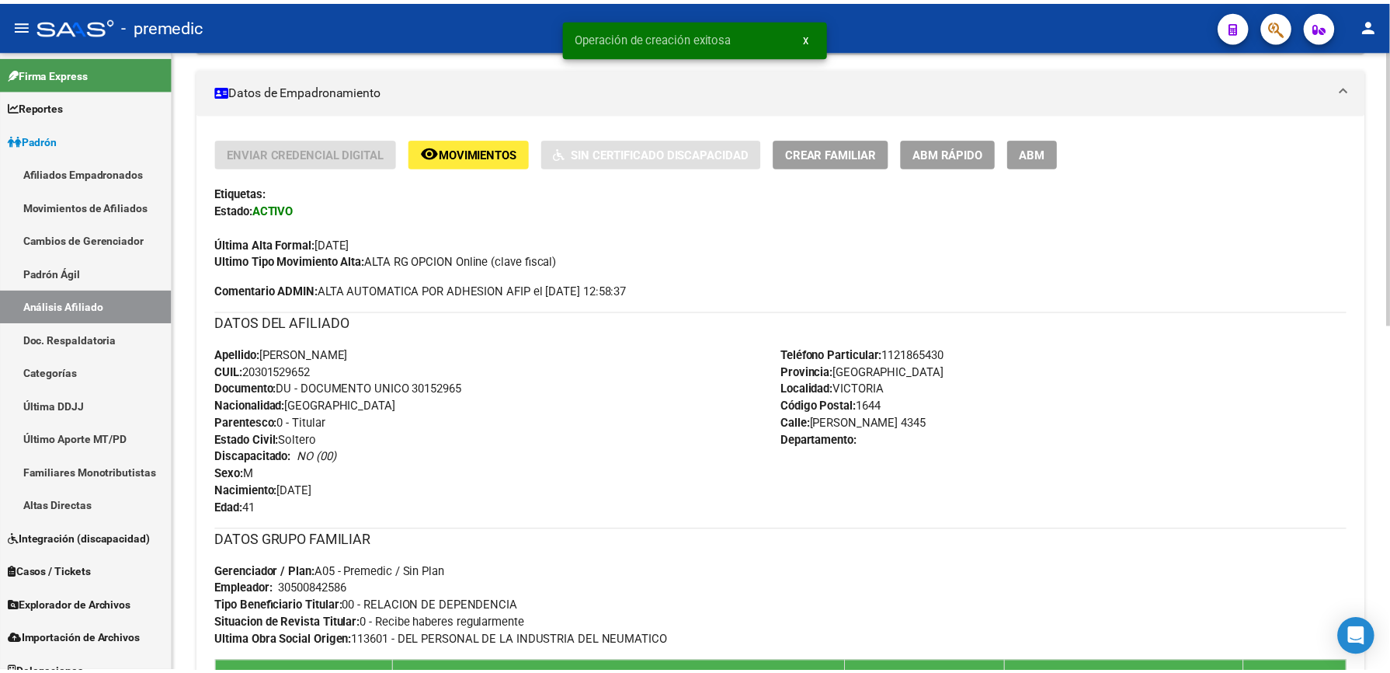
scroll to position [786, 0]
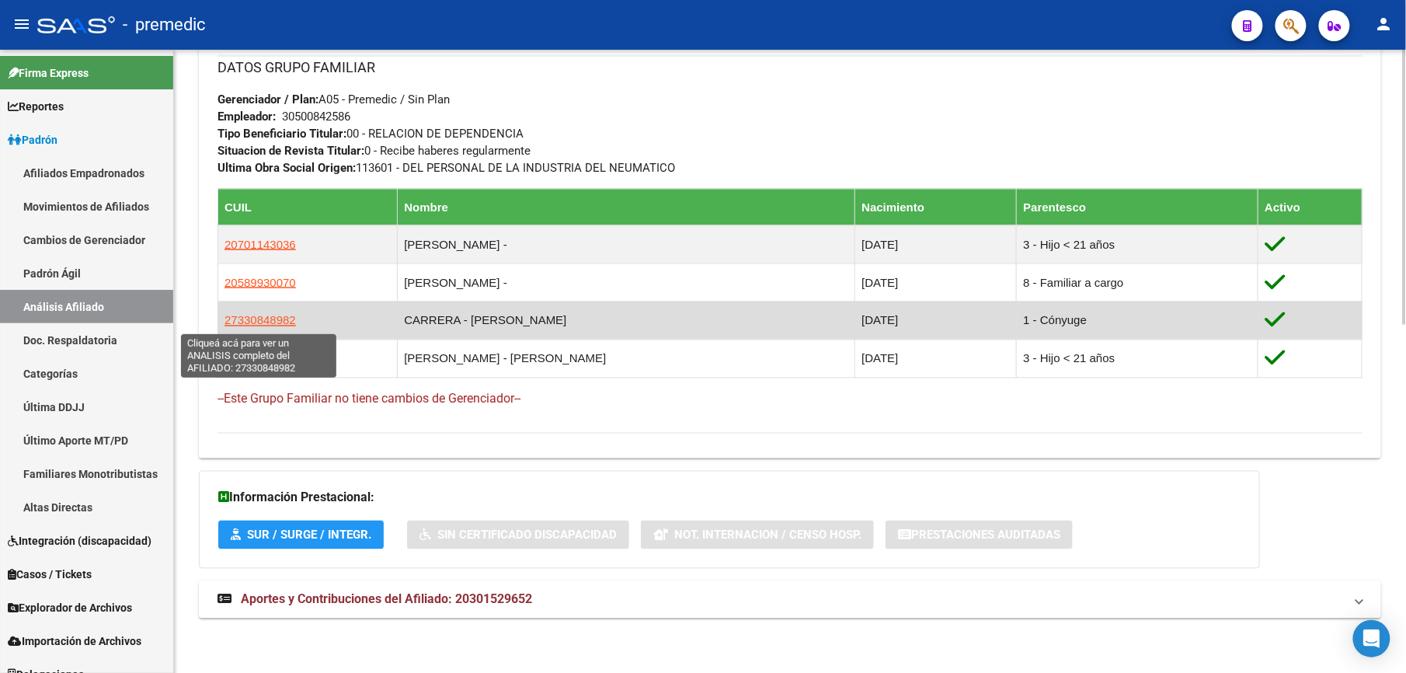
click at [236, 323] on span "27330848982" at bounding box center [259, 320] width 71 height 13
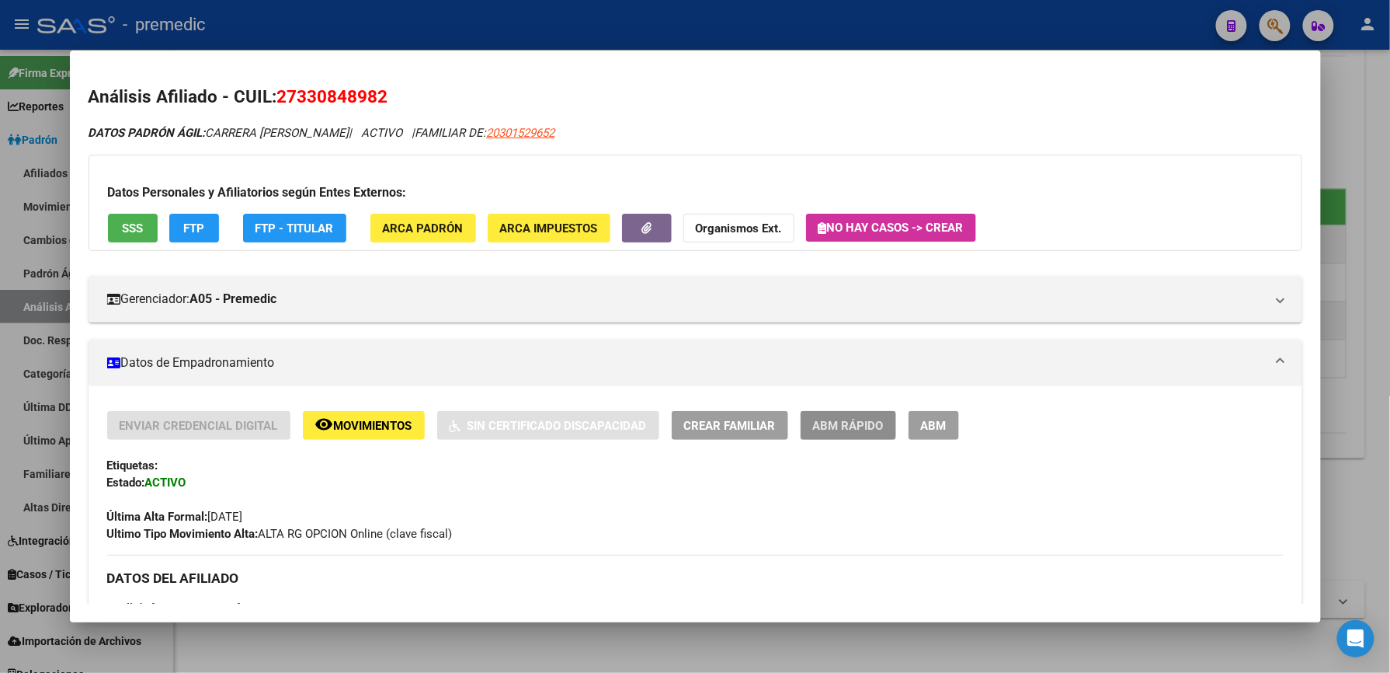
click at [818, 421] on span "ABM Rápido" at bounding box center [848, 426] width 71 height 14
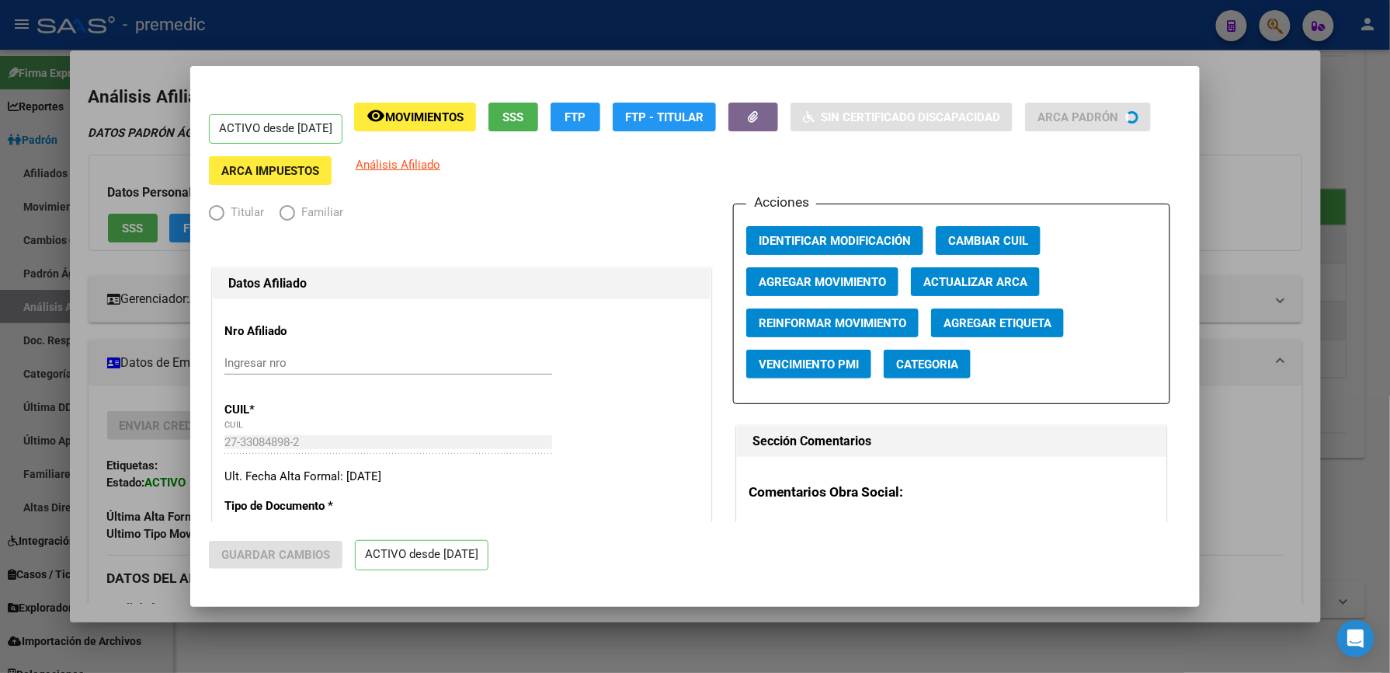
radio input "true"
type input "30-50084258-6"
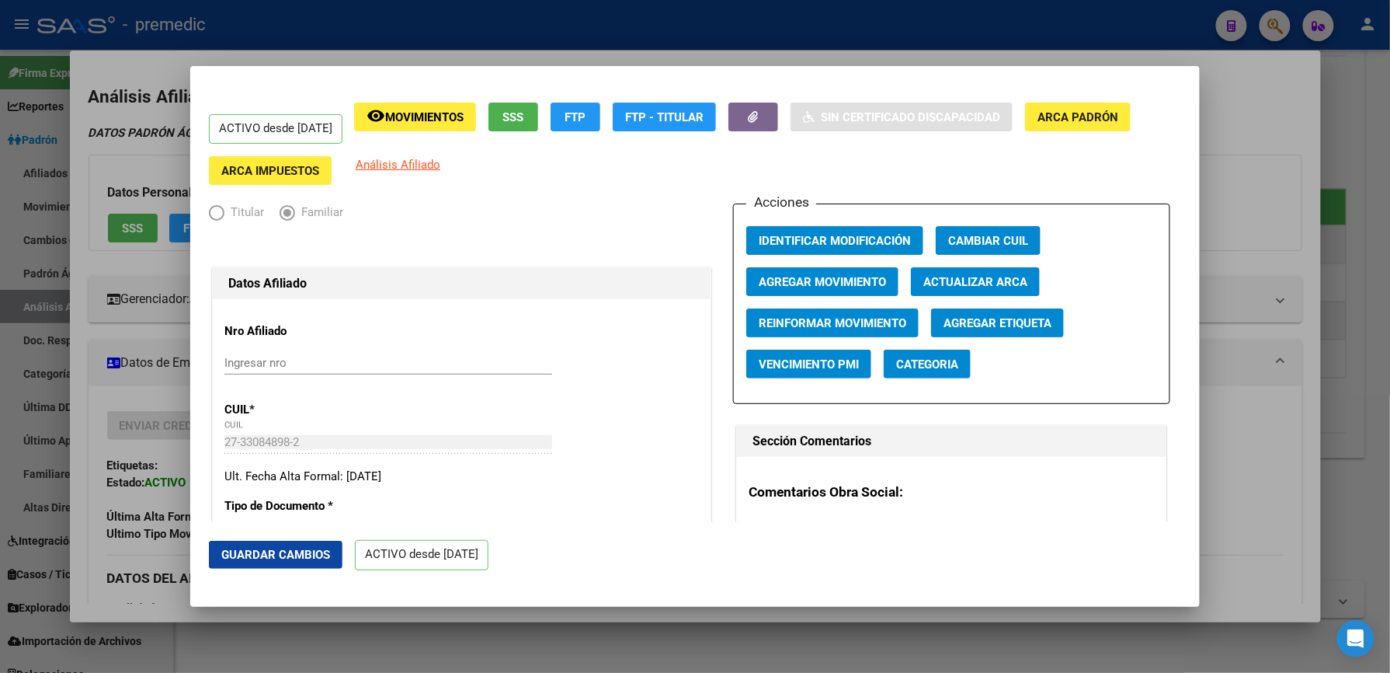
scroll to position [103, 0]
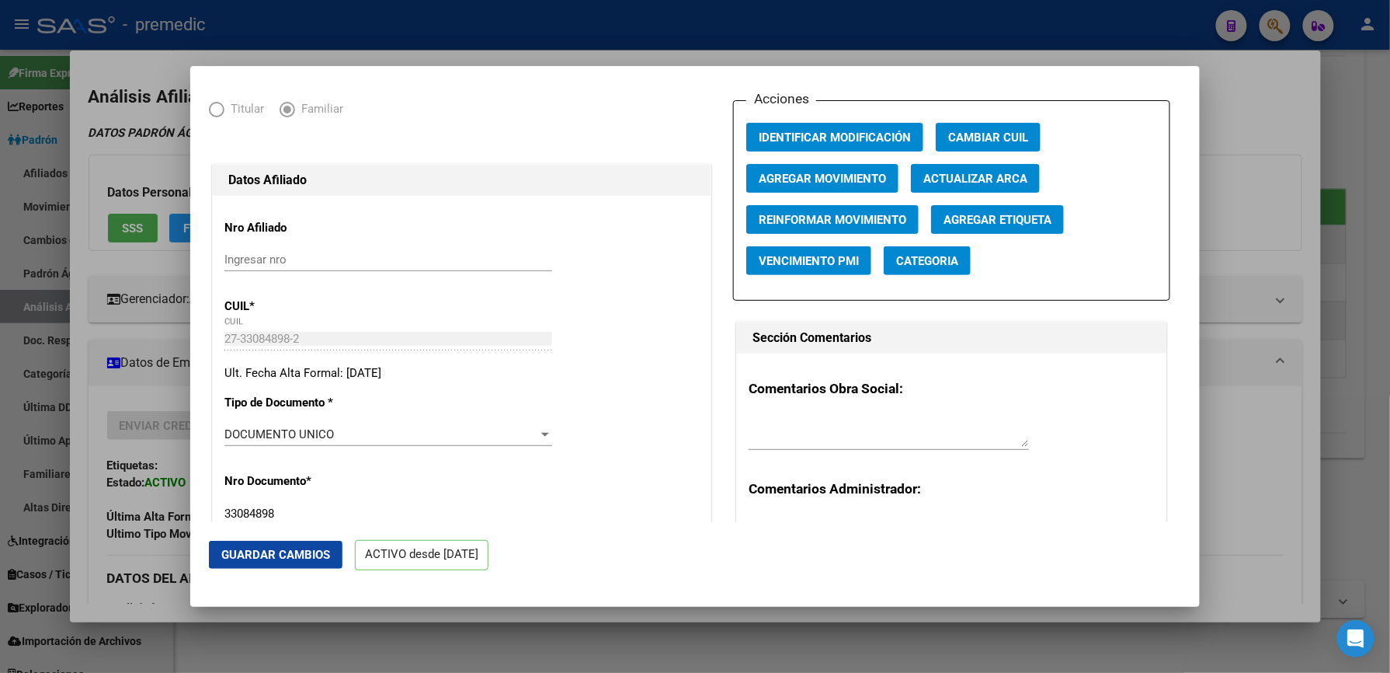
click at [247, 256] on input "Ingresar nro" at bounding box center [388, 259] width 328 height 14
click at [673, 174] on h1 "Datos Afiliado" at bounding box center [461, 180] width 467 height 19
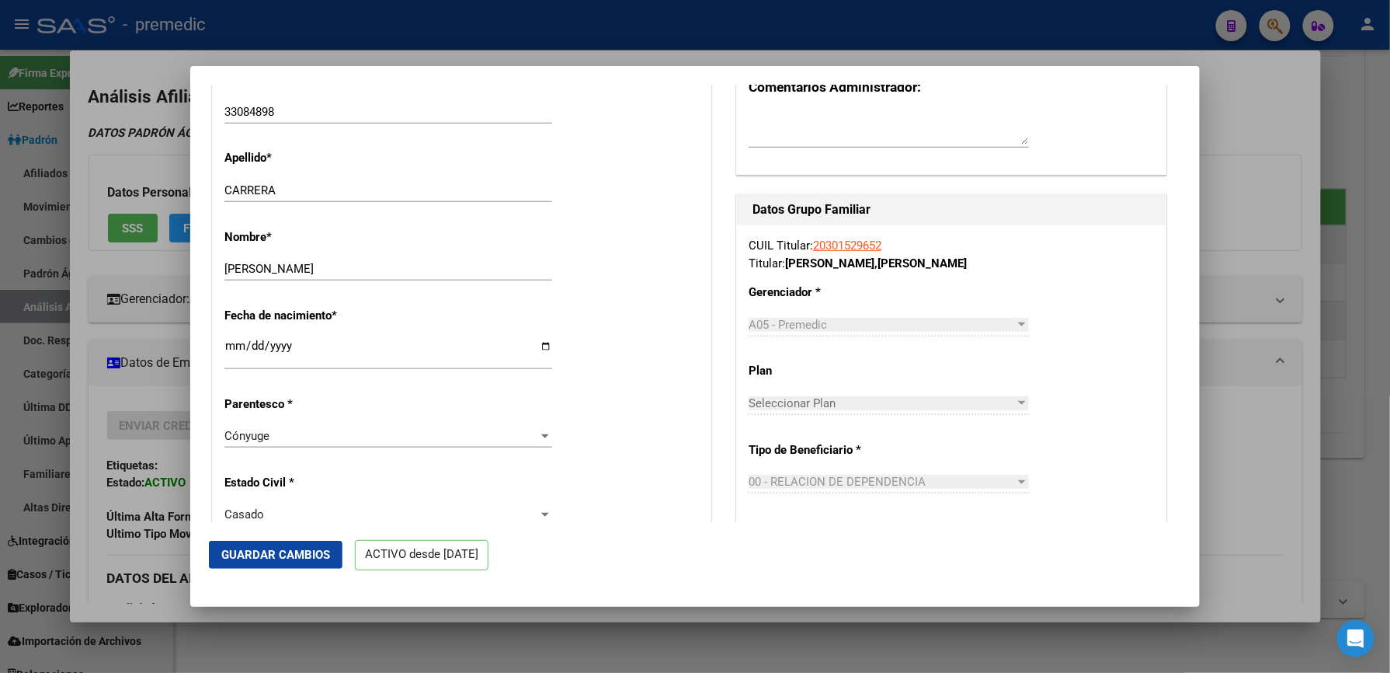
scroll to position [517, 0]
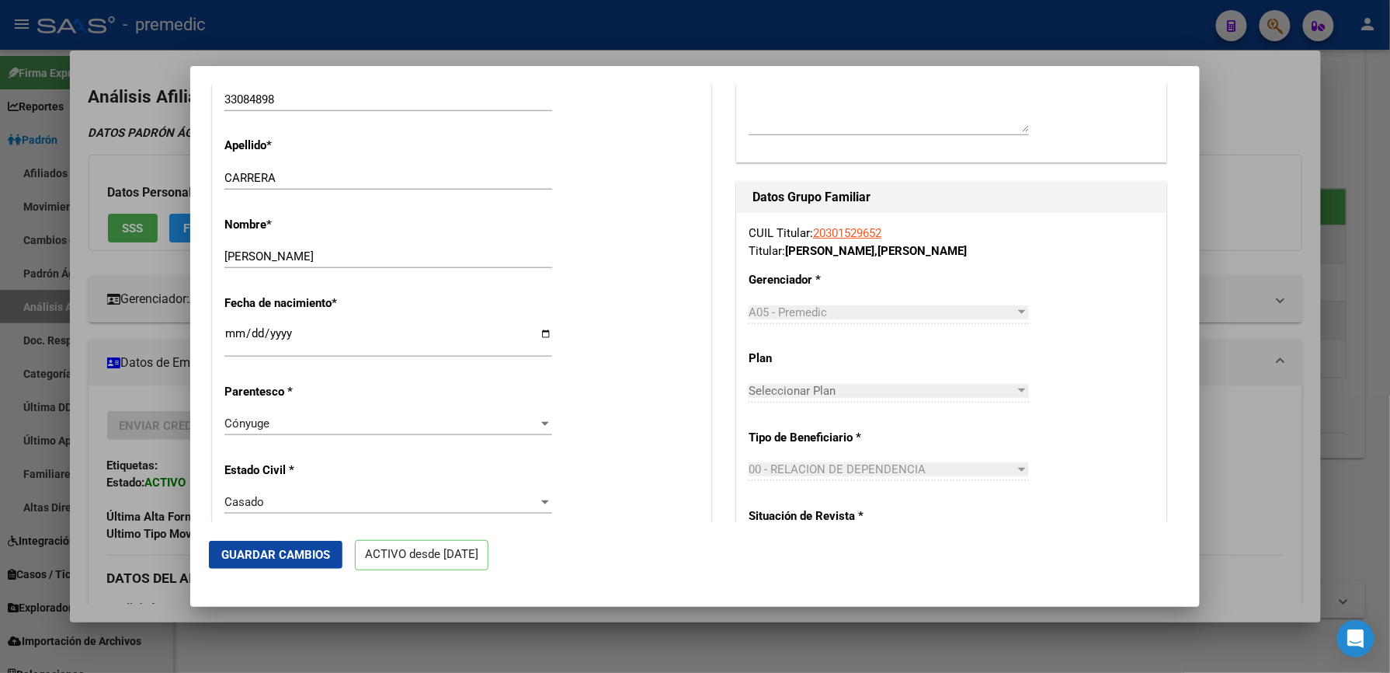
click at [238, 340] on input "[DATE]" at bounding box center [388, 339] width 328 height 25
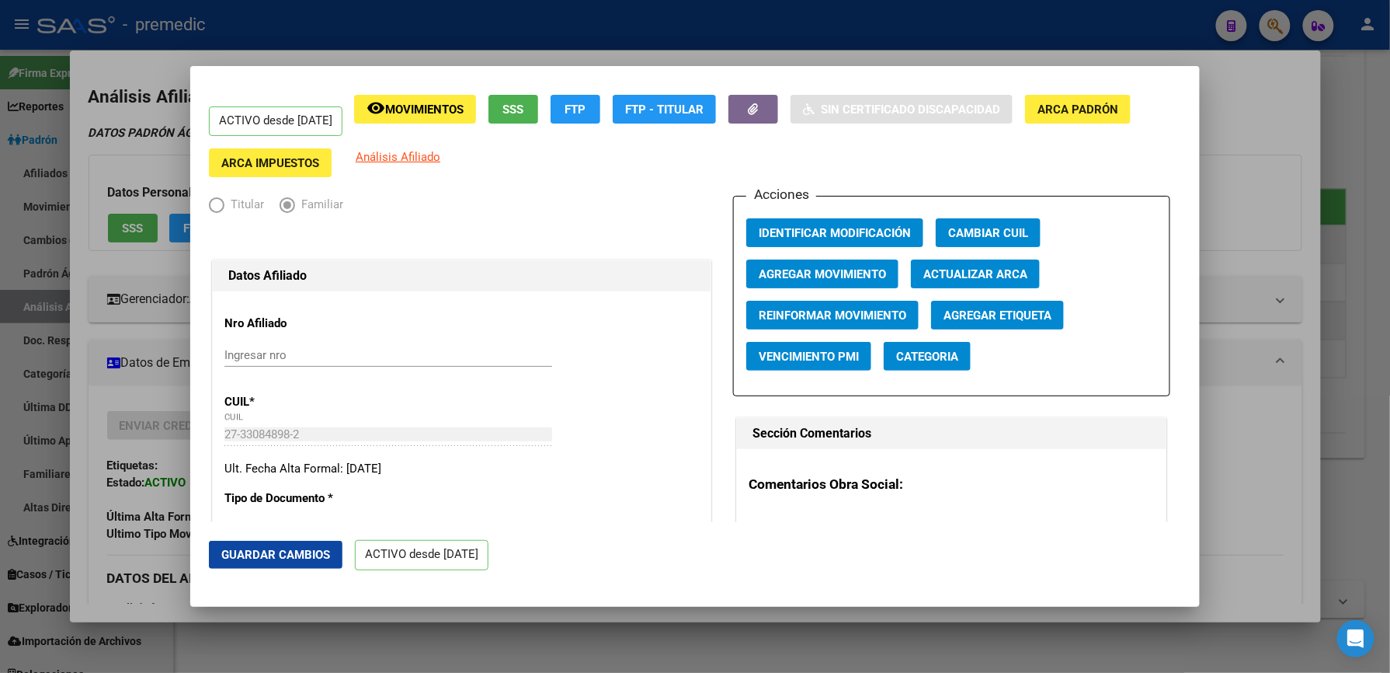
scroll to position [0, 0]
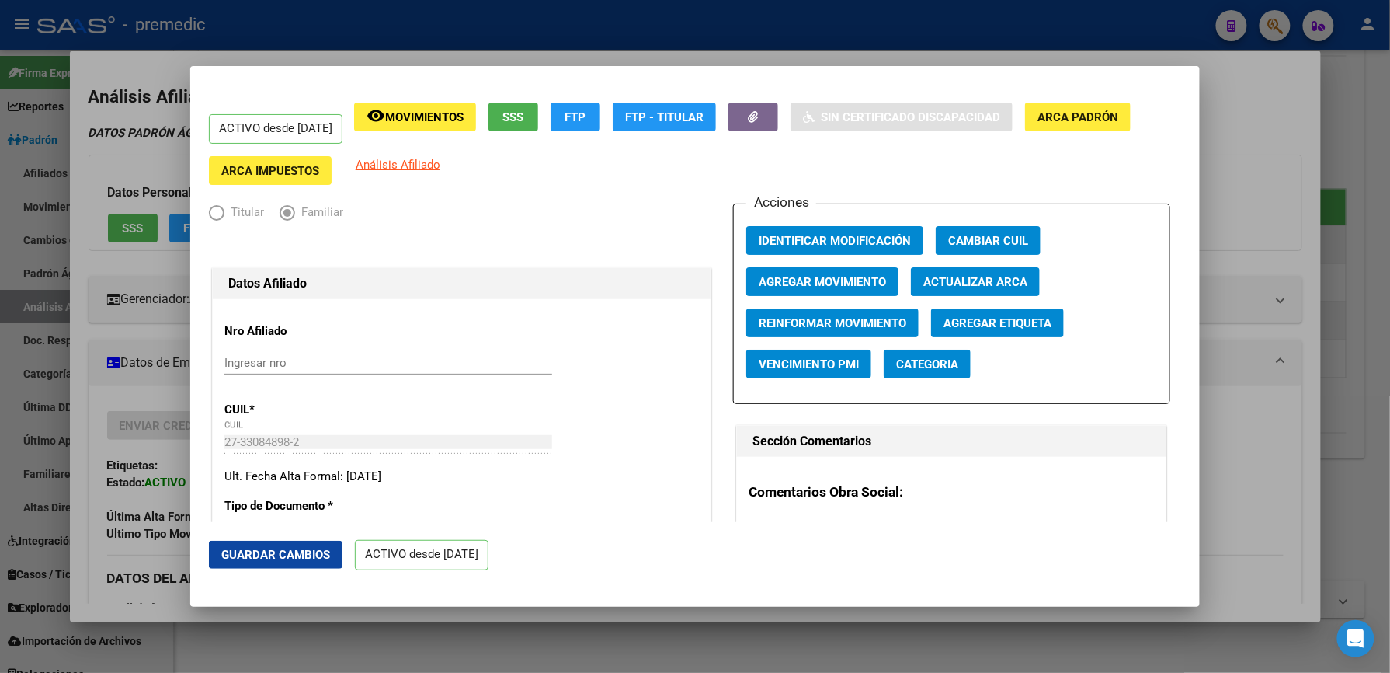
click at [292, 135] on p "ACTIVO desde [DATE]" at bounding box center [276, 129] width 134 height 30
click at [797, 284] on span "Agregar Movimiento" at bounding box center [822, 282] width 127 height 14
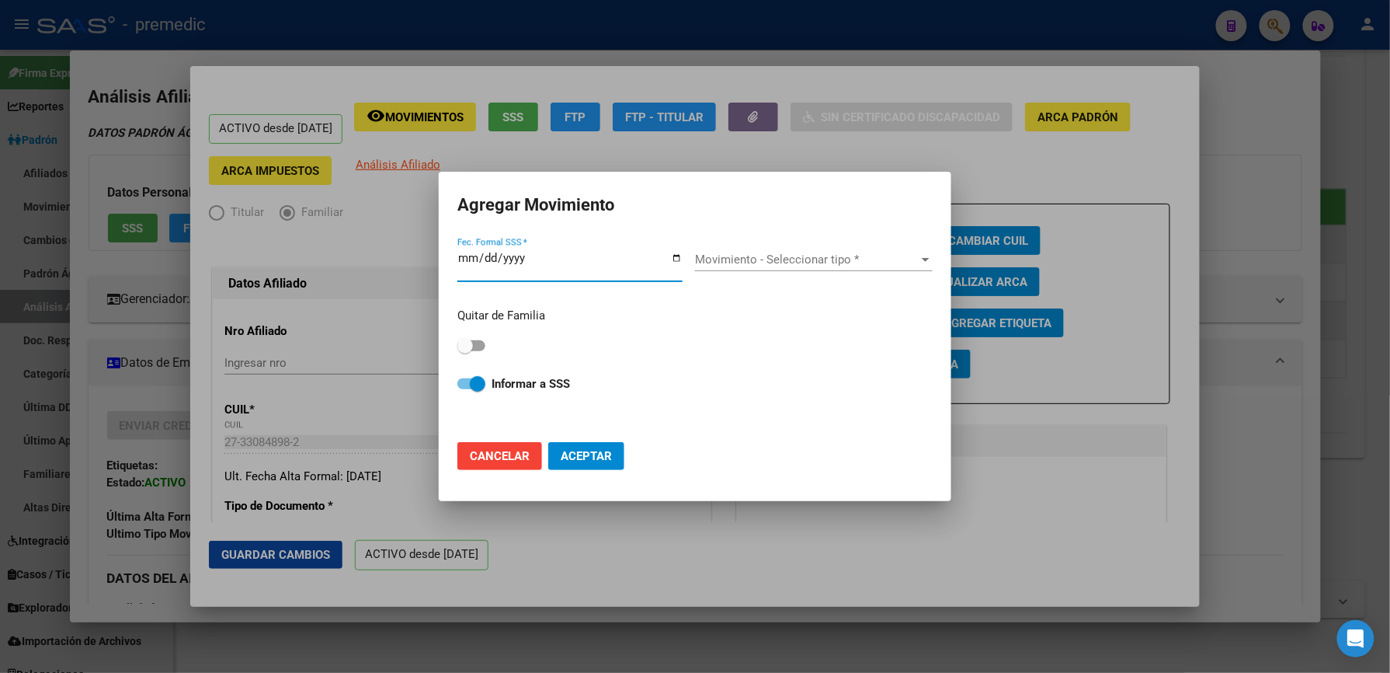
click at [761, 255] on span "Movimiento - Seleccionar tipo *" at bounding box center [807, 259] width 224 height 14
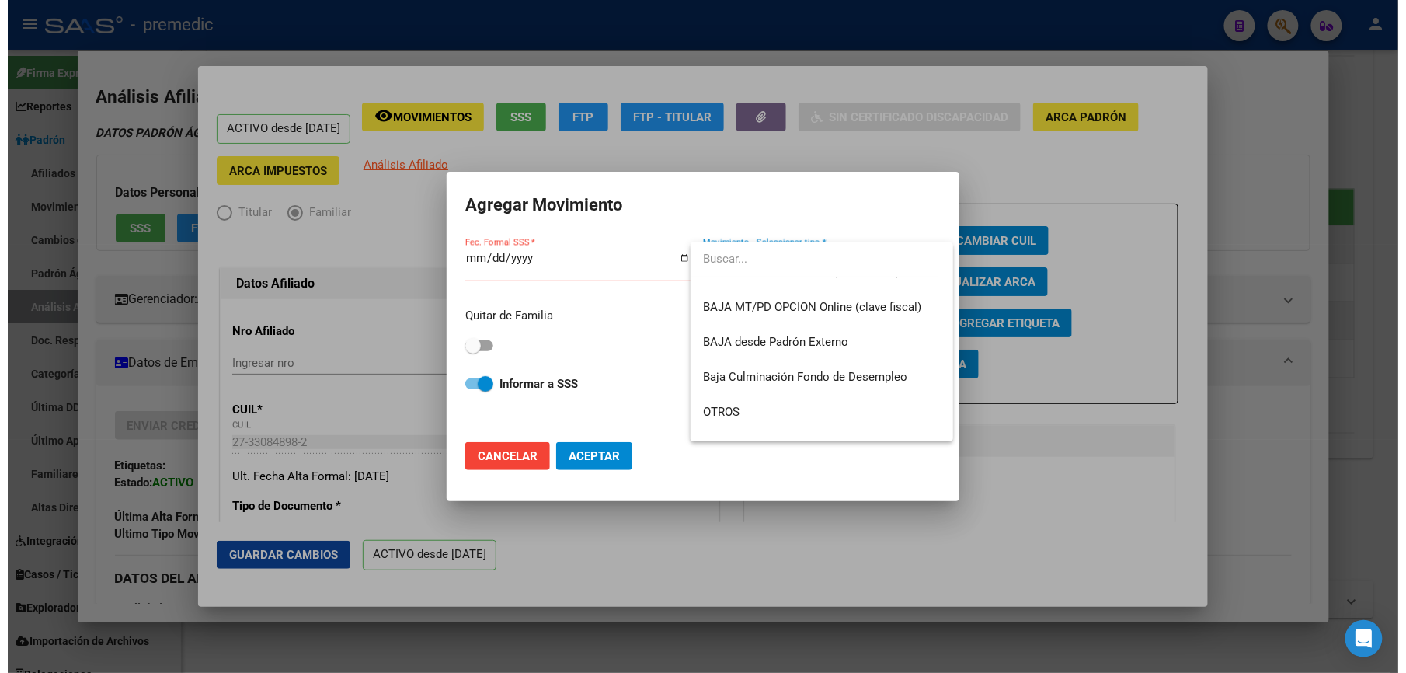
scroll to position [1129, 0]
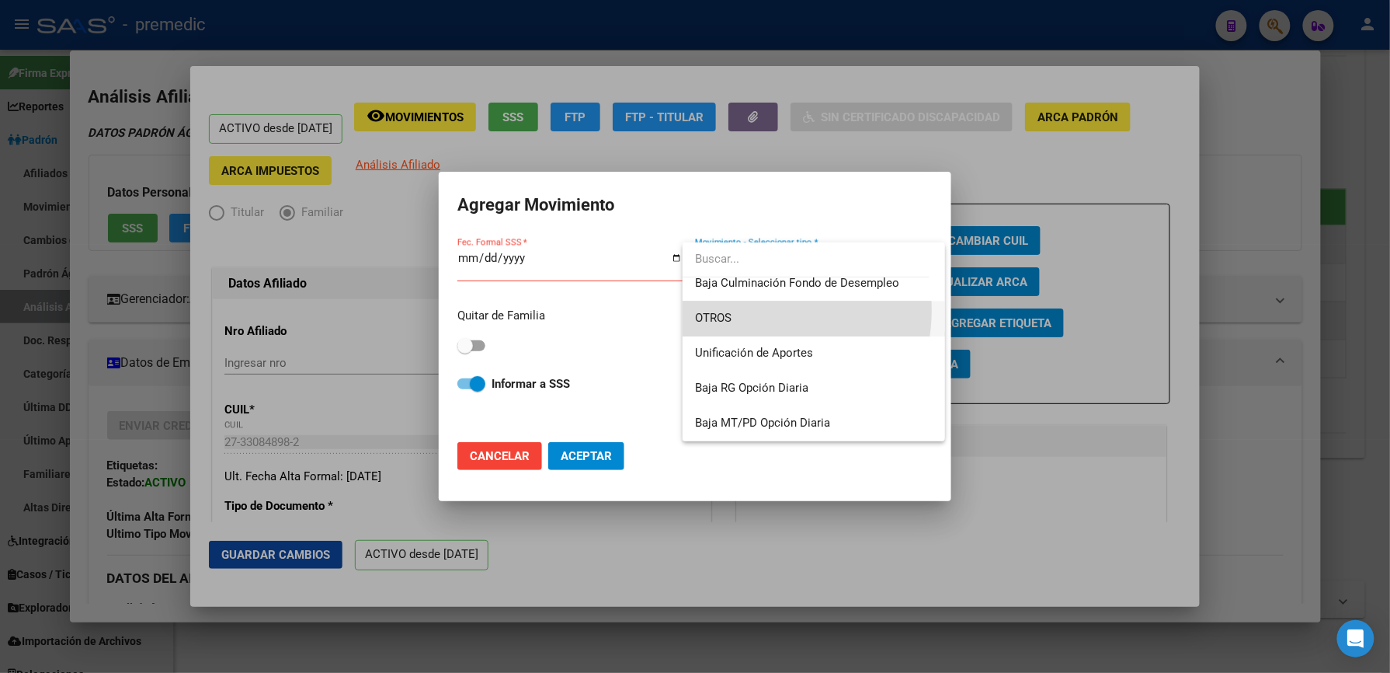
click at [750, 309] on span "OTROS" at bounding box center [814, 318] width 238 height 35
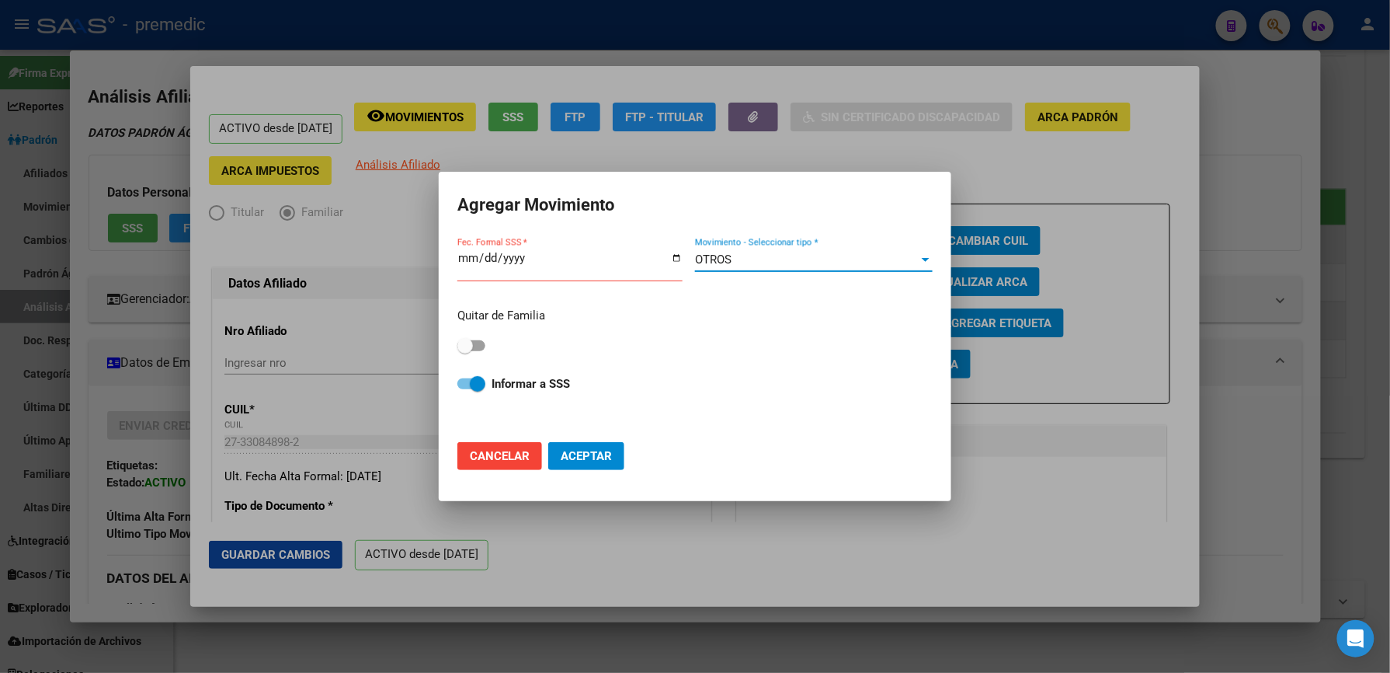
click at [464, 256] on input "Fec. Formal SSS *" at bounding box center [569, 264] width 225 height 25
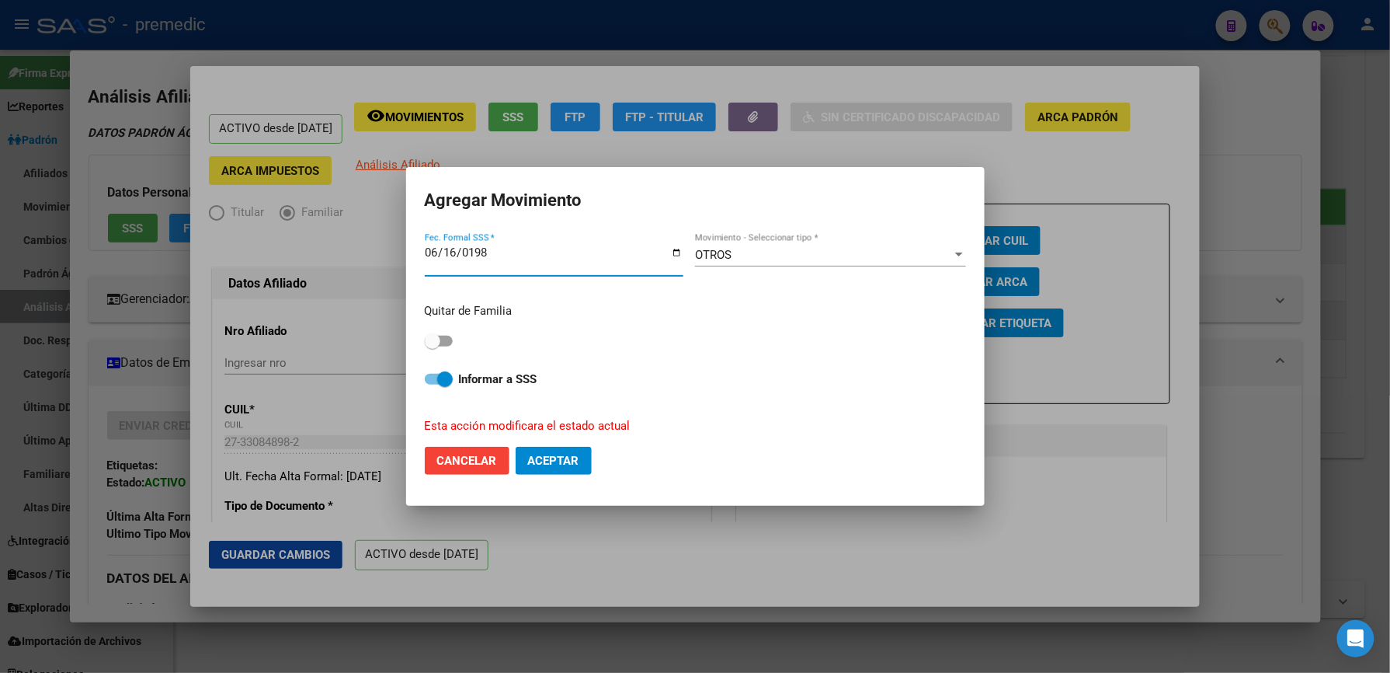
type input "[DATE]"
click at [440, 340] on span at bounding box center [433, 341] width 16 height 16
click at [433, 346] on input "checkbox" at bounding box center [432, 346] width 1 height 1
checkbox input "true"
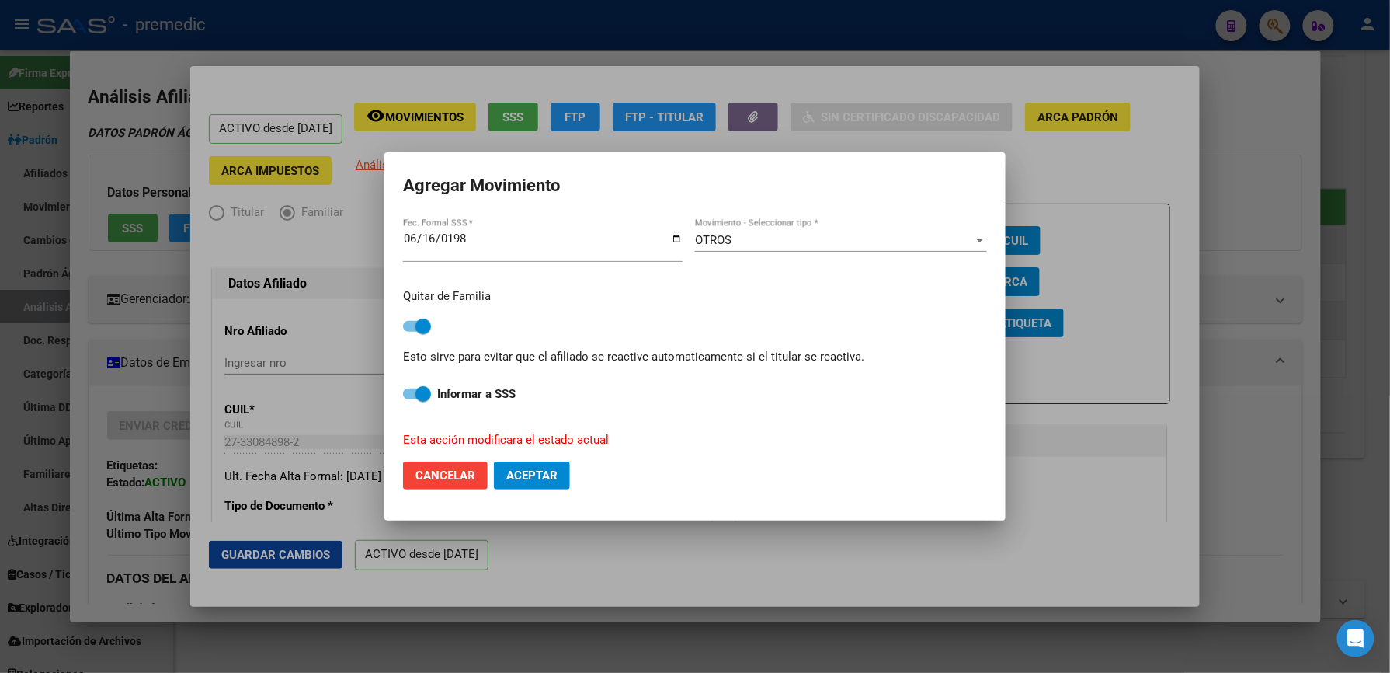
click at [541, 479] on span "Aceptar" at bounding box center [531, 475] width 51 height 14
checkbox input "false"
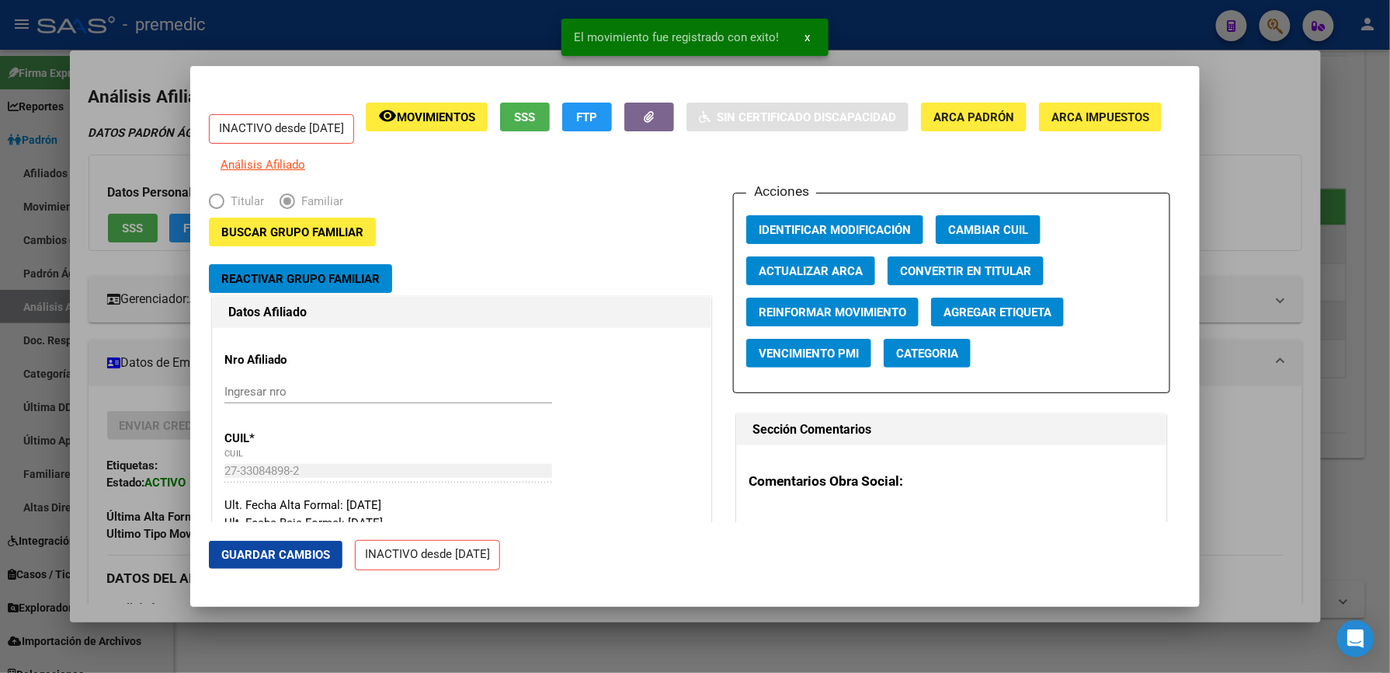
click at [1272, 360] on div at bounding box center [695, 336] width 1390 height 673
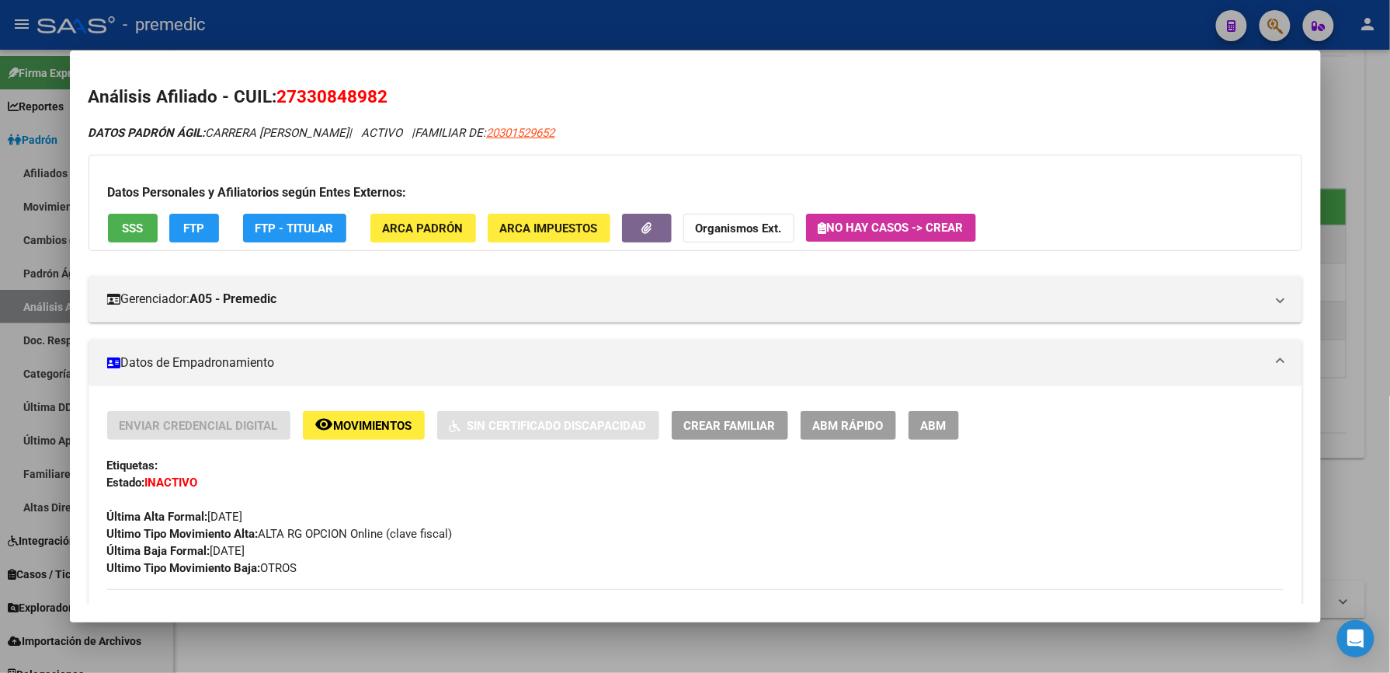
click at [327, 100] on span "27330848982" at bounding box center [332, 96] width 111 height 20
copy span "27330848982"
click at [1358, 255] on div at bounding box center [695, 336] width 1390 height 673
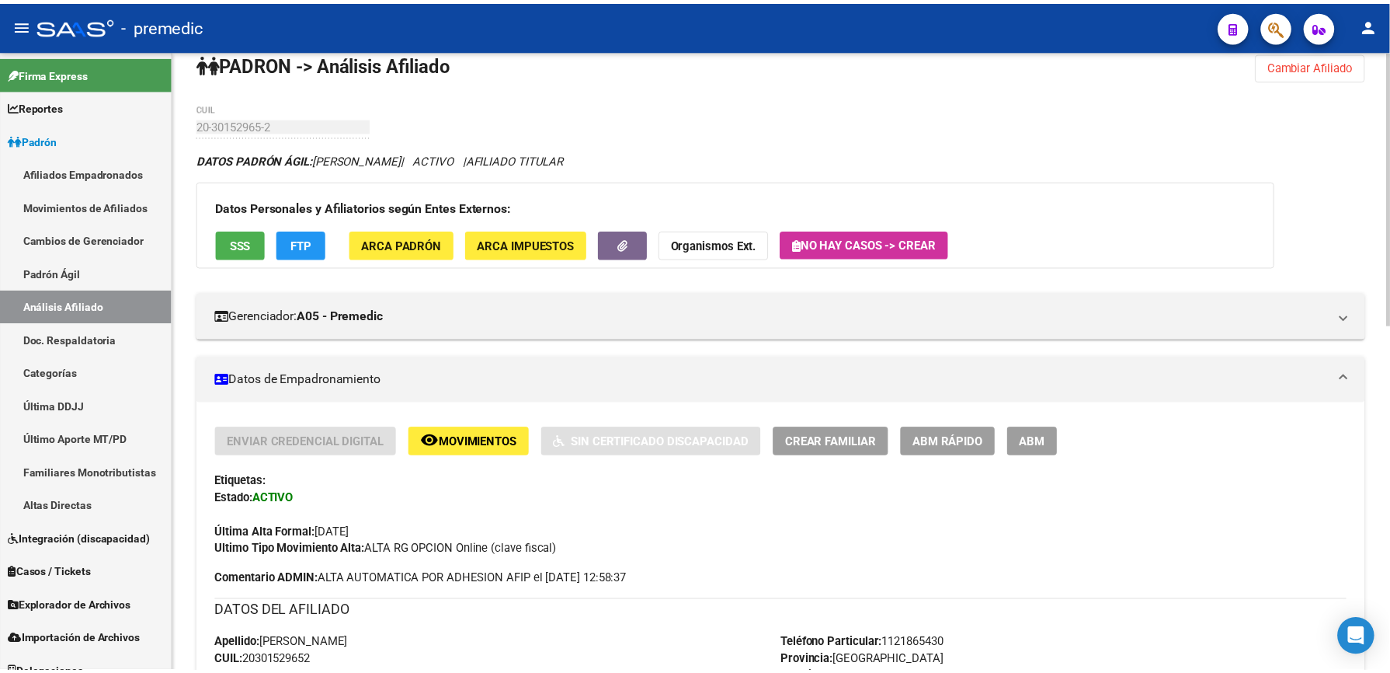
scroll to position [0, 0]
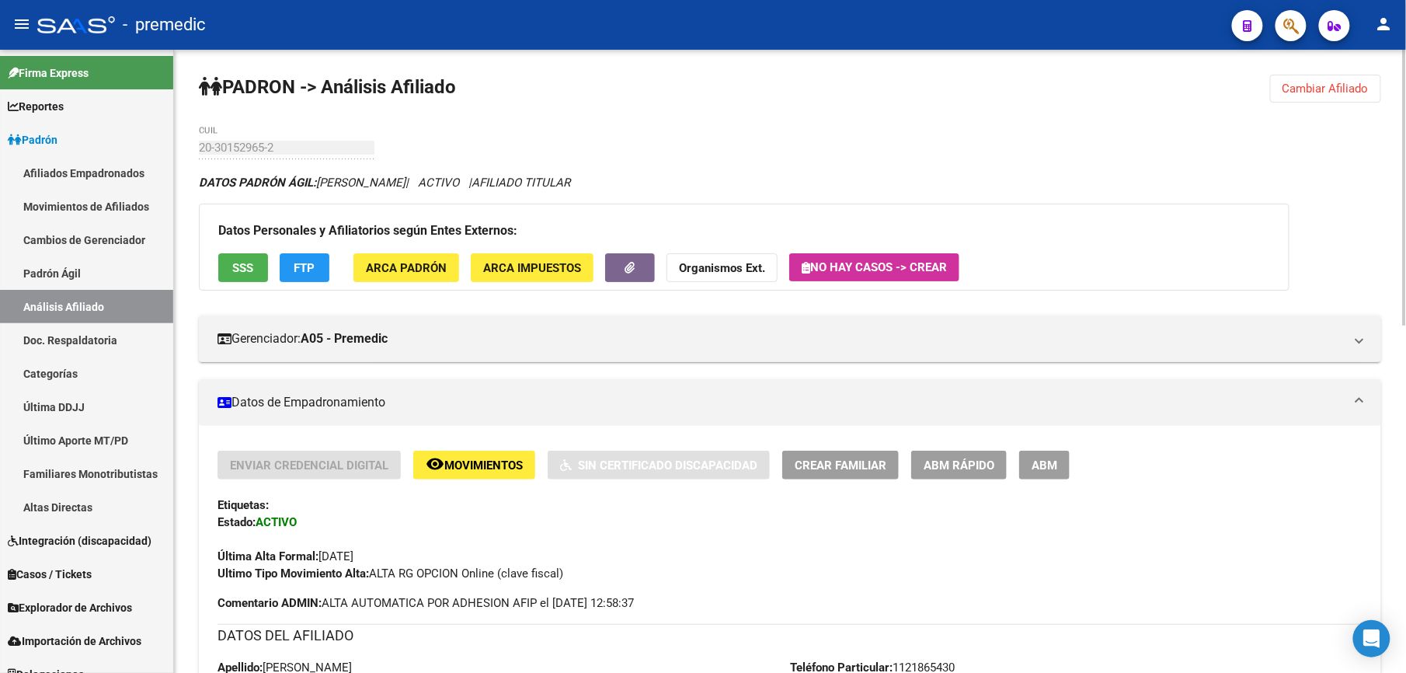
click at [1350, 87] on span "Cambiar Afiliado" at bounding box center [1325, 89] width 86 height 14
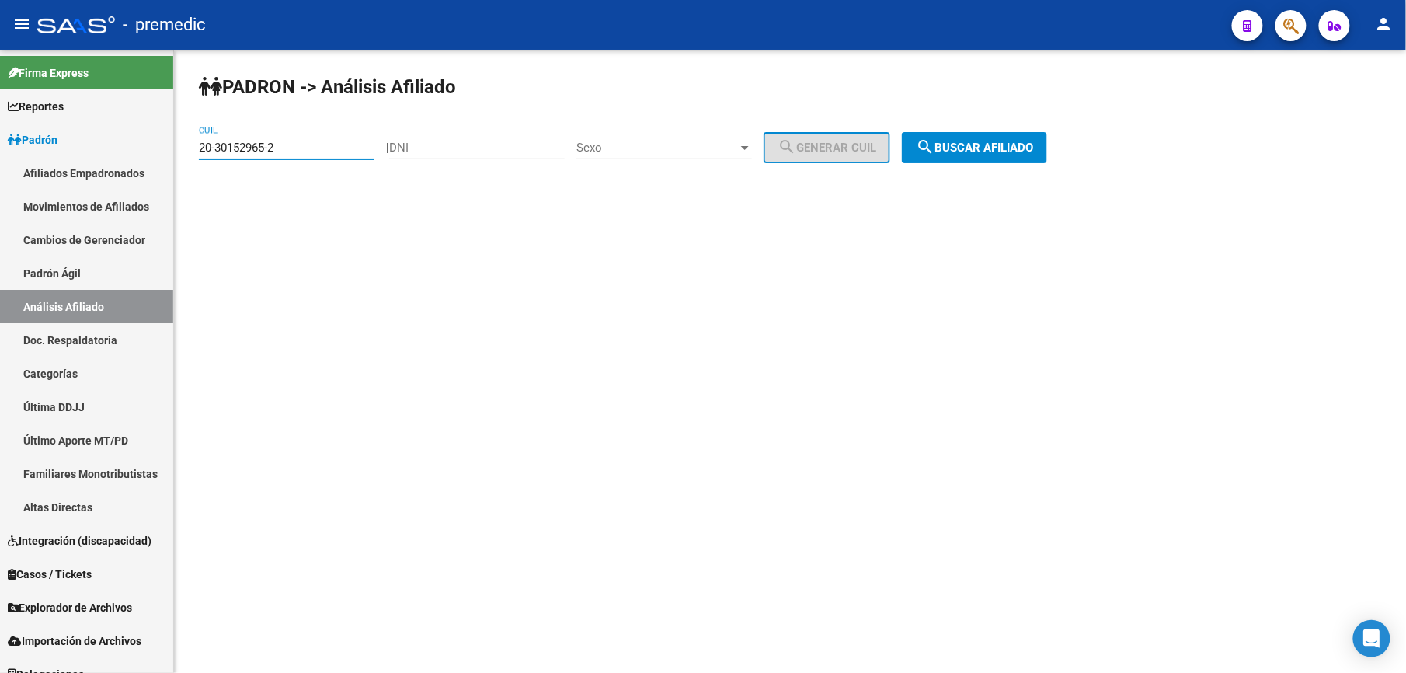
drag, startPoint x: 296, startPoint y: 144, endPoint x: -5, endPoint y: 75, distance: 308.6
click at [0, 75] on html "menu - premedic person Firma Express Reportes Padrón Traspasos x O.S. Traspasos…" at bounding box center [703, 336] width 1406 height 673
paste input "7-33084898"
type input "27-33084898-2"
click at [958, 144] on span "search Buscar afiliado" at bounding box center [974, 148] width 117 height 14
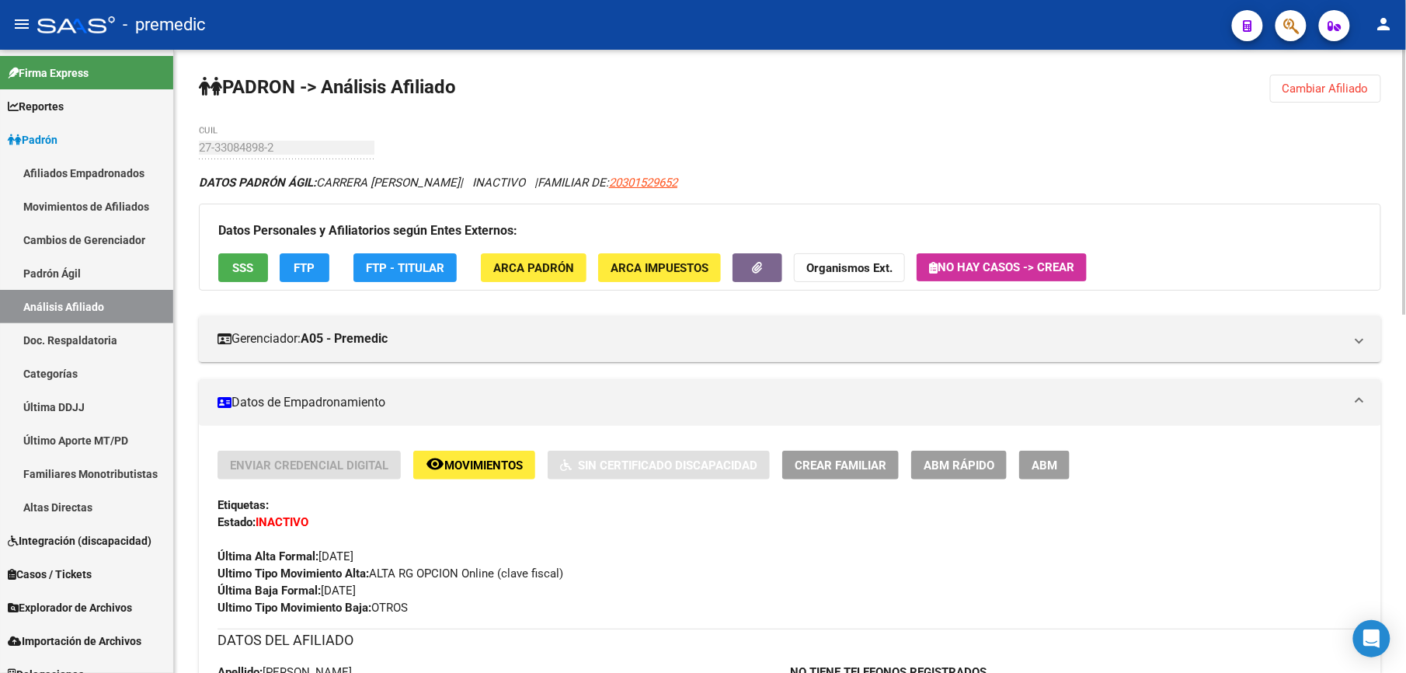
click at [960, 463] on span "ABM Rápido" at bounding box center [959, 465] width 71 height 14
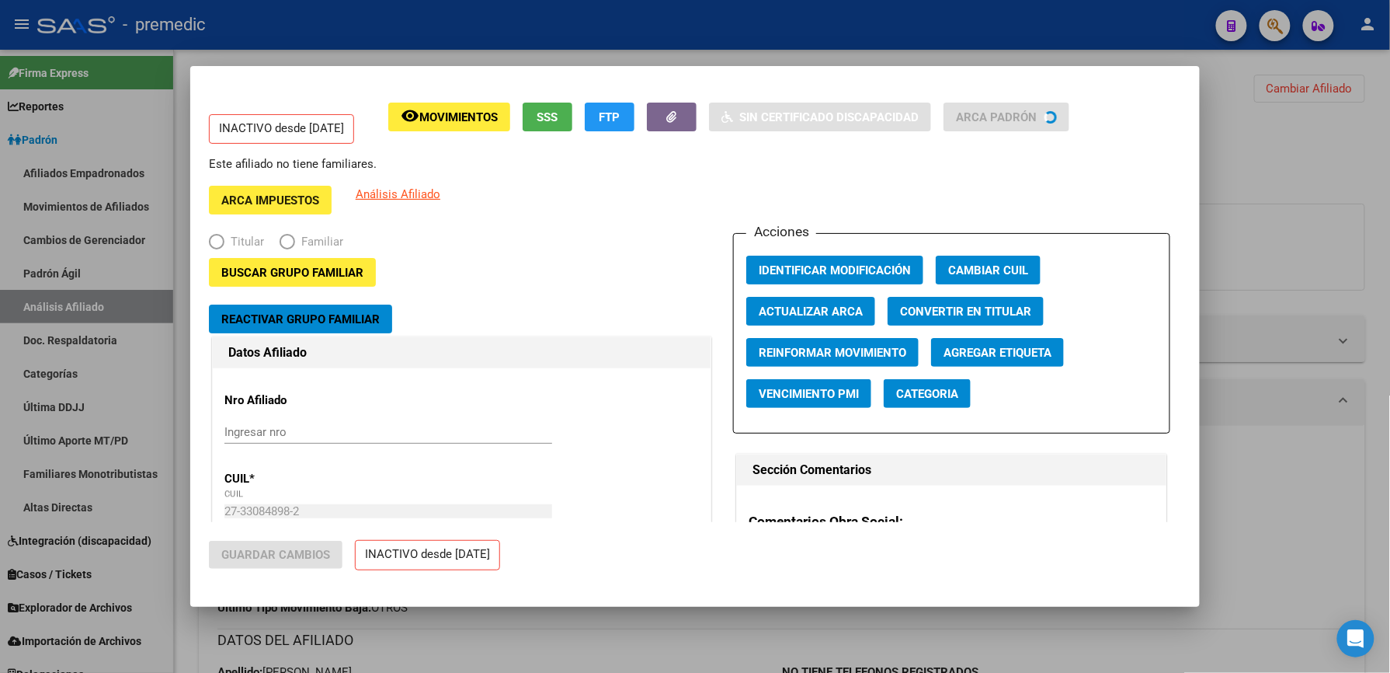
radio input "true"
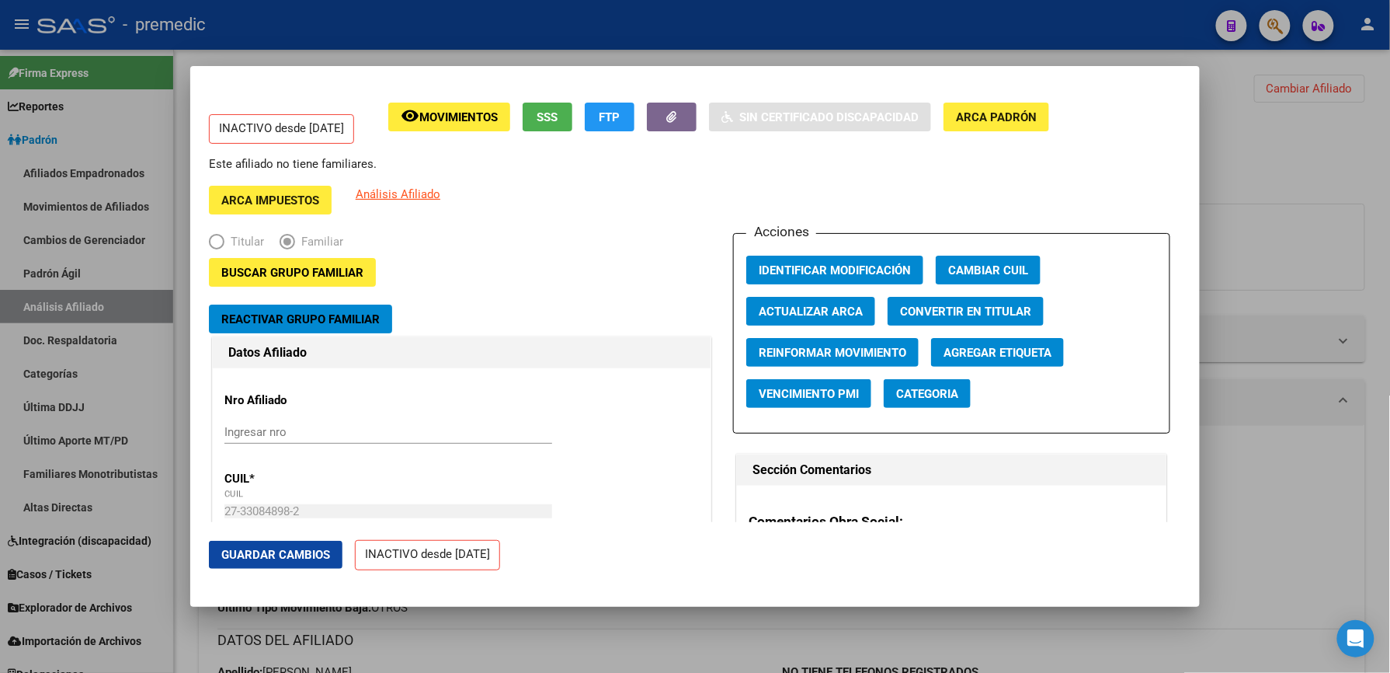
click at [275, 281] on button "Buscar Grupo Familiar" at bounding box center [292, 272] width 167 height 29
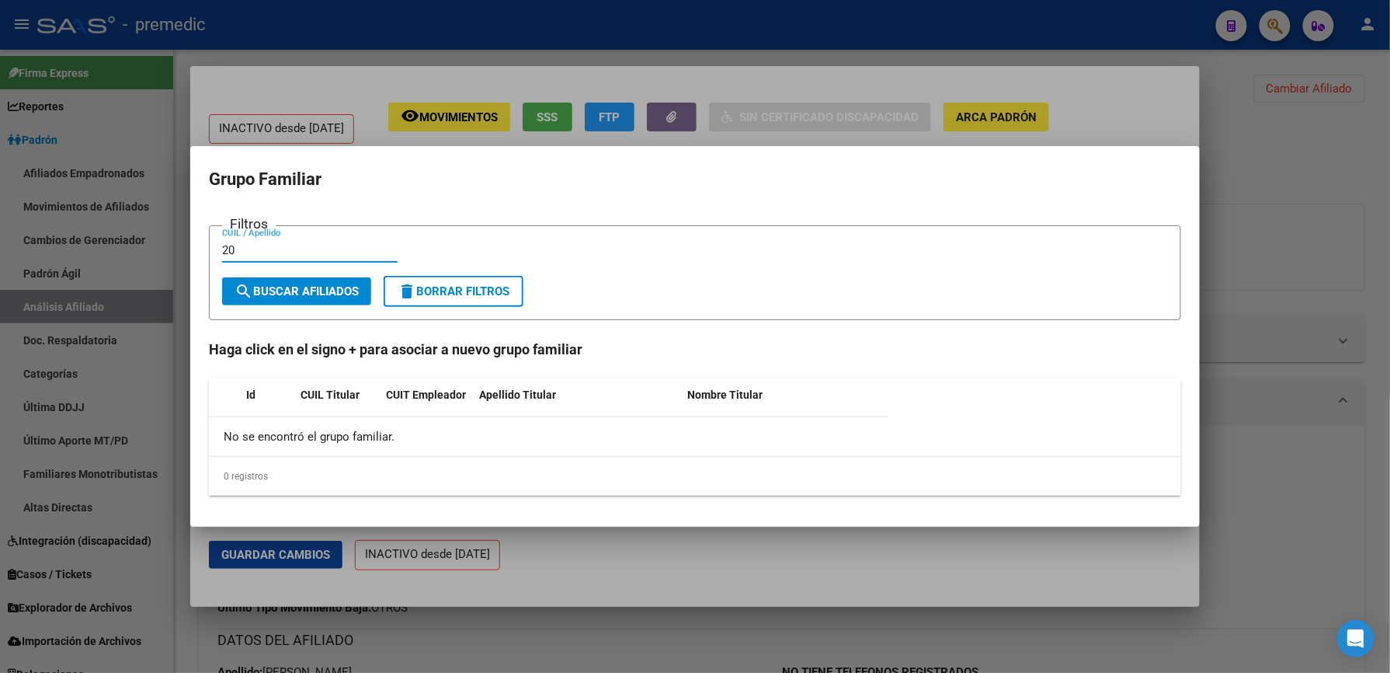
paste input "30152965"
type input "20301529652"
click at [283, 287] on span "search Buscar Afiliados" at bounding box center [297, 291] width 124 height 14
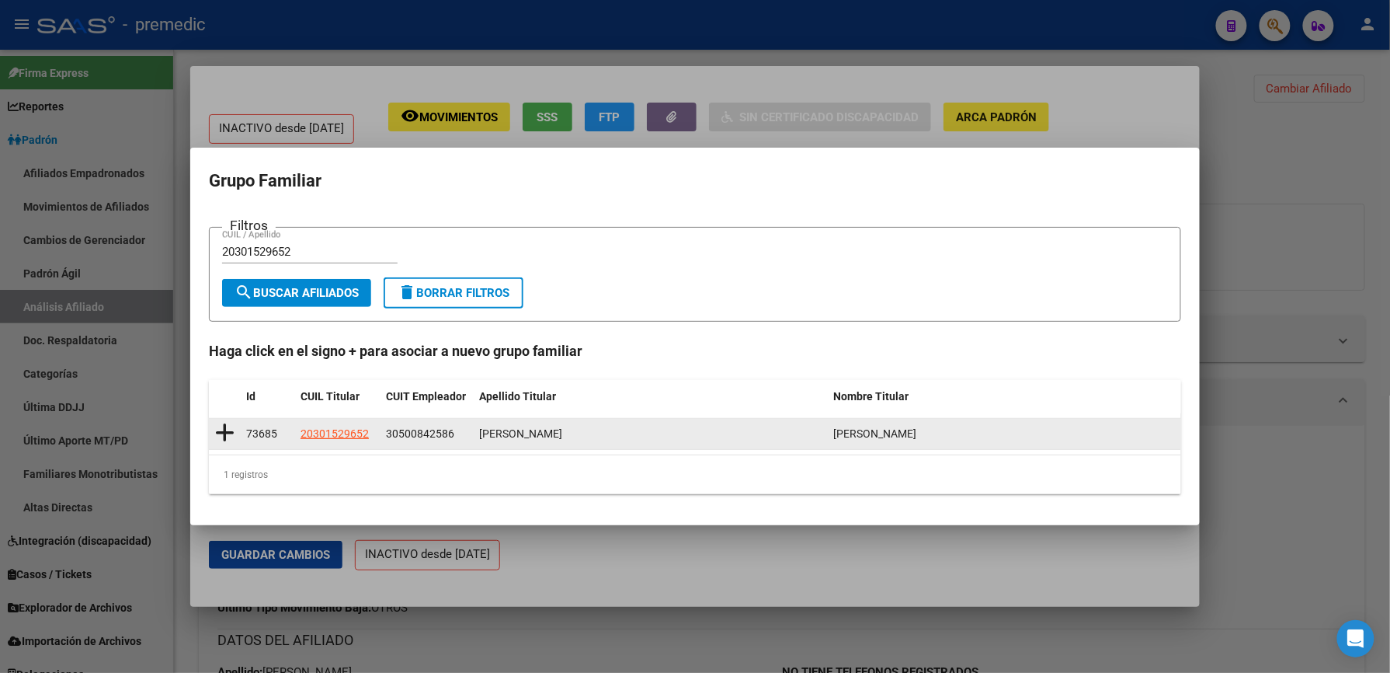
click at [218, 430] on icon at bounding box center [224, 433] width 19 height 22
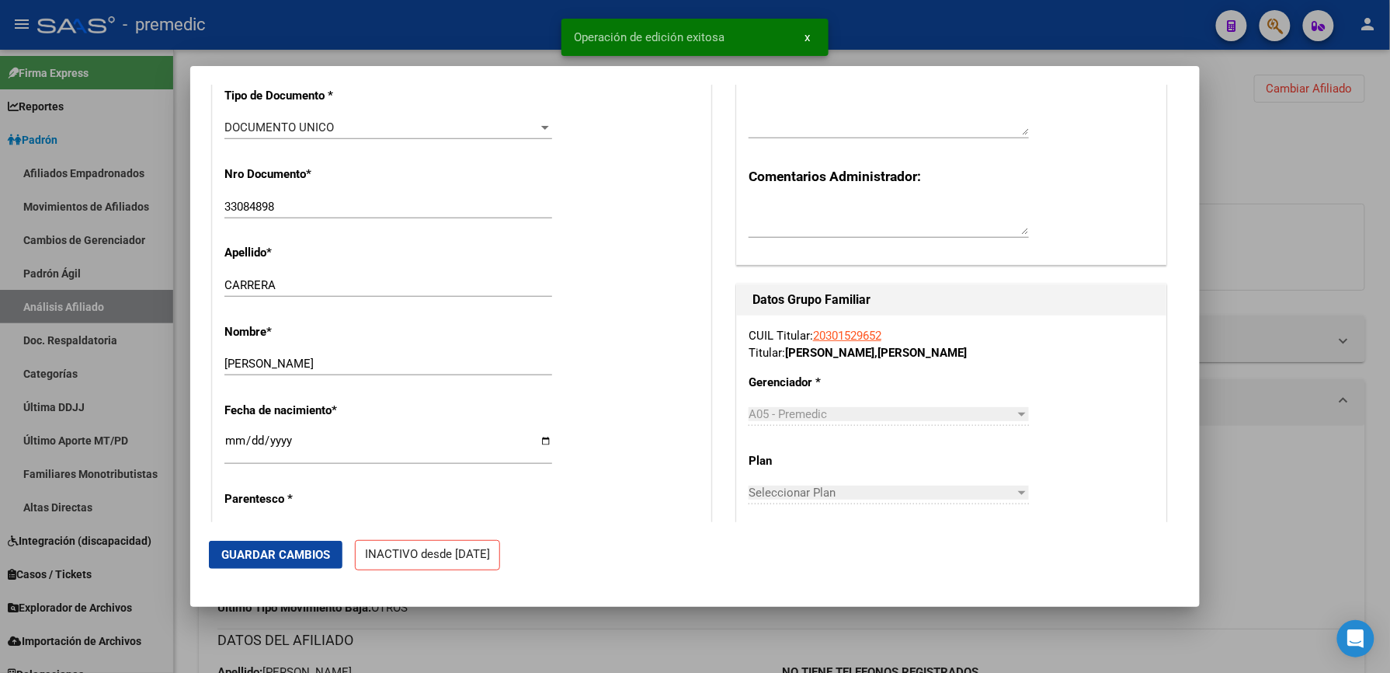
scroll to position [517, 0]
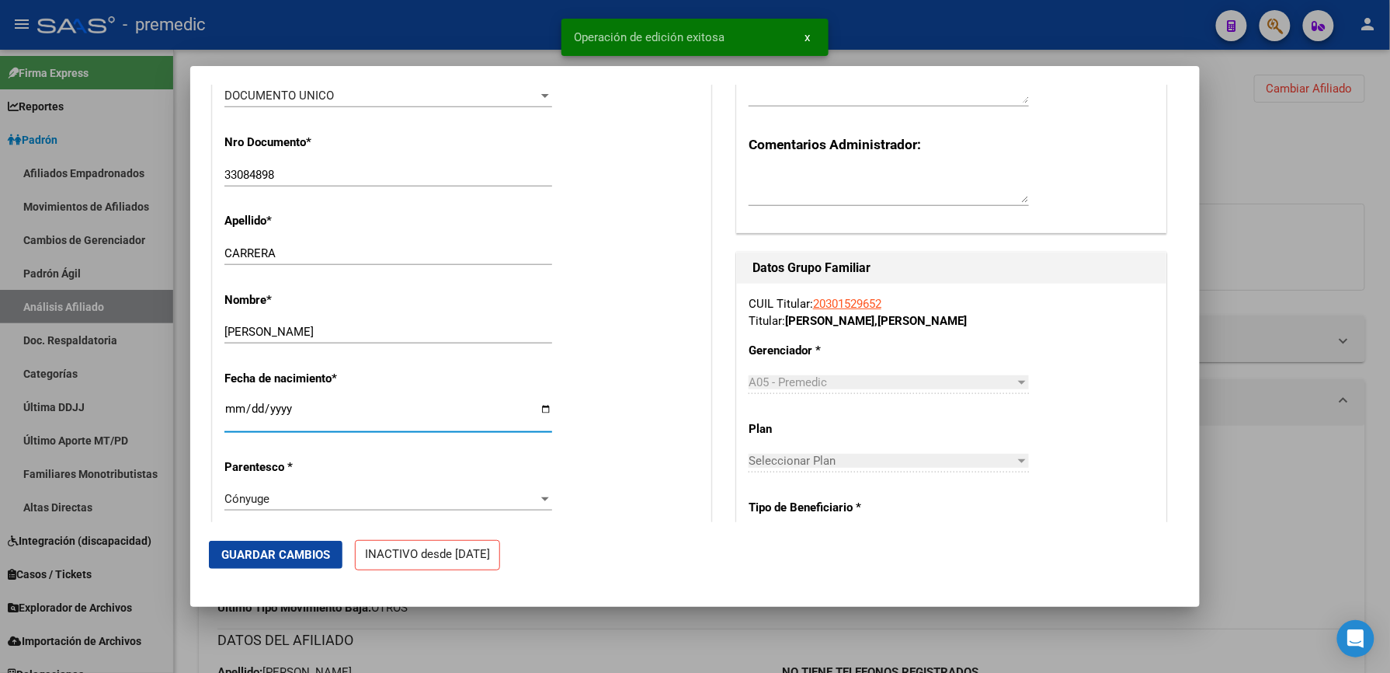
click at [241, 409] on input "[DATE]" at bounding box center [388, 414] width 328 height 25
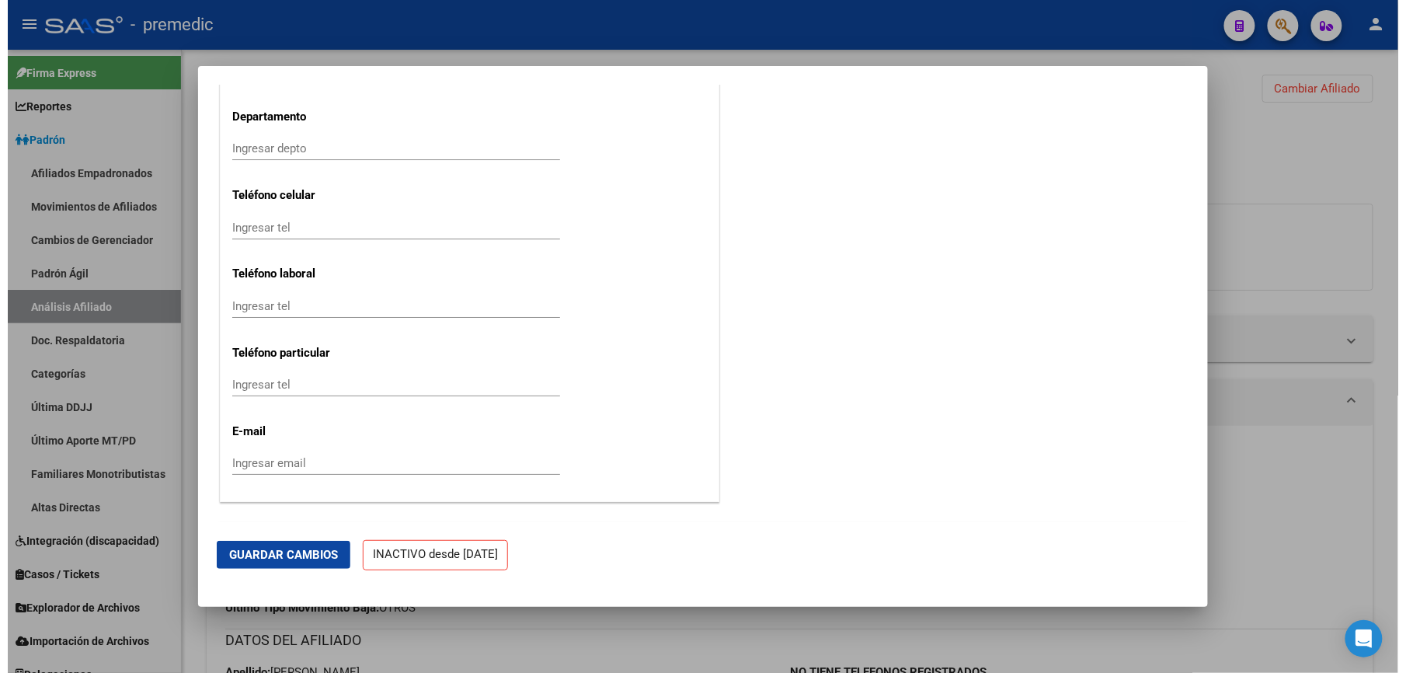
scroll to position [1974, 0]
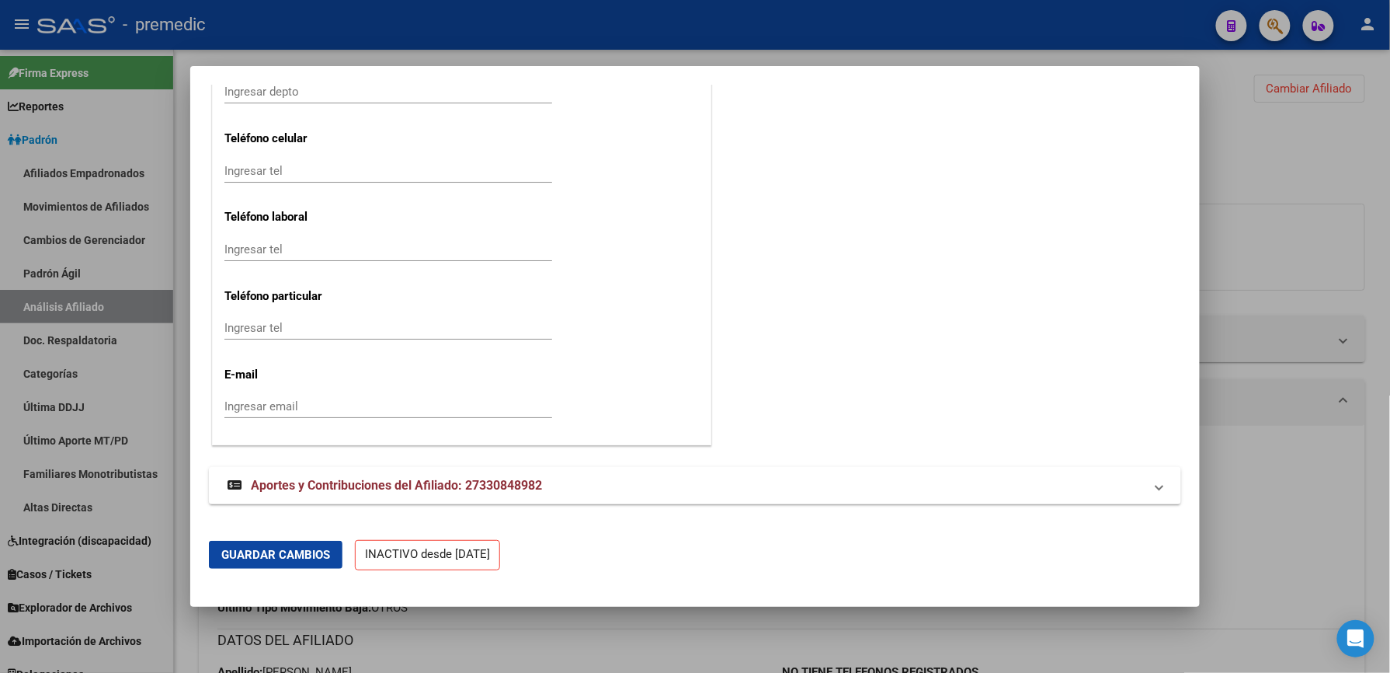
click at [268, 544] on button "Guardar Cambios" at bounding box center [276, 555] width 134 height 28
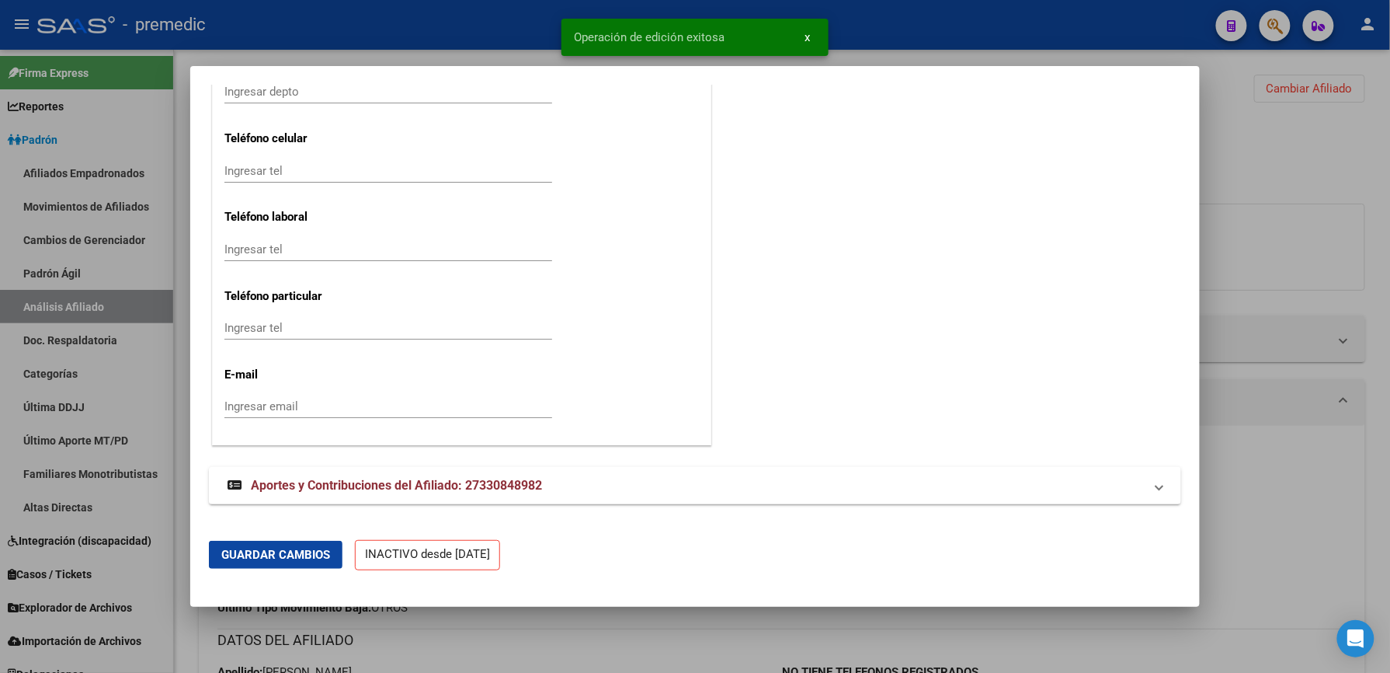
click at [519, 637] on div at bounding box center [695, 336] width 1390 height 673
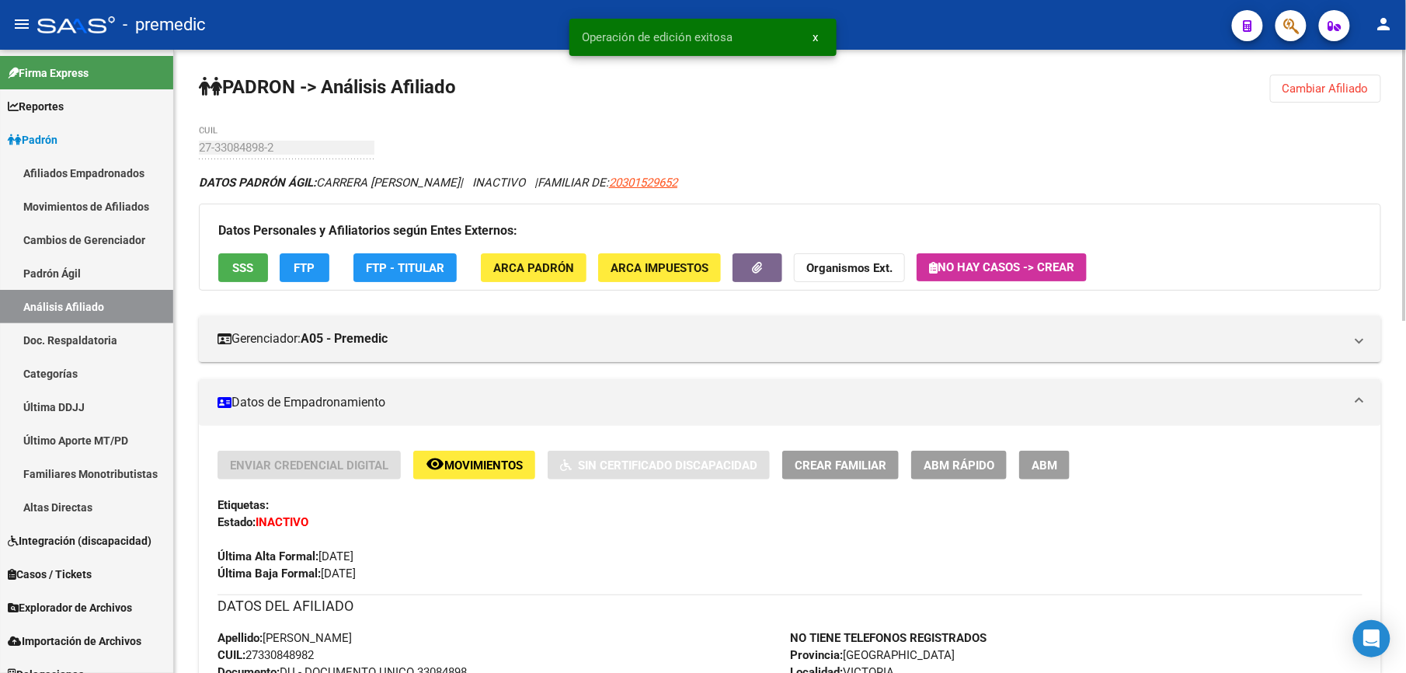
click at [1334, 82] on span "Cambiar Afiliado" at bounding box center [1325, 89] width 86 height 14
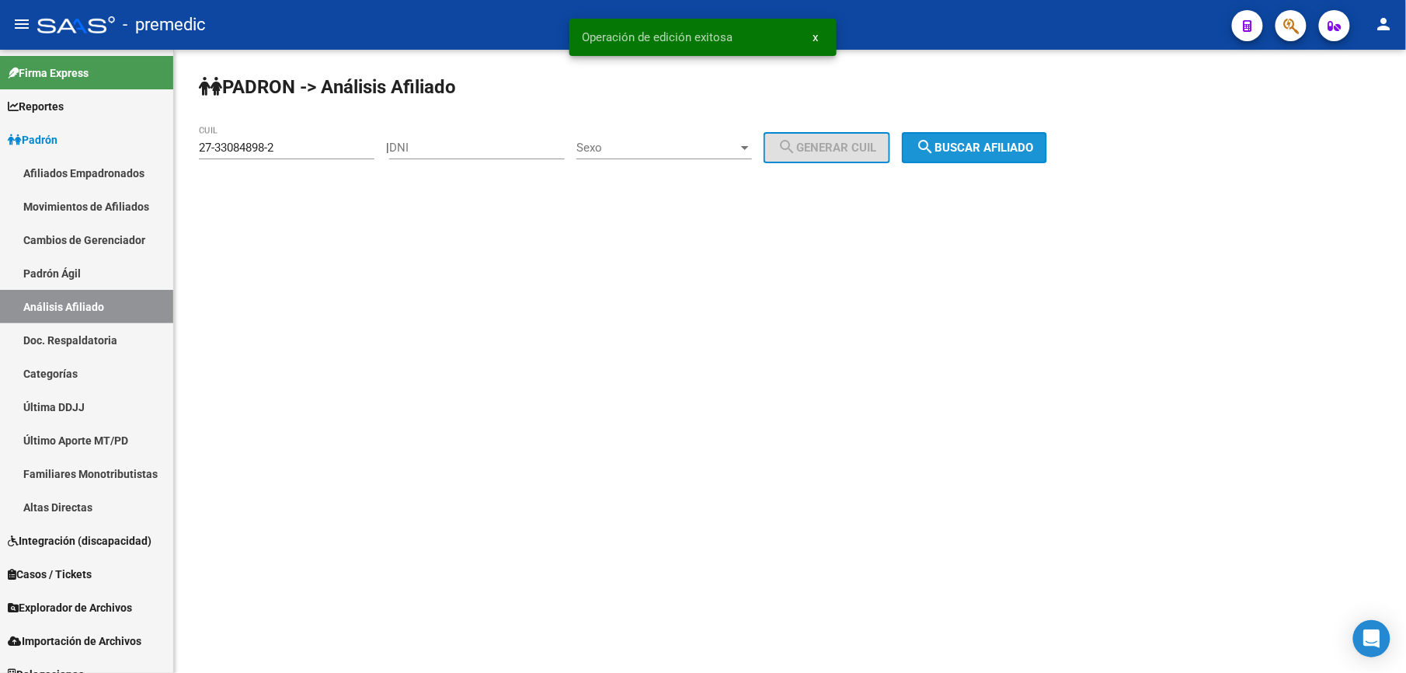
click at [930, 146] on button "search Buscar afiliado" at bounding box center [974, 147] width 145 height 31
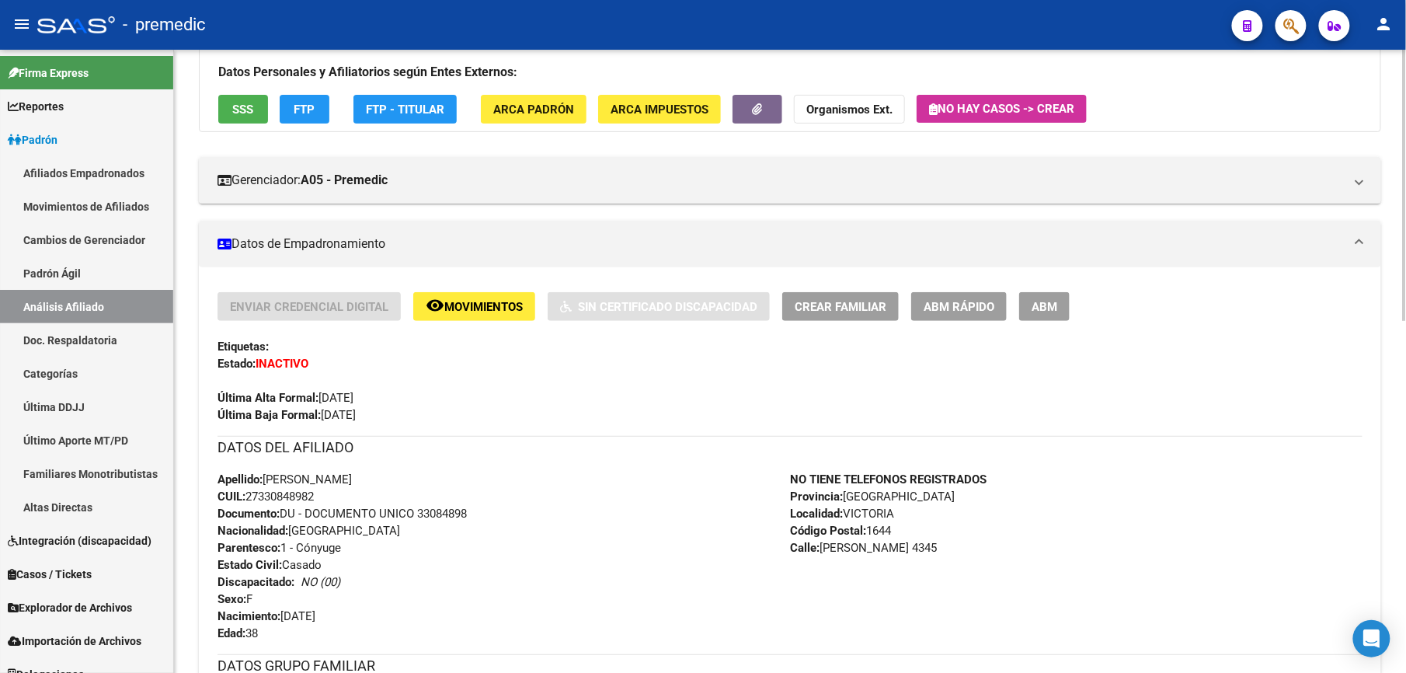
scroll to position [293, 0]
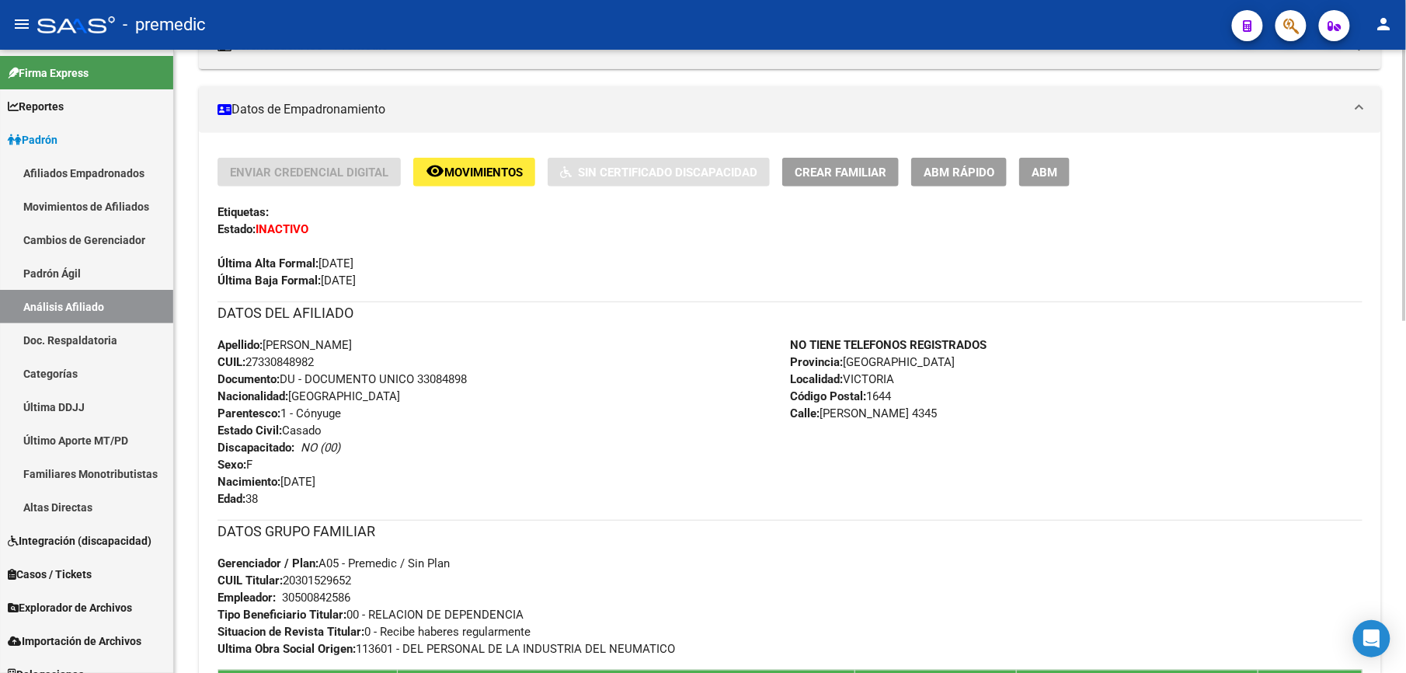
drag, startPoint x: 284, startPoint y: 426, endPoint x: 284, endPoint y: 606, distance: 180.2
click at [284, 606] on div "Enviar Credencial Digital remove_red_eye Movimientos Sin Certificado Discapacid…" at bounding box center [789, 536] width 1145 height 757
drag, startPoint x: 284, startPoint y: 606, endPoint x: 275, endPoint y: 592, distance: 16.8
click at [275, 592] on strong "Empleador:" at bounding box center [246, 597] width 58 height 14
drag, startPoint x: 286, startPoint y: 597, endPoint x: 280, endPoint y: 467, distance: 130.6
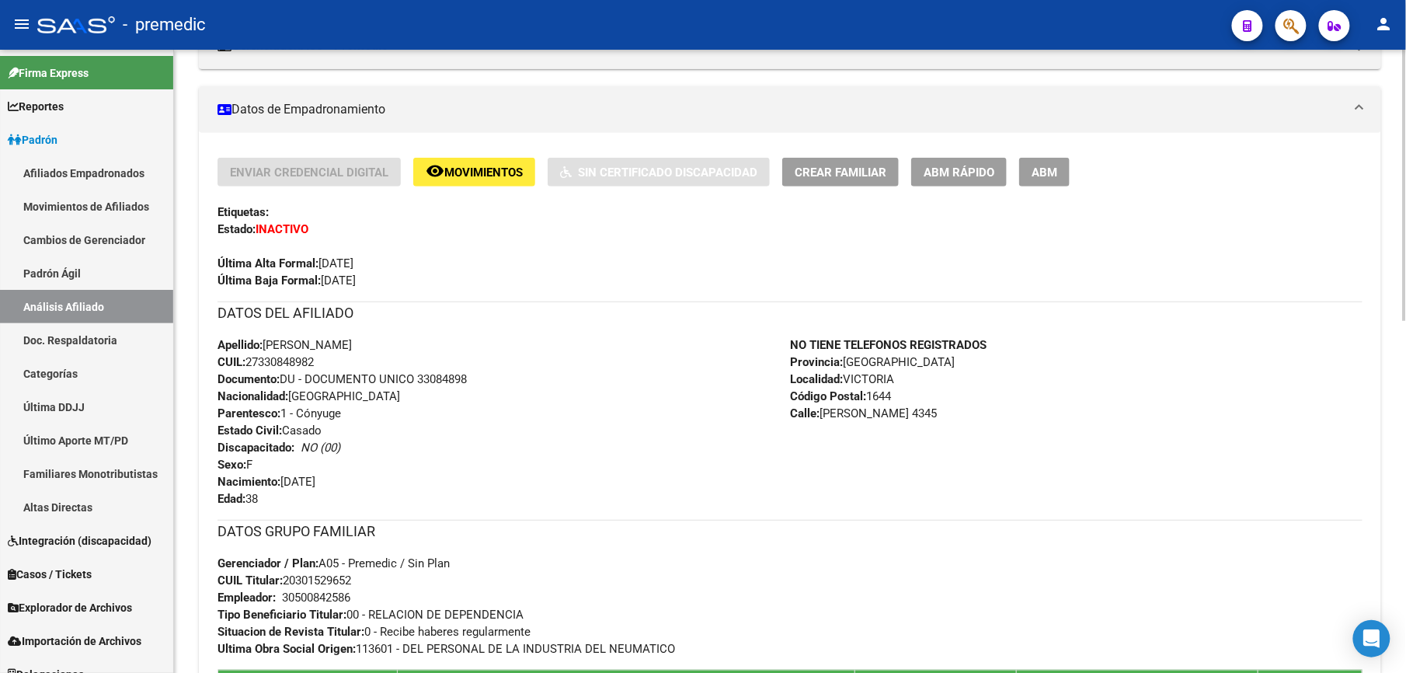
click at [280, 467] on div "Enviar Credencial Digital remove_red_eye Movimientos Sin Certificado Discapacid…" at bounding box center [789, 536] width 1145 height 757
click at [281, 460] on div "Apellido: [PERSON_NAME] CUIL: 27330848982 Documento: DU - DOCUMENTO UNICO 33084…" at bounding box center [503, 421] width 572 height 171
drag, startPoint x: 296, startPoint y: 441, endPoint x: 318, endPoint y: 586, distance: 146.2
click at [318, 586] on div "Enviar Credencial Digital remove_red_eye Movimientos Sin Certificado Discapacid…" at bounding box center [789, 536] width 1145 height 757
click at [318, 586] on span "CUIL Titular: 20301529652" at bounding box center [284, 580] width 134 height 14
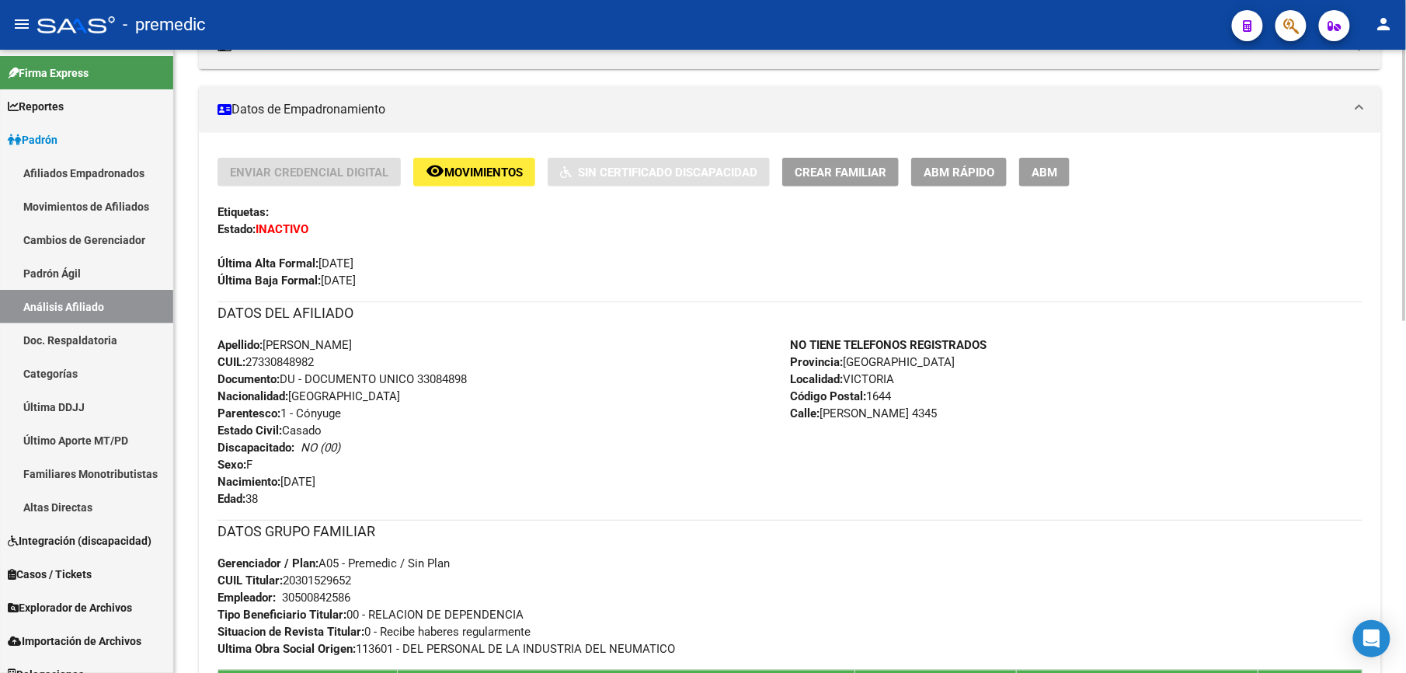
drag, startPoint x: 318, startPoint y: 586, endPoint x: 312, endPoint y: 449, distance: 136.8
click at [312, 449] on div "Enviar Credencial Digital remove_red_eye Movimientos Sin Certificado Discapacid…" at bounding box center [789, 536] width 1145 height 757
drag, startPoint x: 312, startPoint y: 449, endPoint x: 312, endPoint y: 433, distance: 16.3
click at [312, 433] on span "Estado Civil: [DEMOGRAPHIC_DATA]" at bounding box center [269, 430] width 104 height 14
drag, startPoint x: 239, startPoint y: 253, endPoint x: 343, endPoint y: 266, distance: 104.0
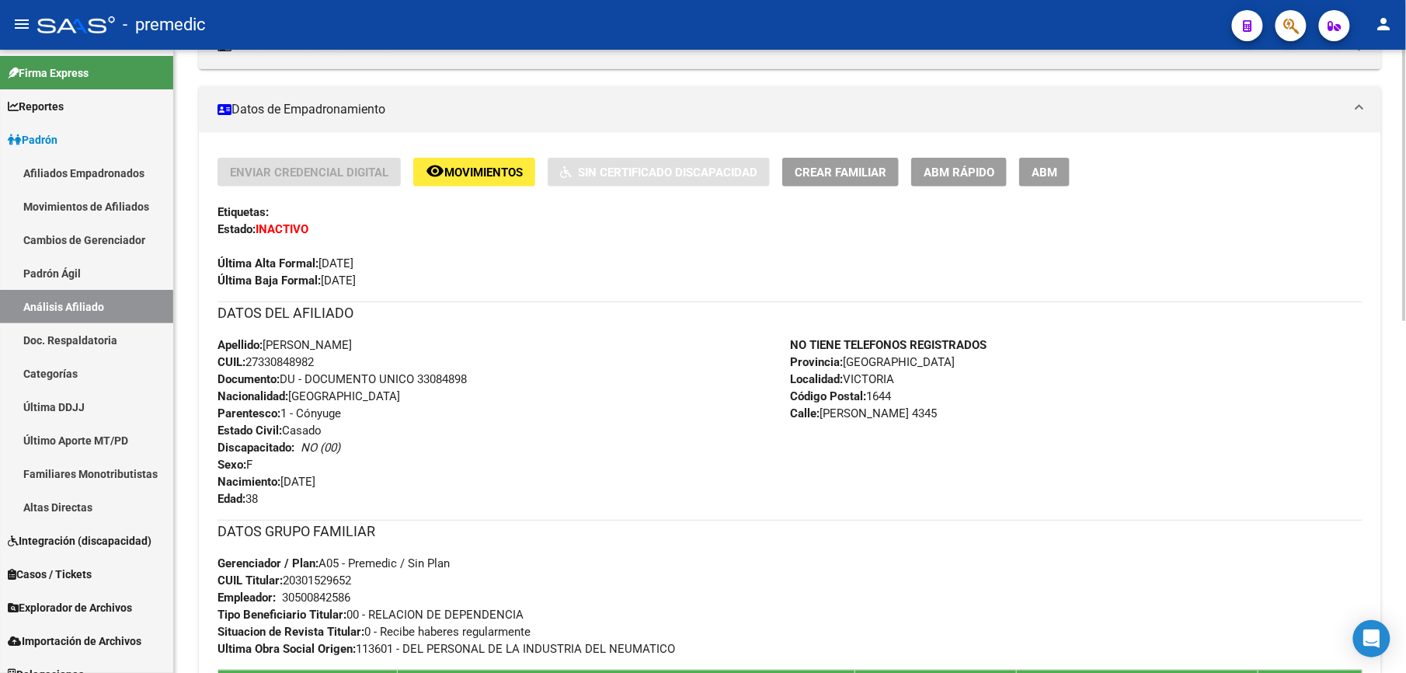
click at [343, 266] on div "Última Alta Formal: [DATE]" at bounding box center [789, 255] width 1145 height 34
click at [343, 266] on span "Última Alta Formal: [DATE]" at bounding box center [285, 263] width 136 height 14
